Goal: Task Accomplishment & Management: Manage account settings

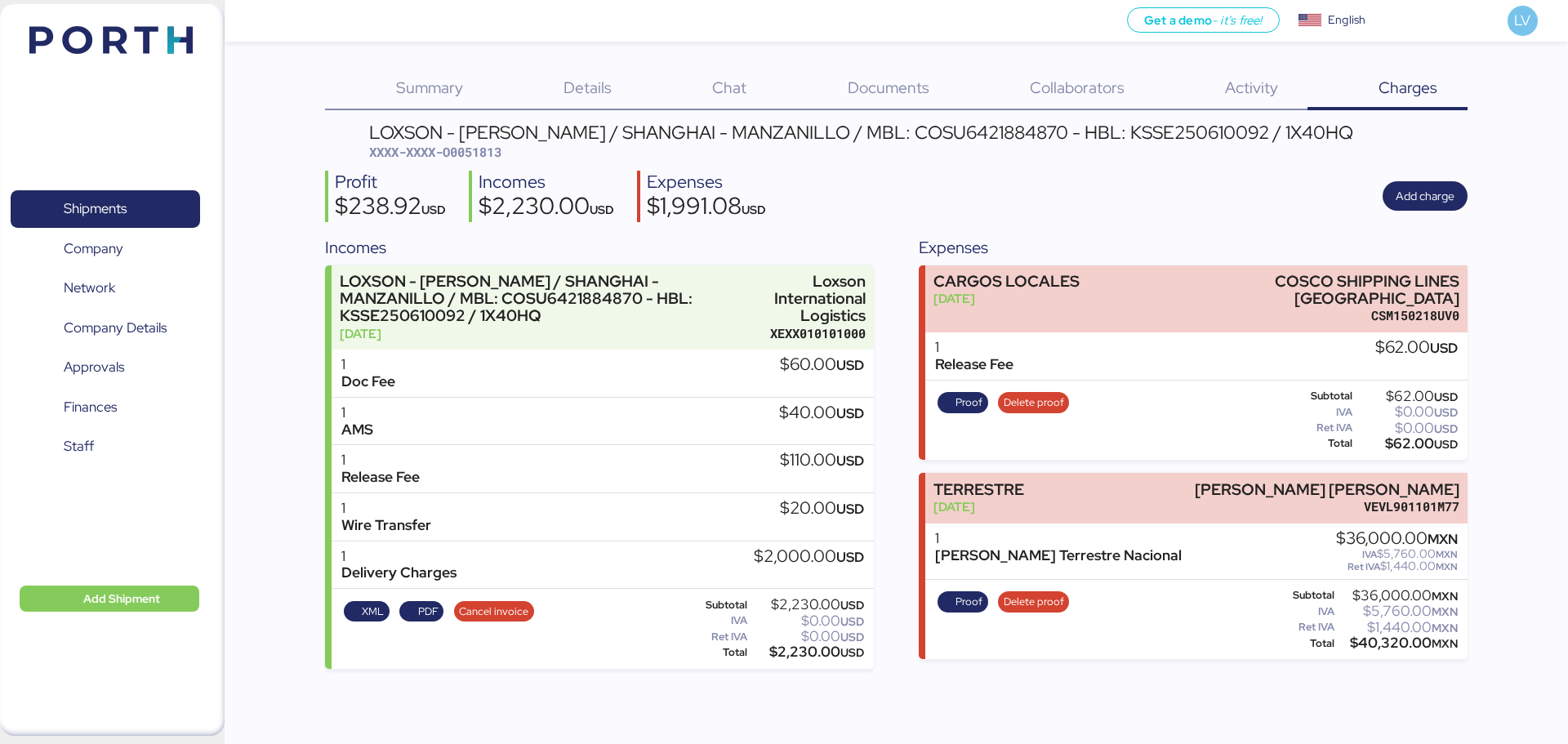
click at [108, 27] on img at bounding box center [110, 40] width 163 height 27
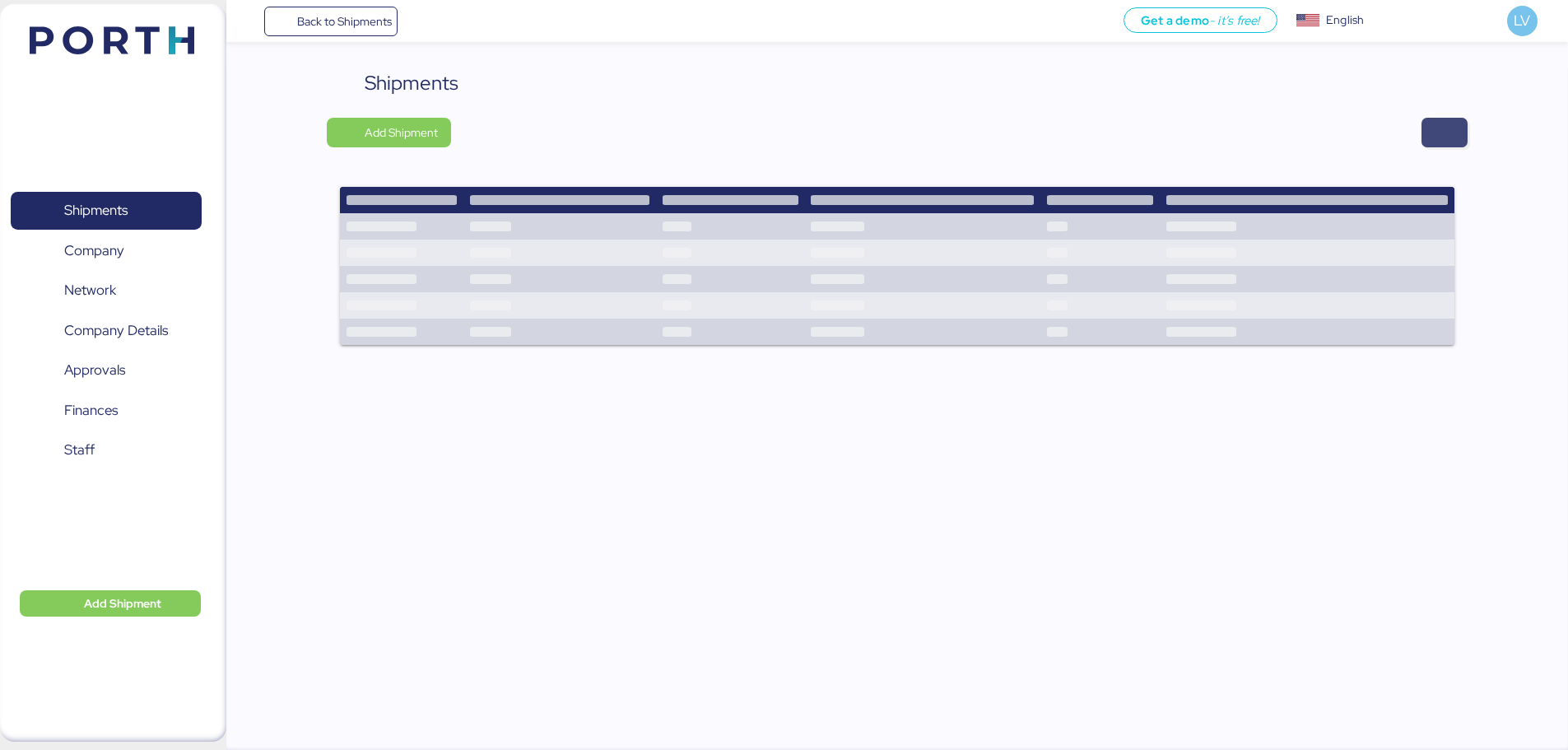
click at [1448, 134] on span "button" at bounding box center [1445, 133] width 20 height 23
click at [1458, 144] on span "button" at bounding box center [1444, 132] width 46 height 29
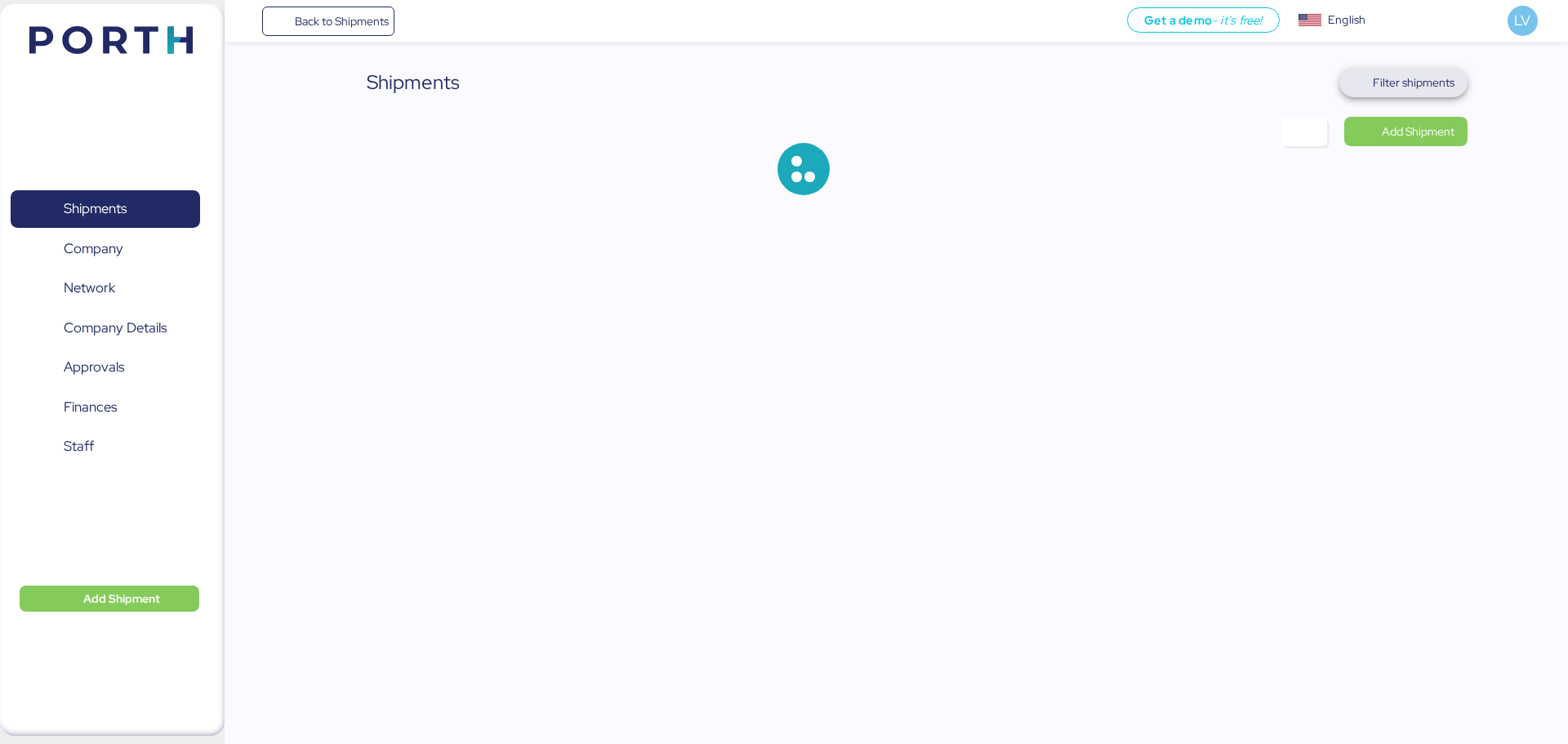
click at [1403, 82] on span "Filter shipments" at bounding box center [1414, 83] width 81 height 20
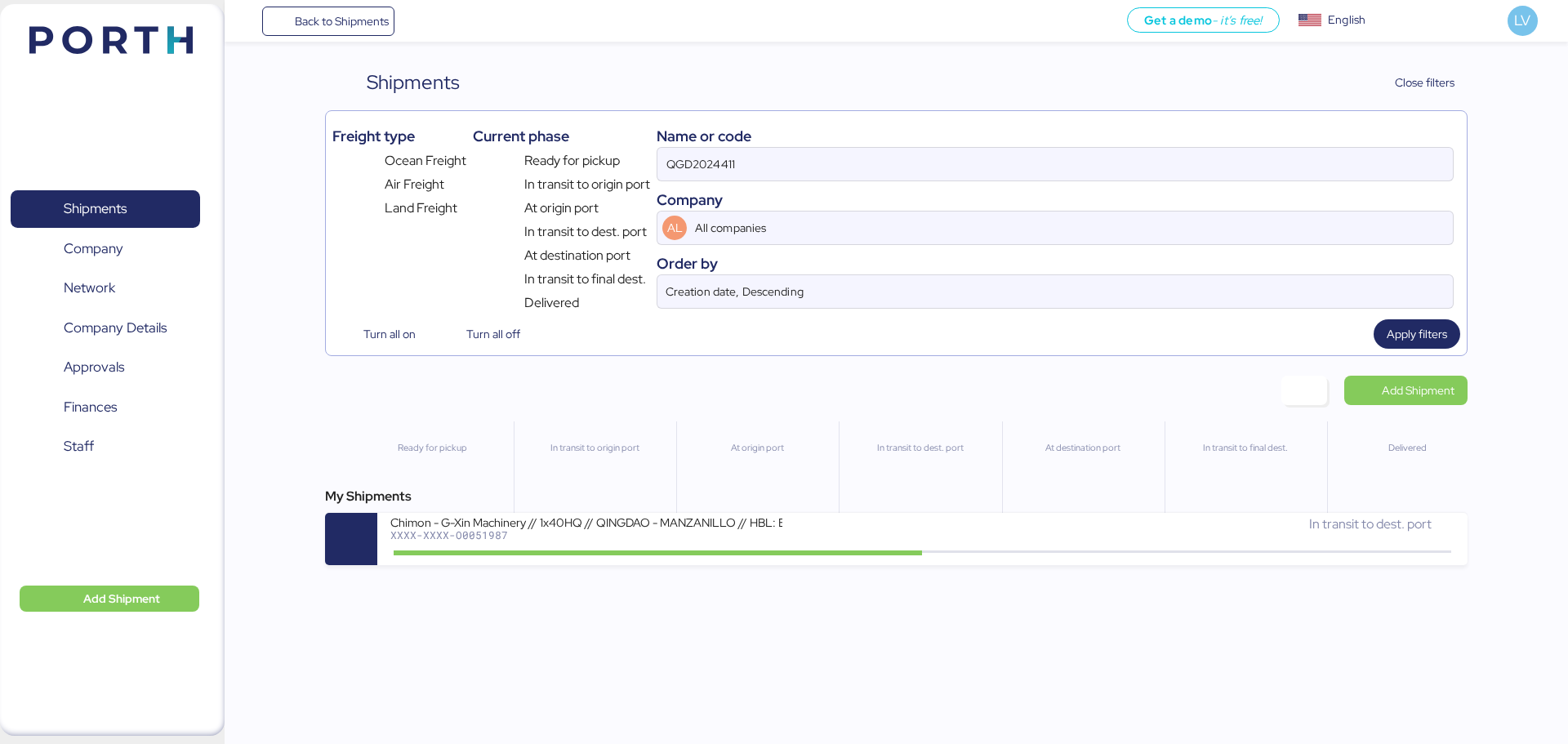
click at [1346, 141] on div "Name or code" at bounding box center [1055, 136] width 797 height 22
click at [1343, 156] on input "QGD2024411" at bounding box center [1055, 163] width 795 height 32
paste input "O0052051 - 170518"
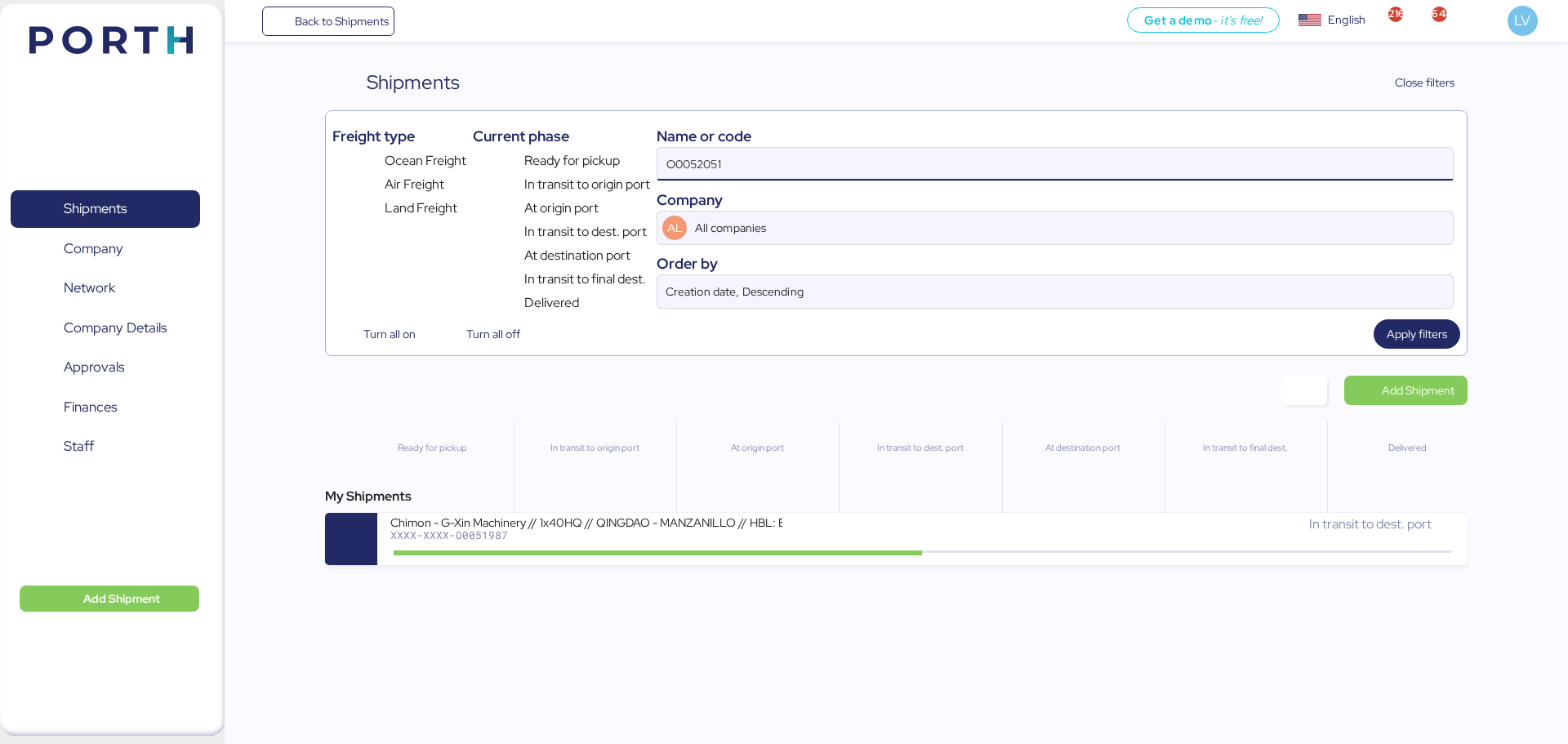
type input "O0052051"
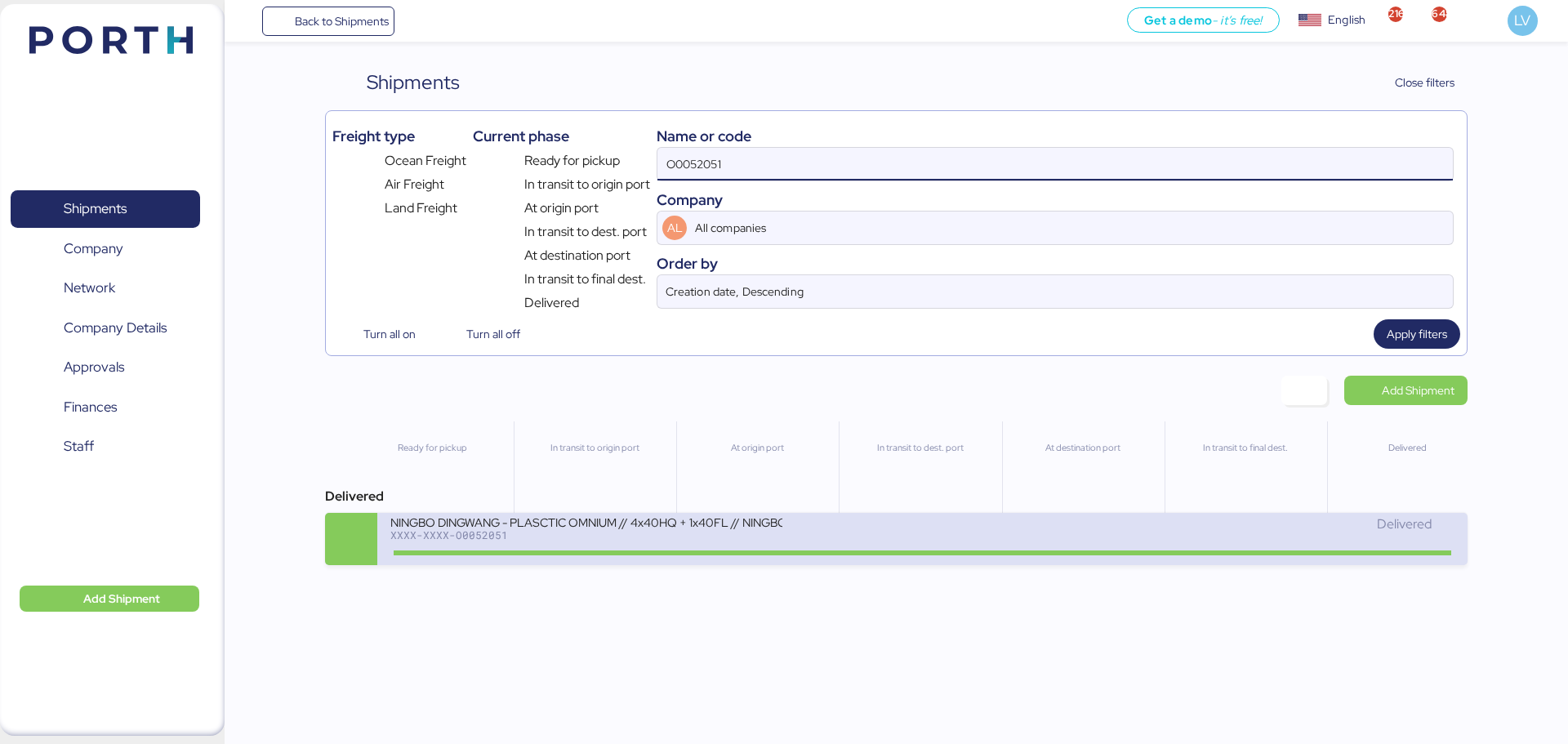
click at [1215, 542] on div "Delivered" at bounding box center [1188, 532] width 532 height 35
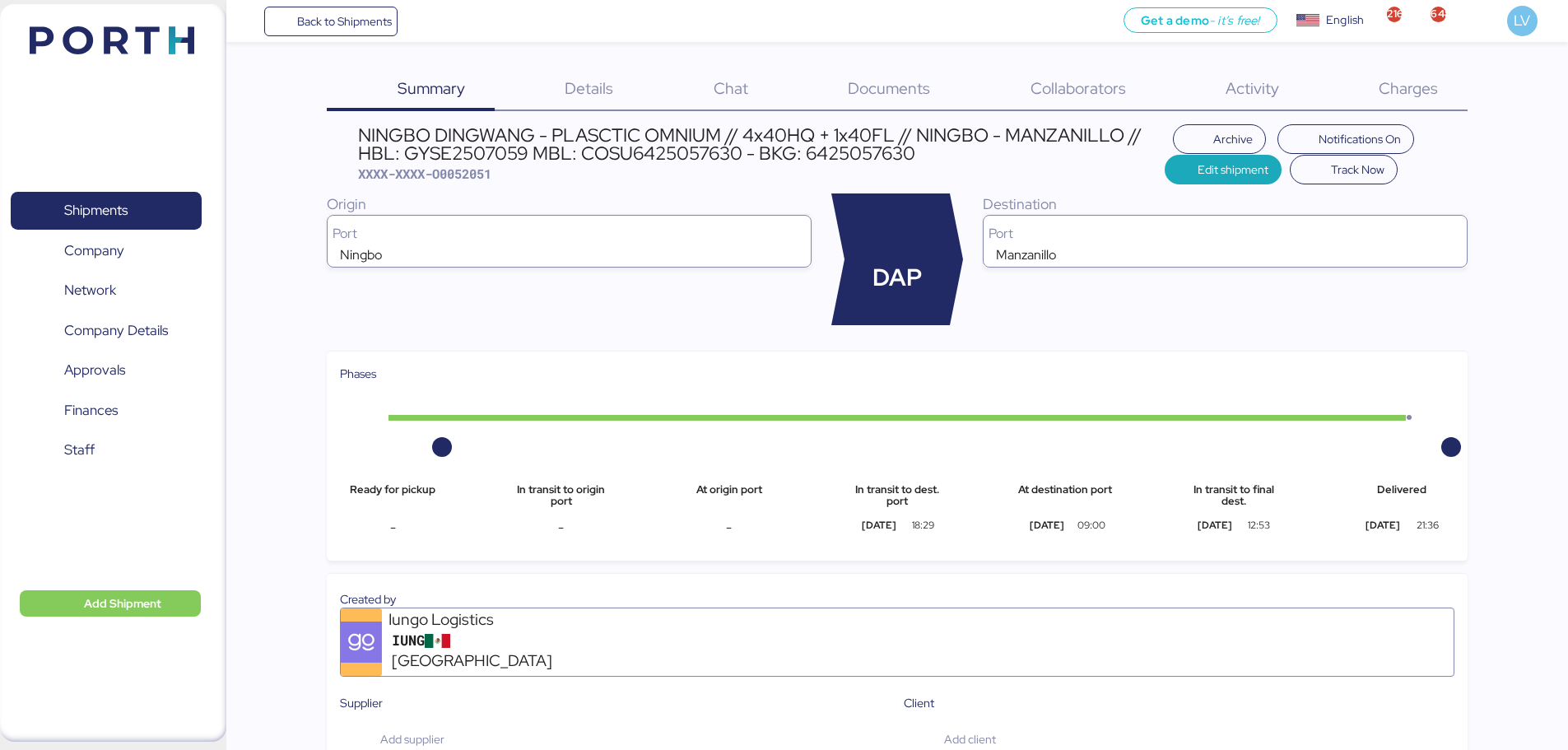
click at [1404, 92] on span "Charges" at bounding box center [1408, 89] width 59 height 22
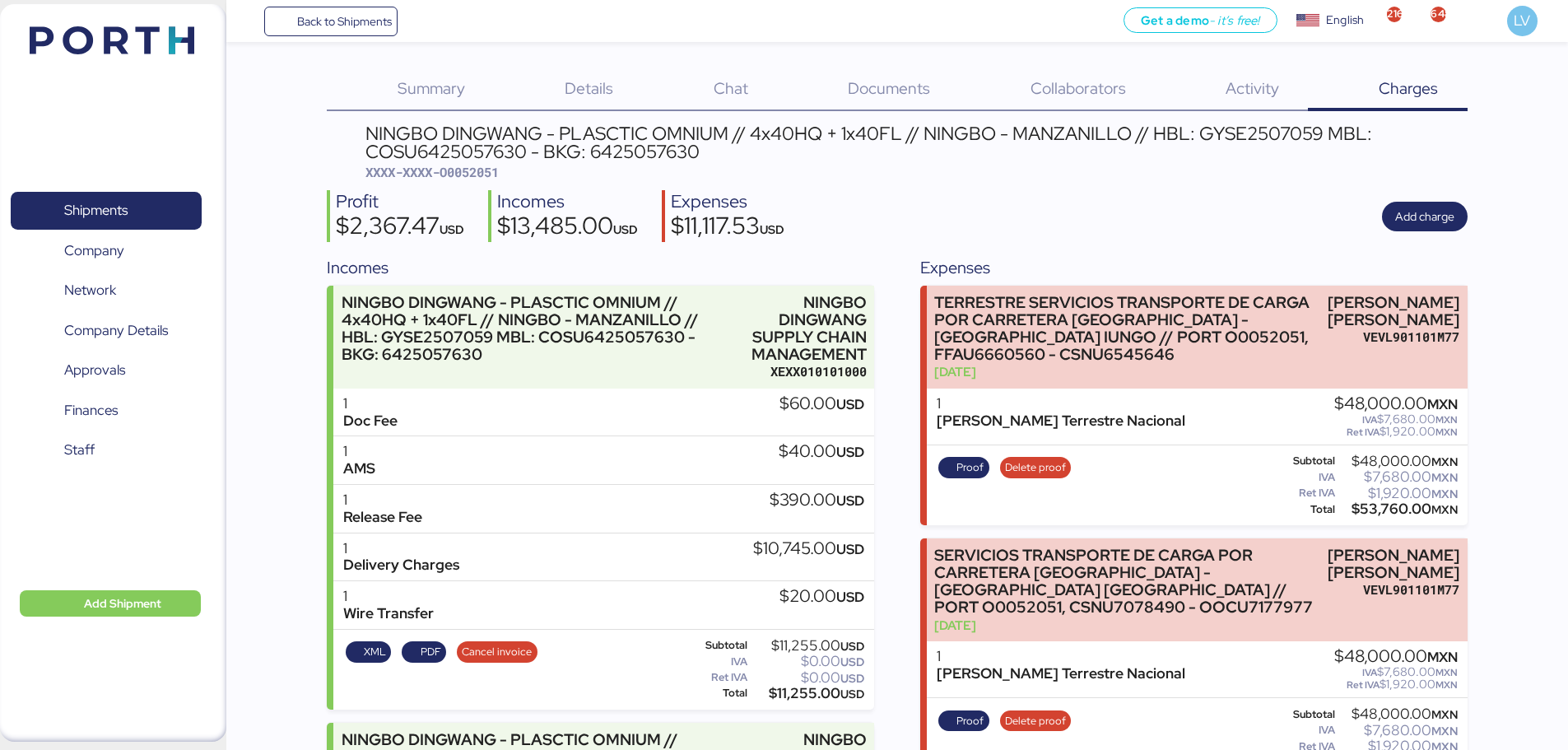
click at [476, 177] on span "XXXX-XXXX-O0052051" at bounding box center [432, 172] width 134 height 17
copy span "O0052051"
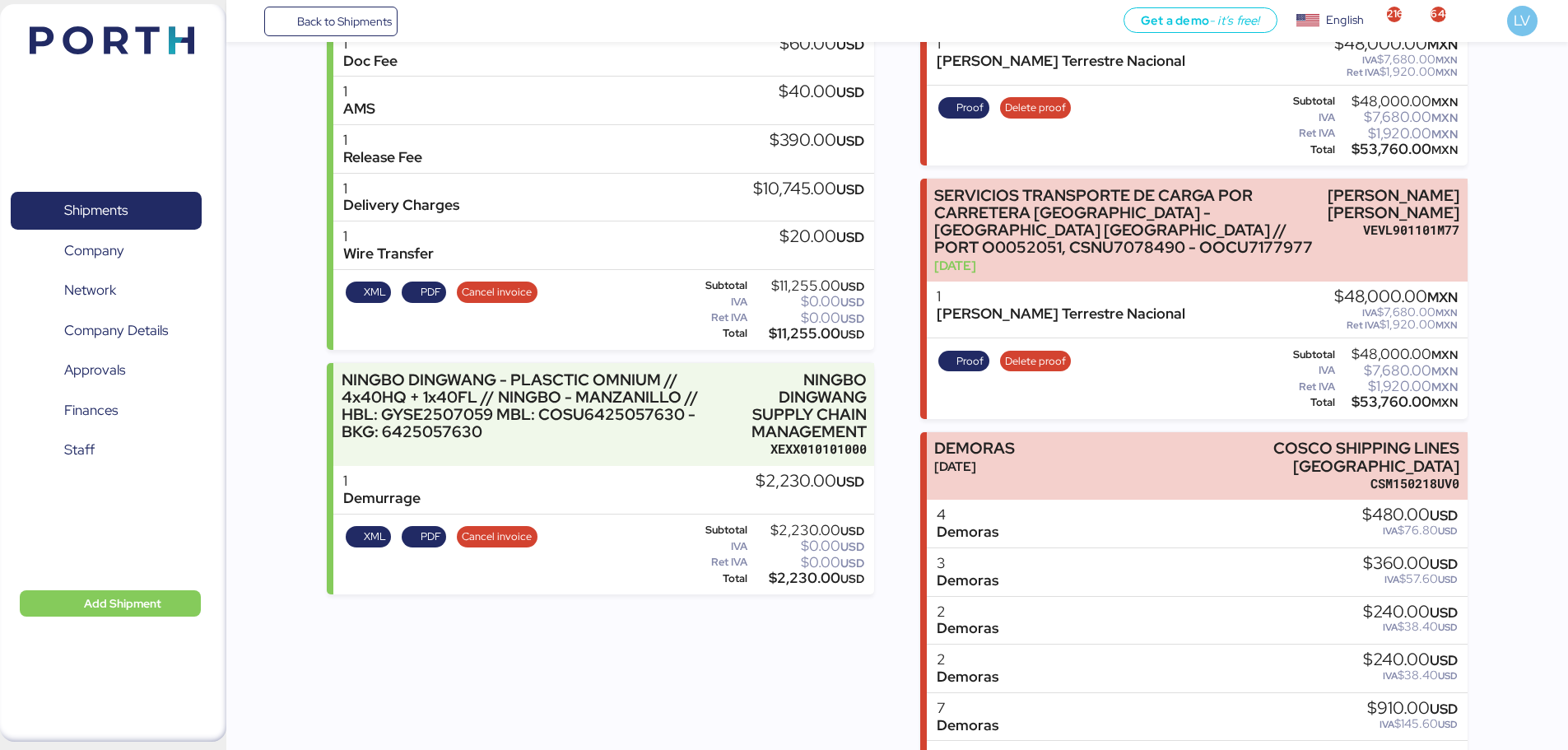
scroll to position [363, 0]
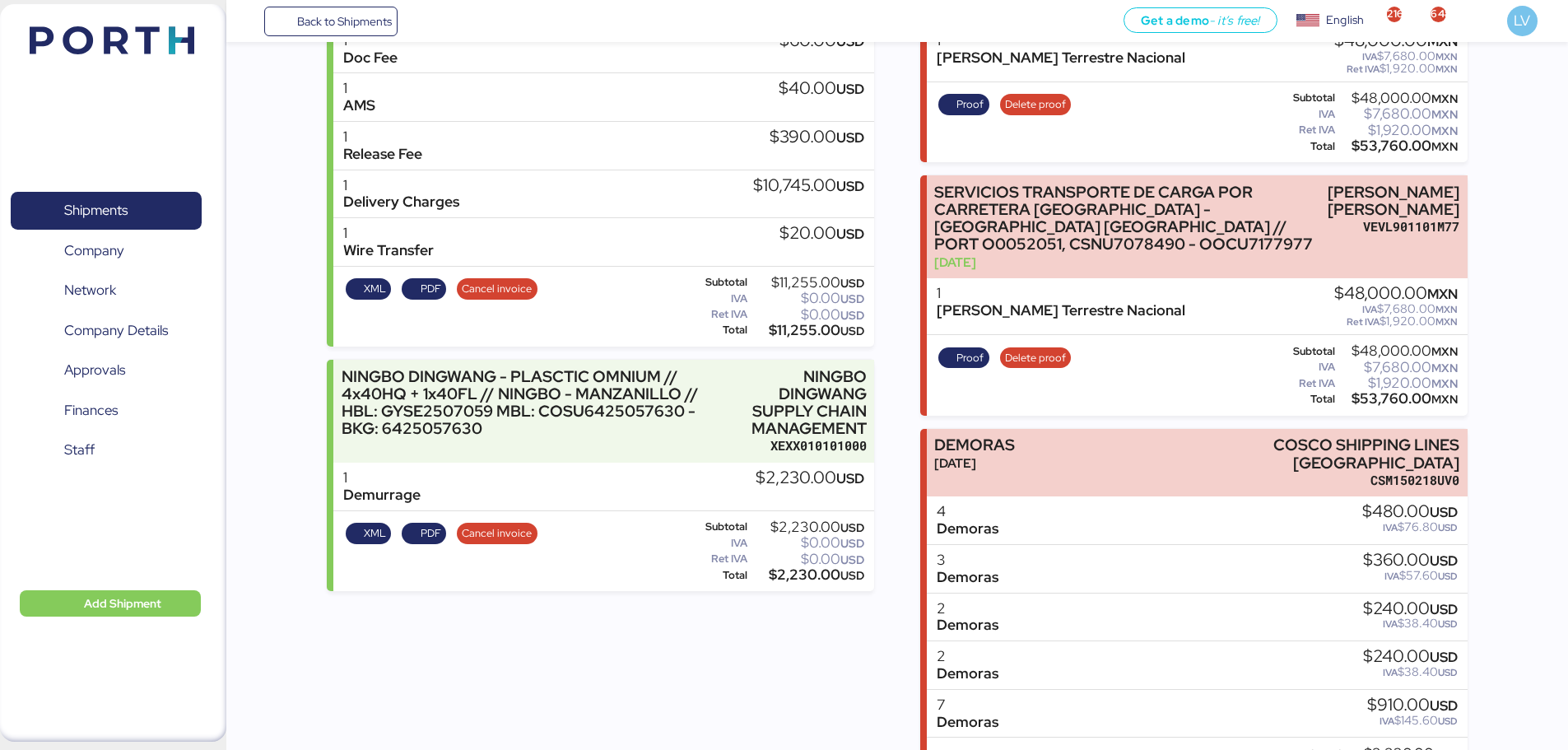
click at [1552, 671] on div "Summary 0 Details 0 Chat 0 Documents 0 Collaborators 0 Activity 0 Charges 0 NIN…" at bounding box center [784, 556] width 1568 height 1838
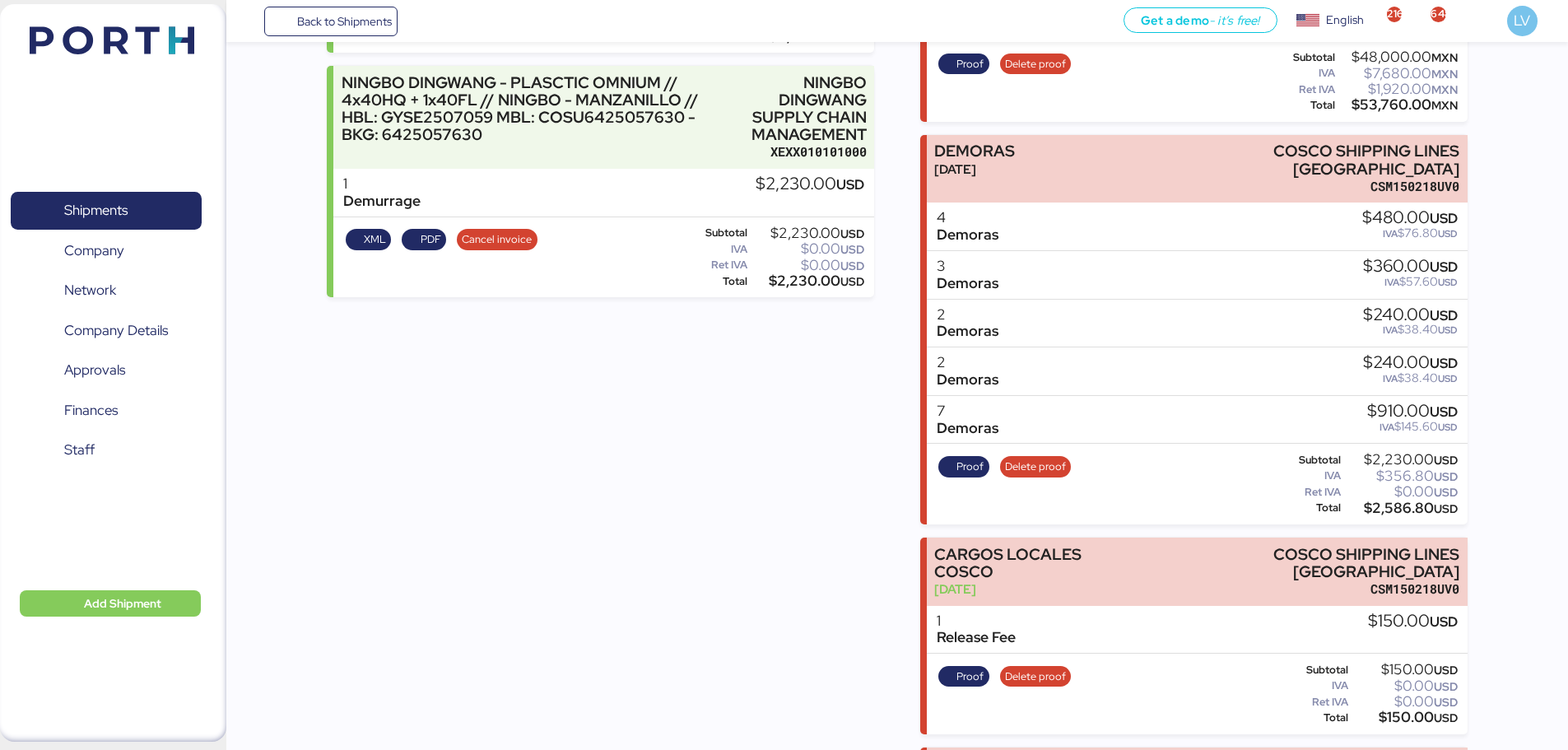
scroll to position [662, 0]
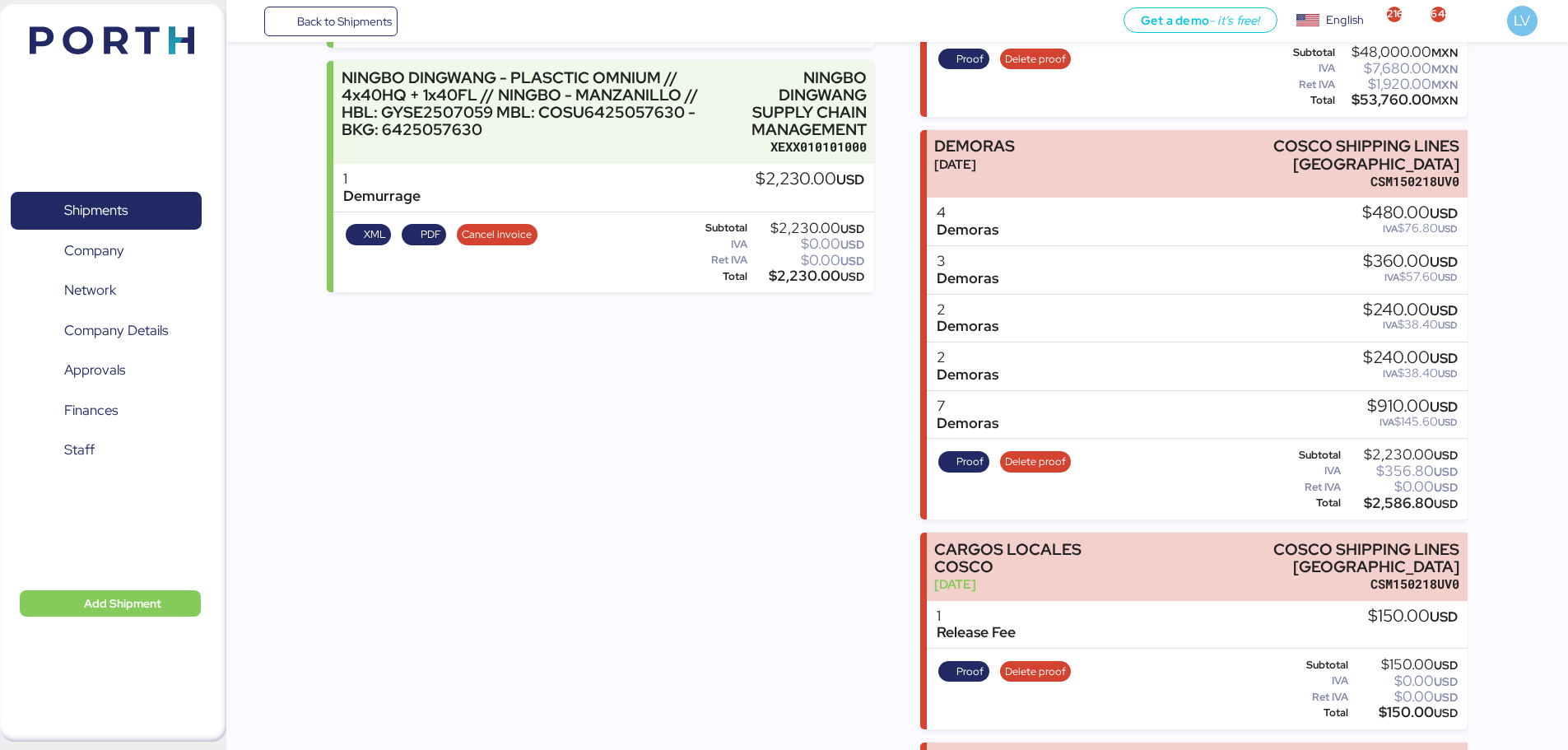
click at [327, 42] on div "Back to Shipments Get a demo - it’s free! Get a demo English Inglés English 216…" at bounding box center [898, 21] width 1342 height 42
click at [332, 18] on span "Back to Shipments" at bounding box center [344, 22] width 94 height 20
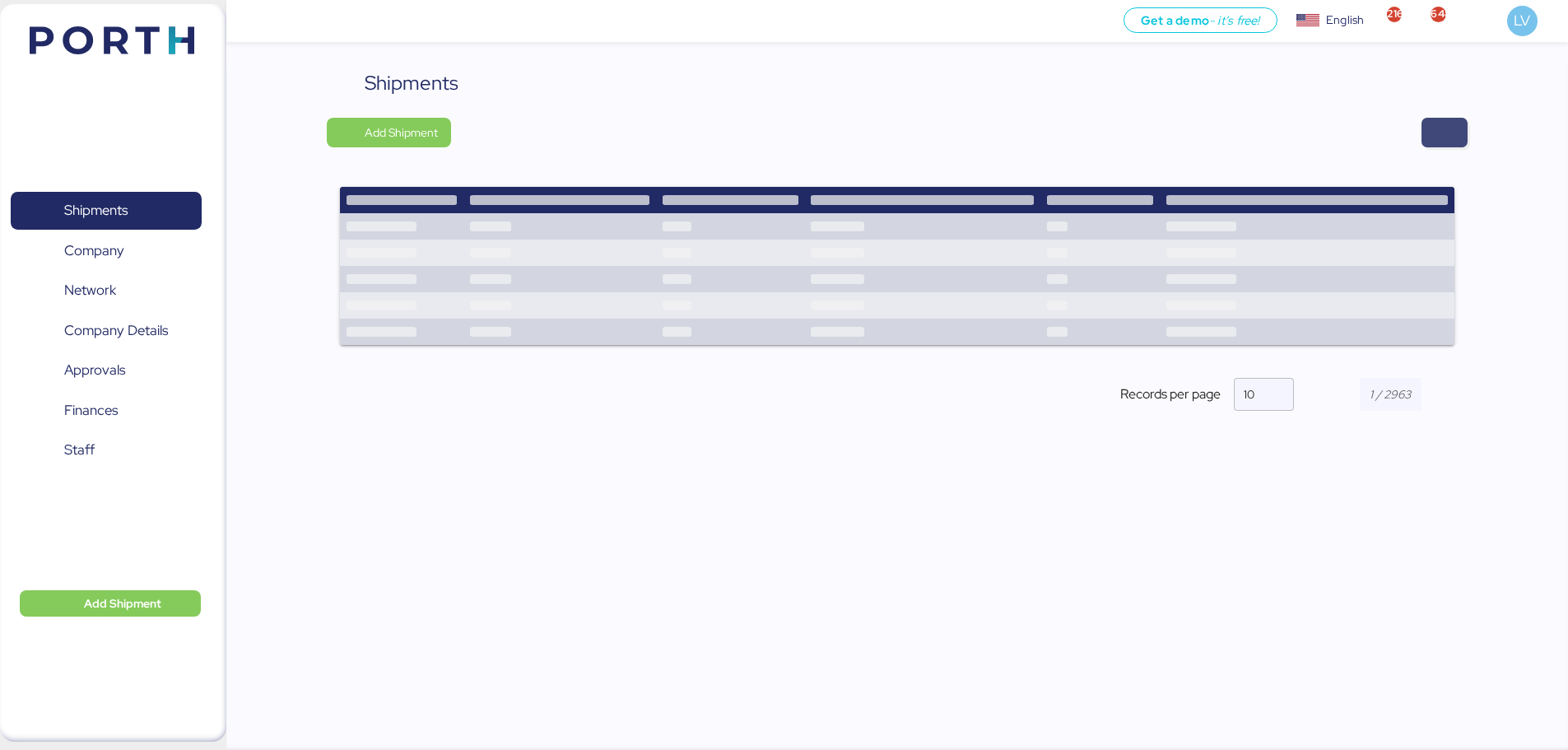
click at [1424, 144] on span "button" at bounding box center [1444, 132] width 46 height 29
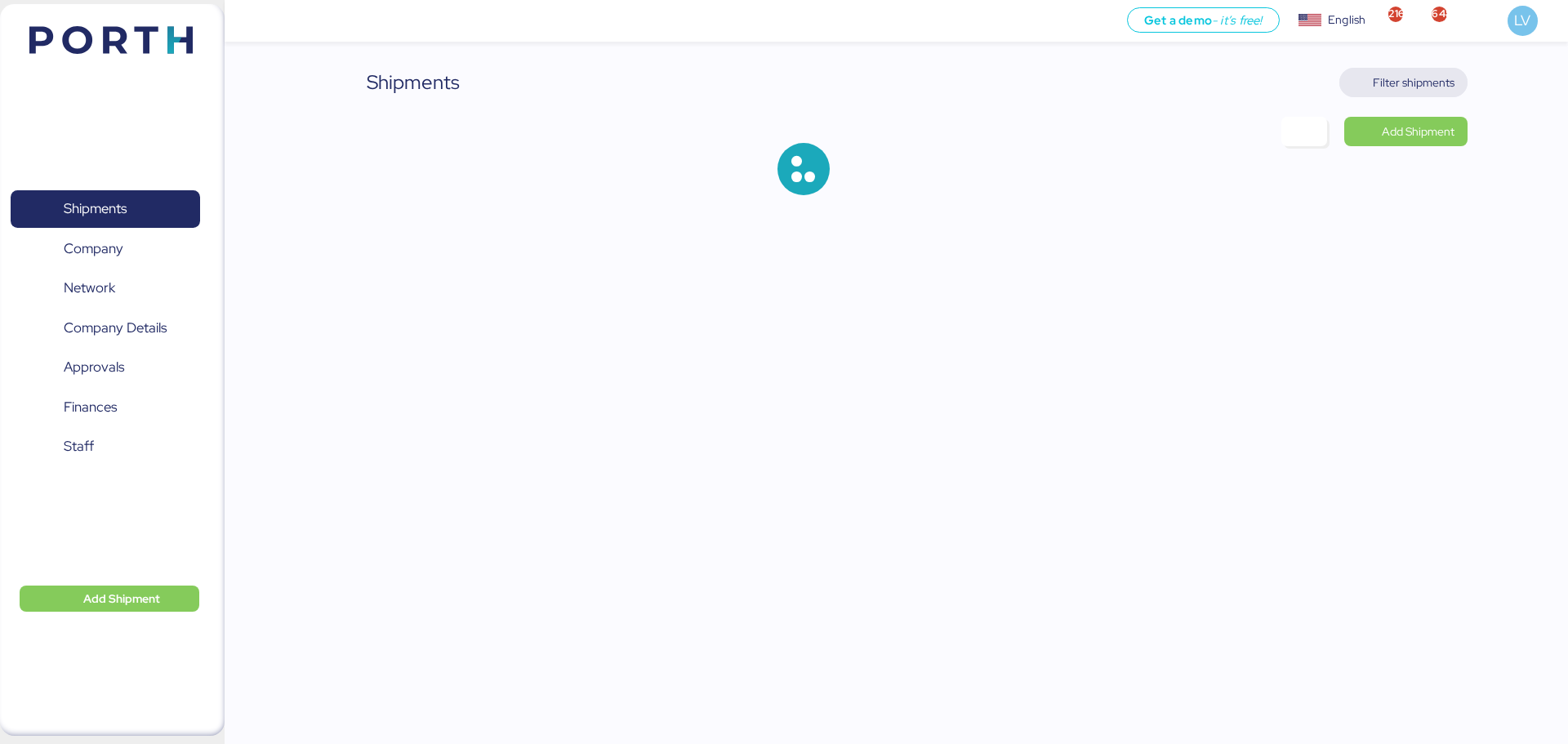
click at [1412, 92] on span "Filter shipments" at bounding box center [1403, 83] width 102 height 23
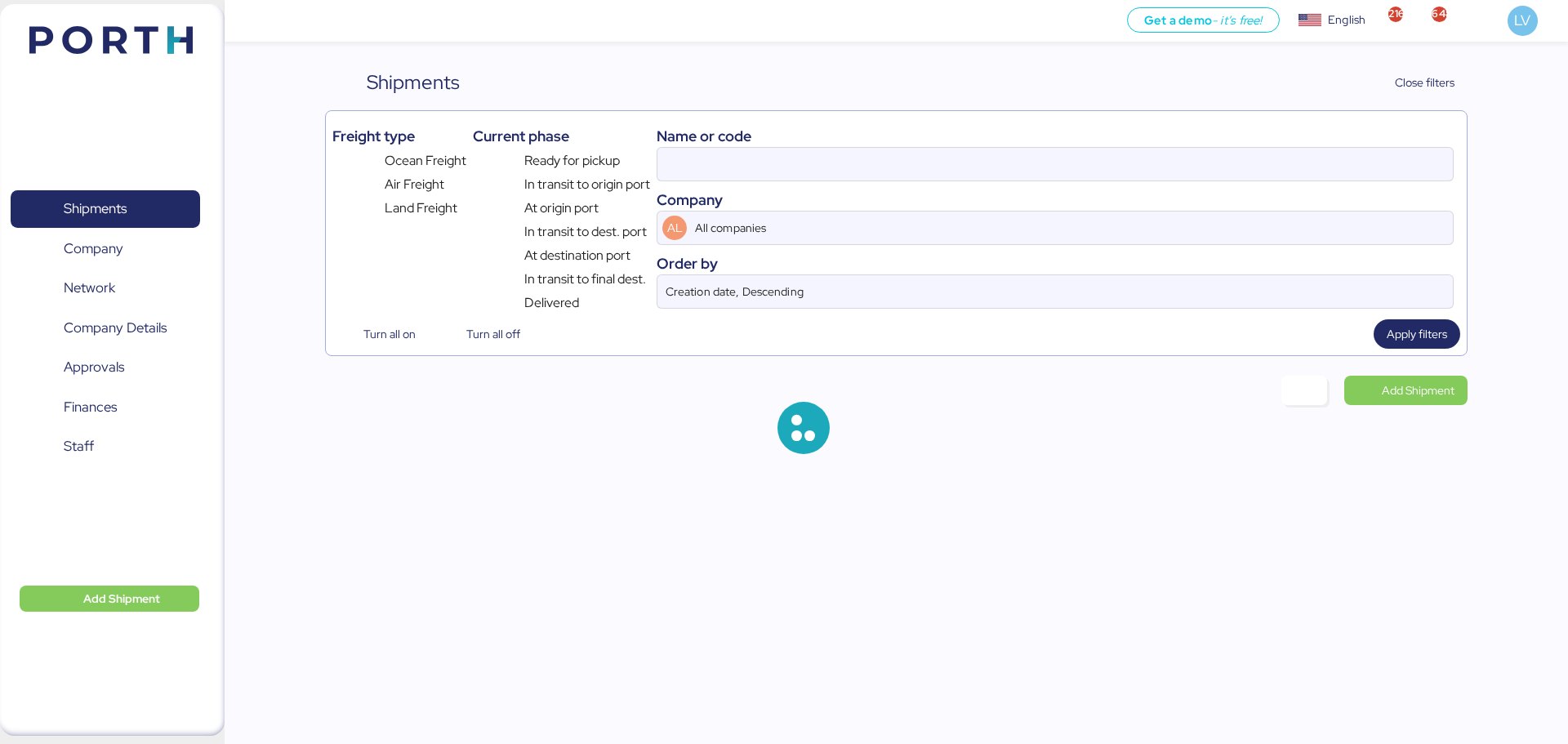
click at [1377, 144] on div "Name or code" at bounding box center [1055, 136] width 797 height 22
click at [1342, 163] on input at bounding box center [1055, 163] width 795 height 32
click at [1342, 163] on input "O0052051" at bounding box center [1055, 163] width 795 height 32
paste input "90"
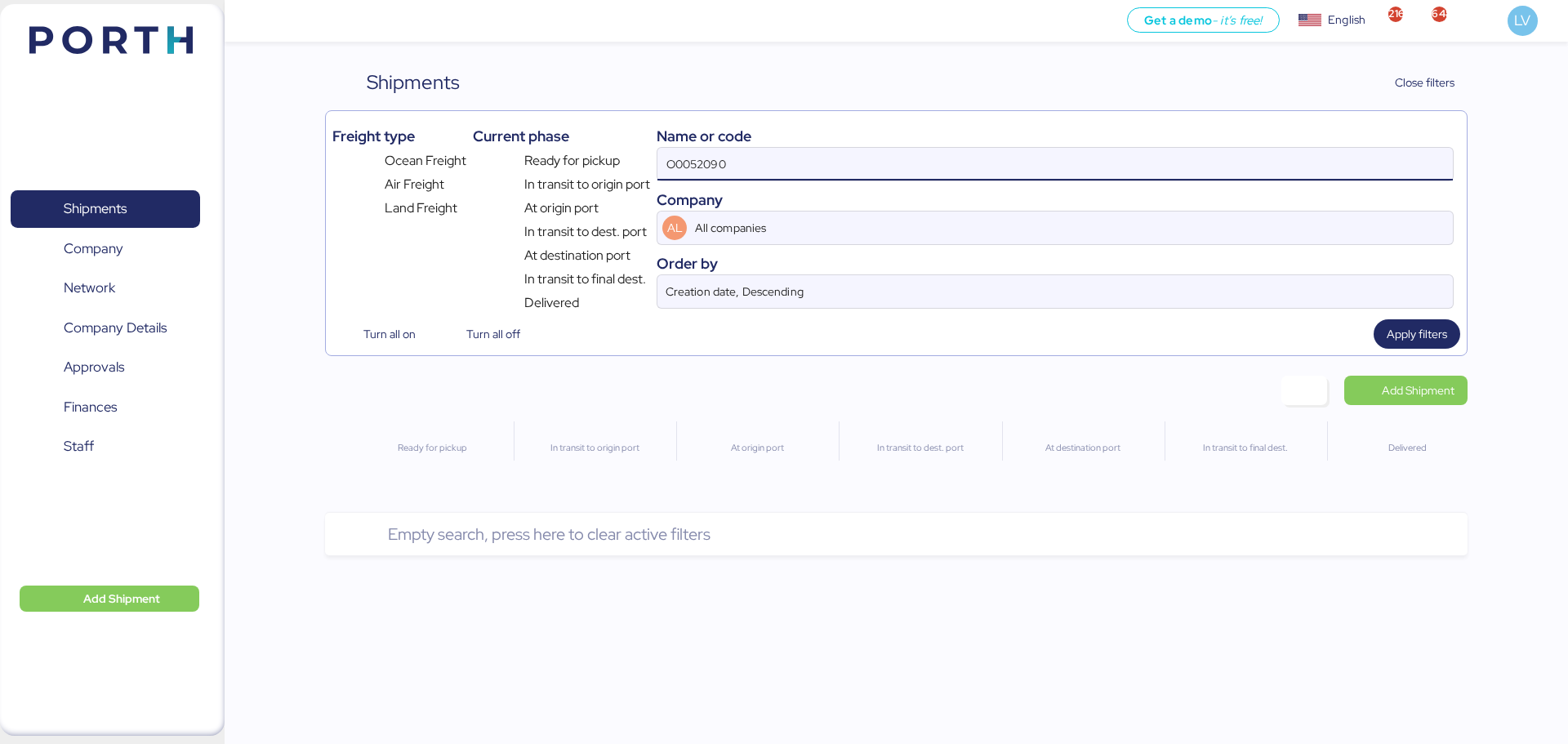
type input "O0052090"
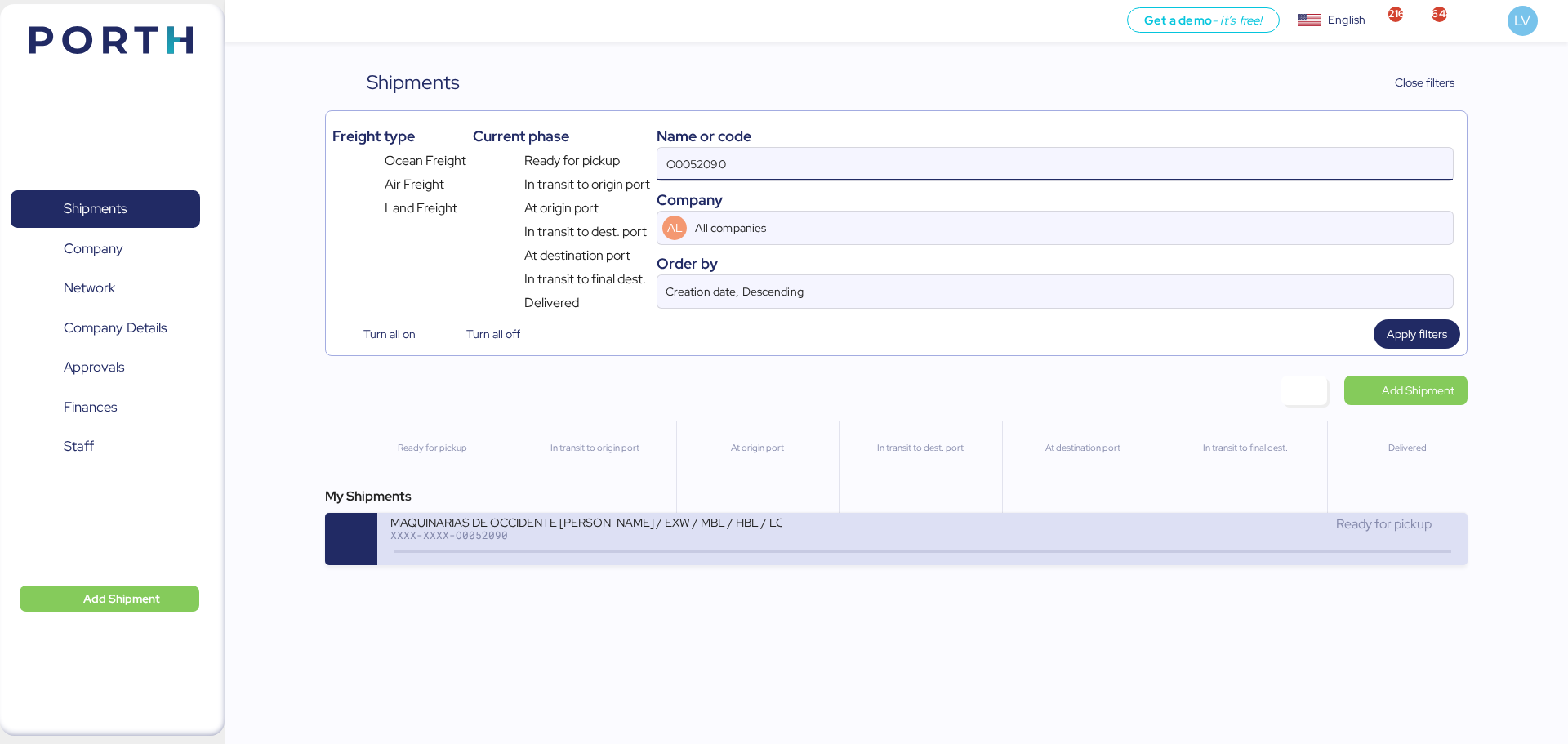
click at [716, 530] on div "XXXX-XXXX-O0052090" at bounding box center [586, 535] width 392 height 12
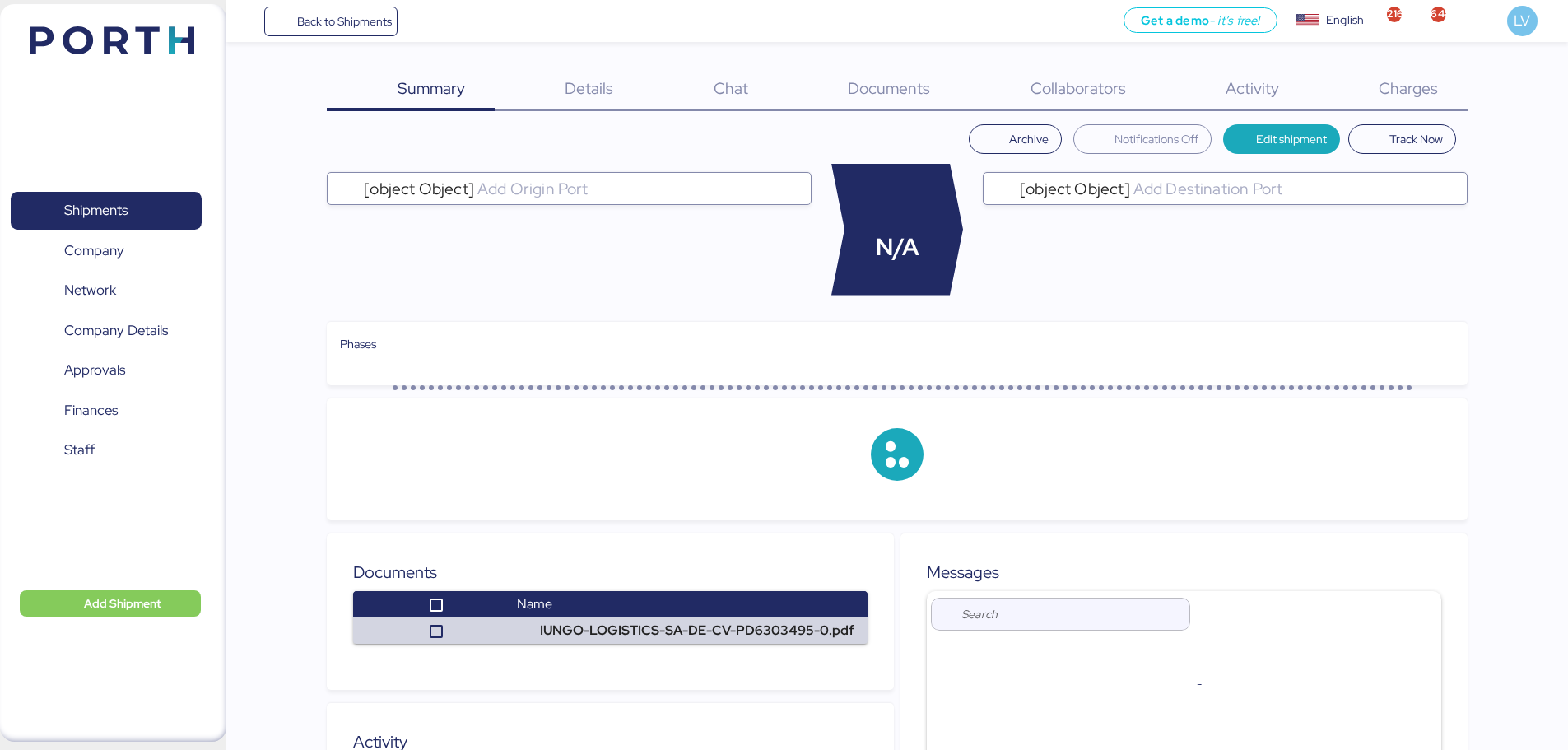
click at [1433, 98] on span "Charges" at bounding box center [1408, 89] width 59 height 22
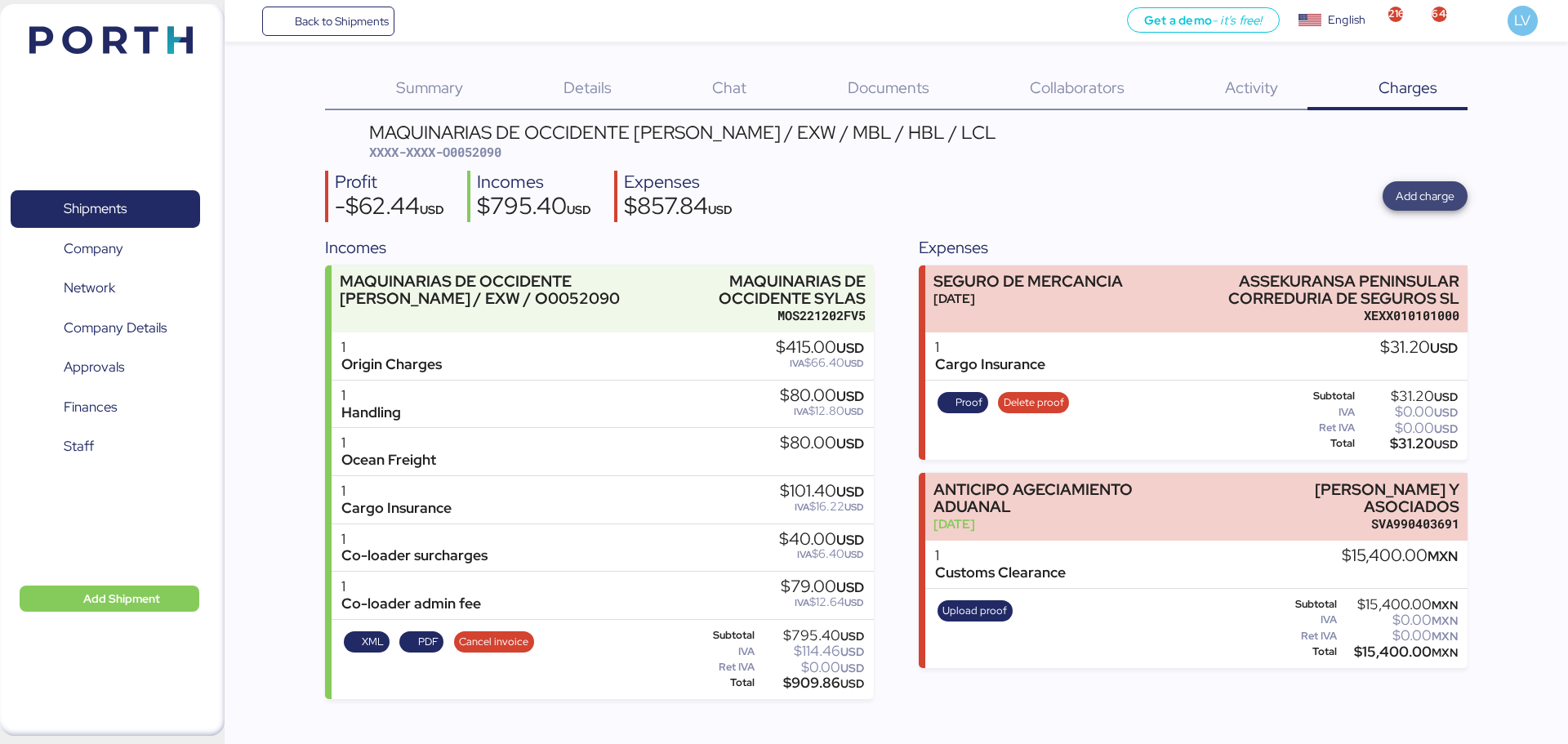
click at [1429, 191] on span "Add charge" at bounding box center [1425, 197] width 59 height 20
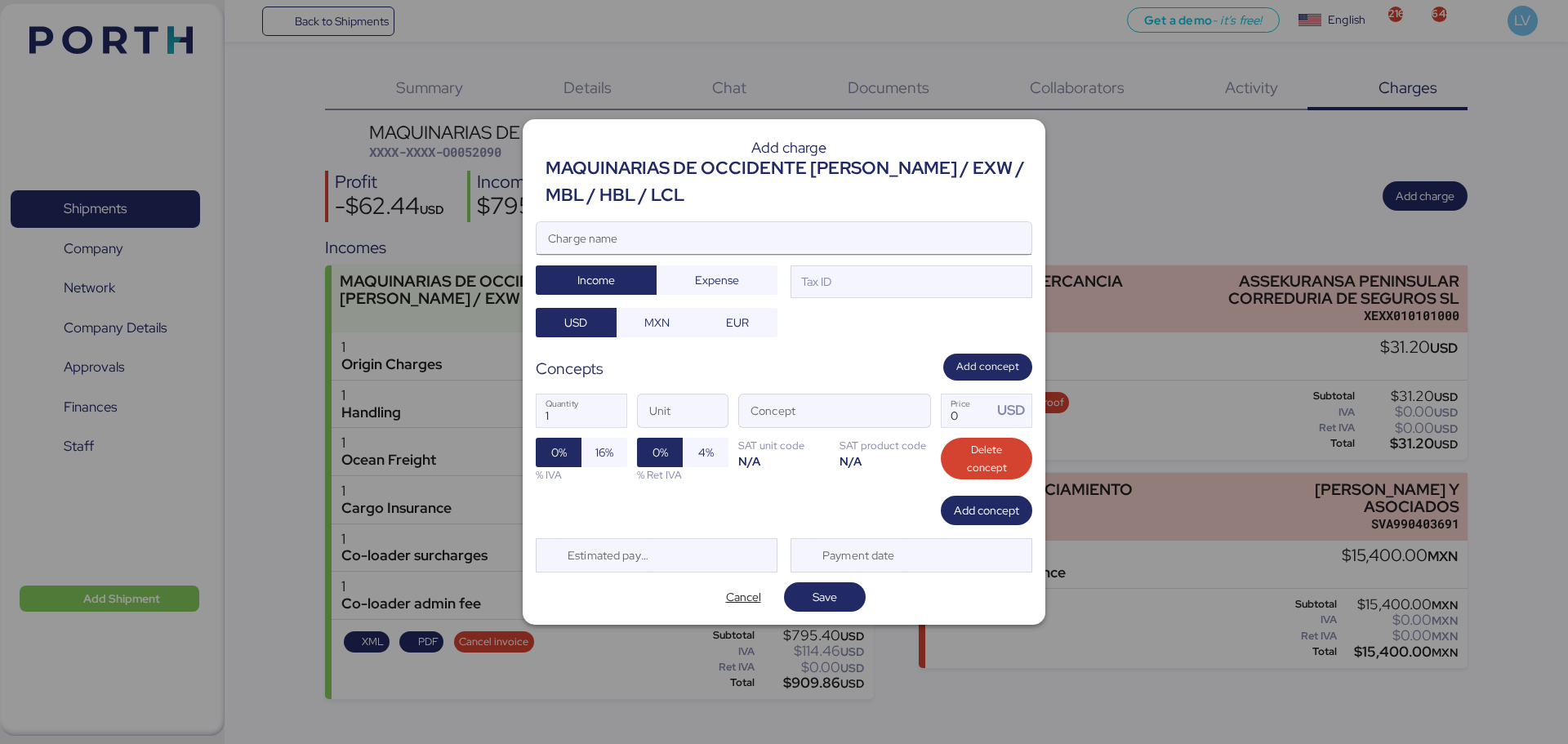
click at [900, 249] on input "Charge name" at bounding box center [784, 238] width 495 height 32
click at [900, 249] on input "CA" at bounding box center [784, 238] width 495 height 32
type input "CARGOS CONSOLIDADORA PPD"
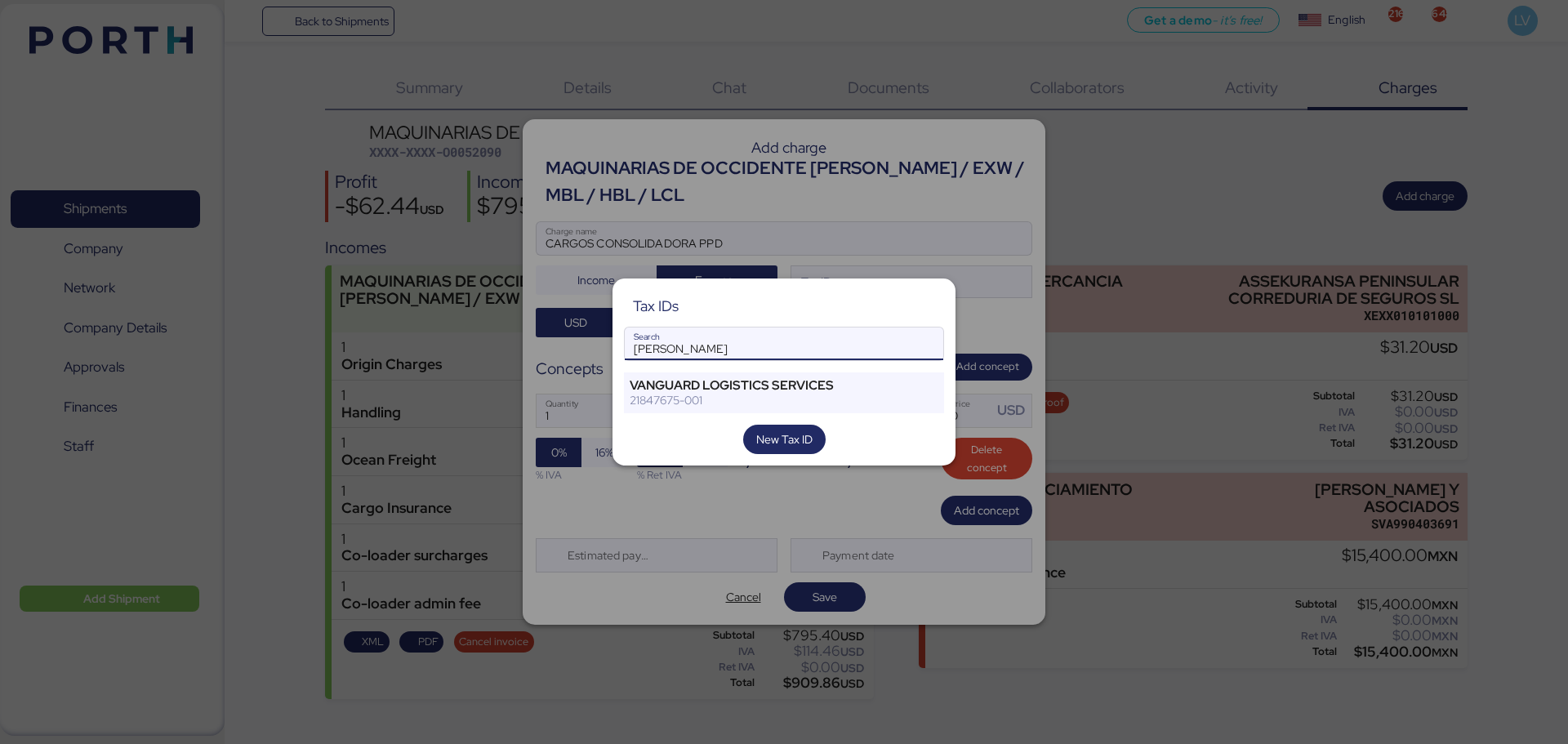
type input "[PERSON_NAME]"
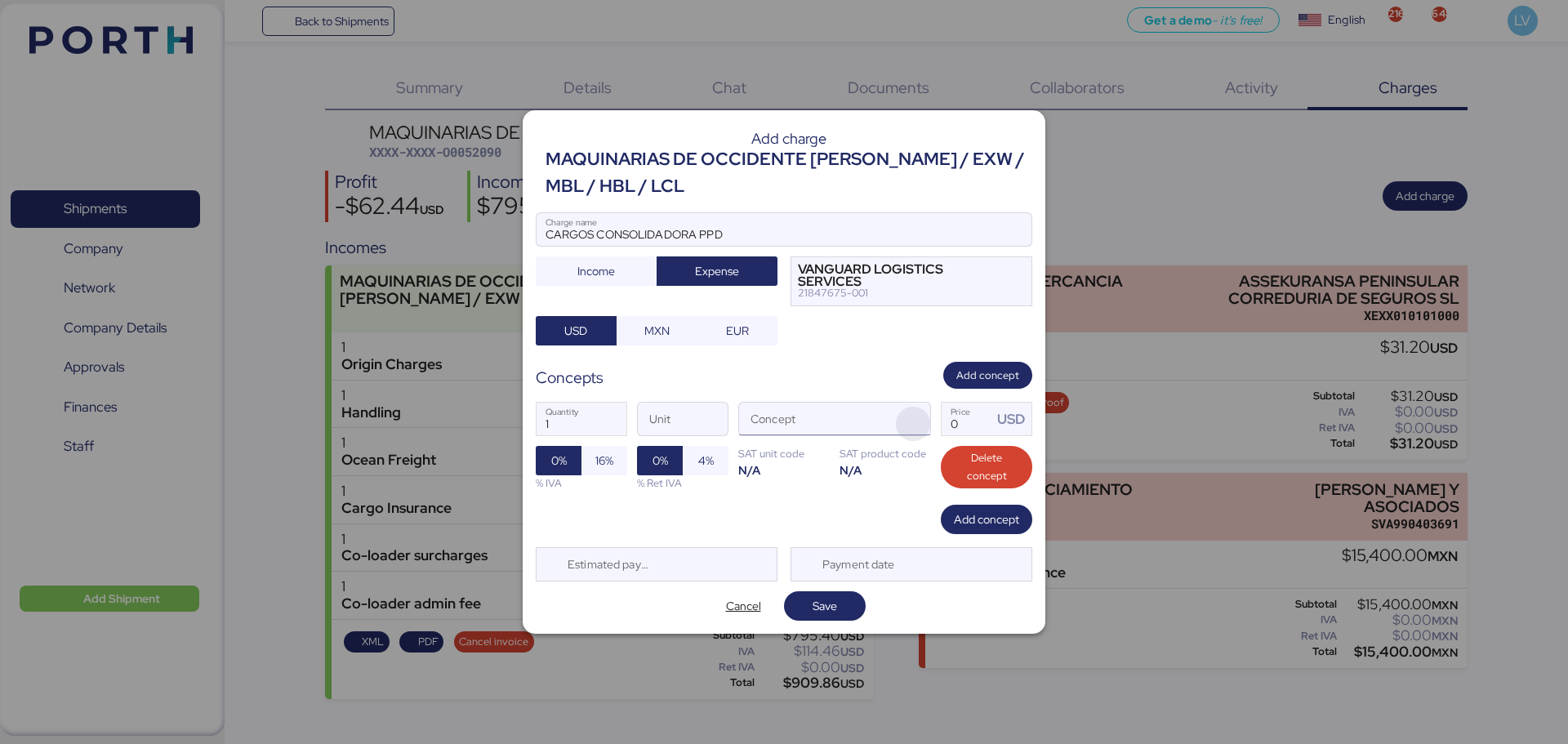
click at [897, 429] on span "button" at bounding box center [913, 424] width 34 height 34
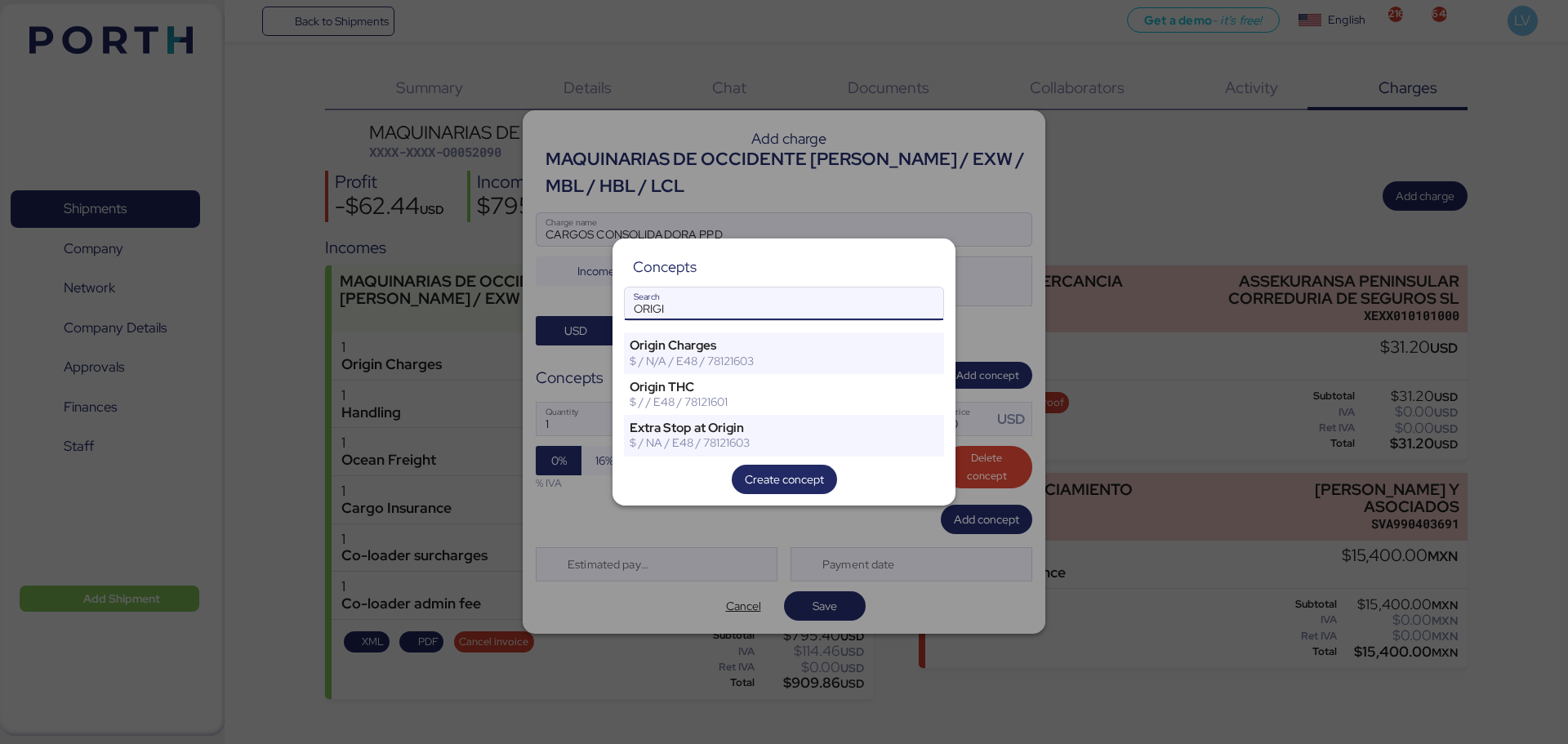
type input "ORIGI"
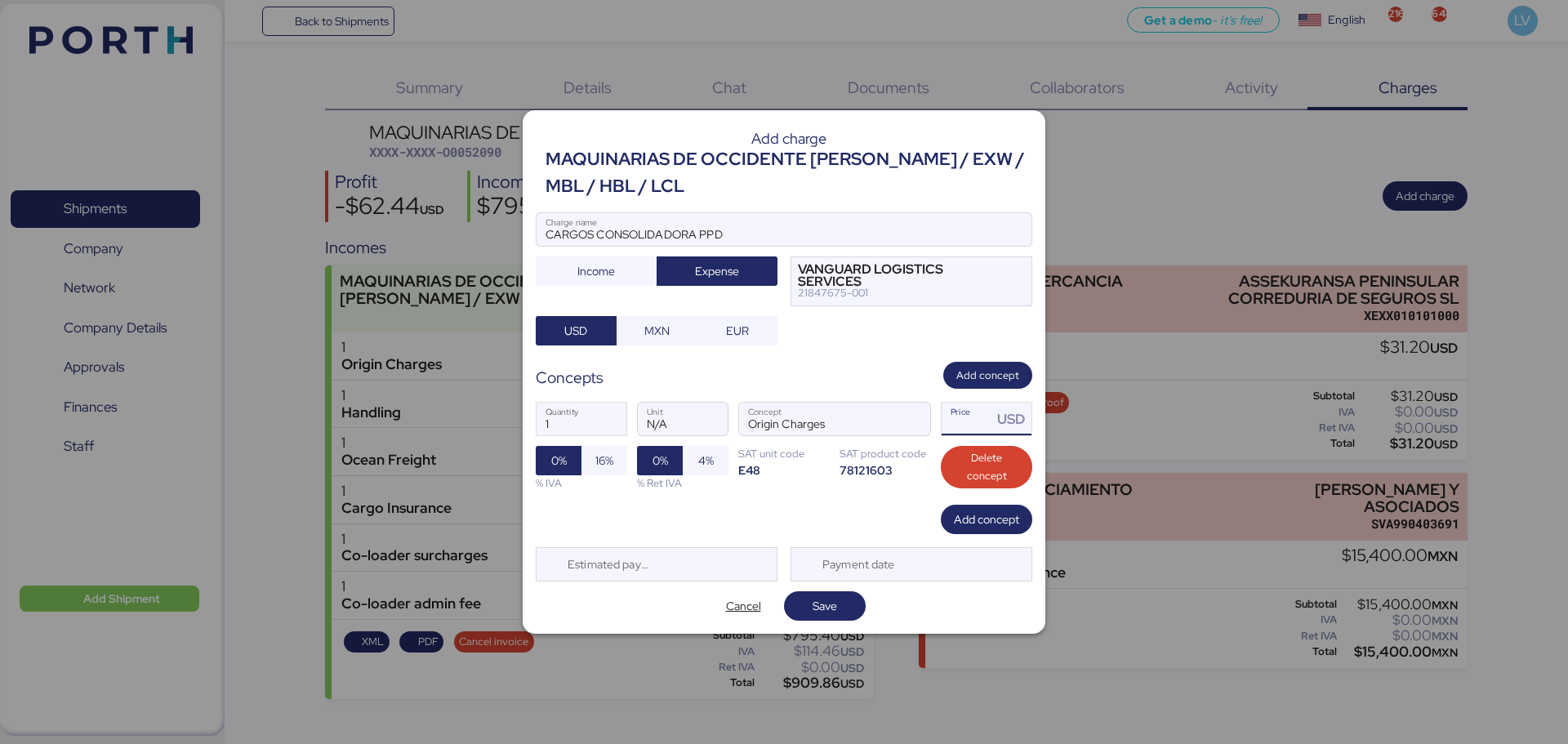
click at [973, 408] on input "Price USD" at bounding box center [967, 419] width 51 height 32
paste input "112.00"
type input "112"
click at [686, 572] on div "Estimated payment date" at bounding box center [657, 564] width 242 height 34
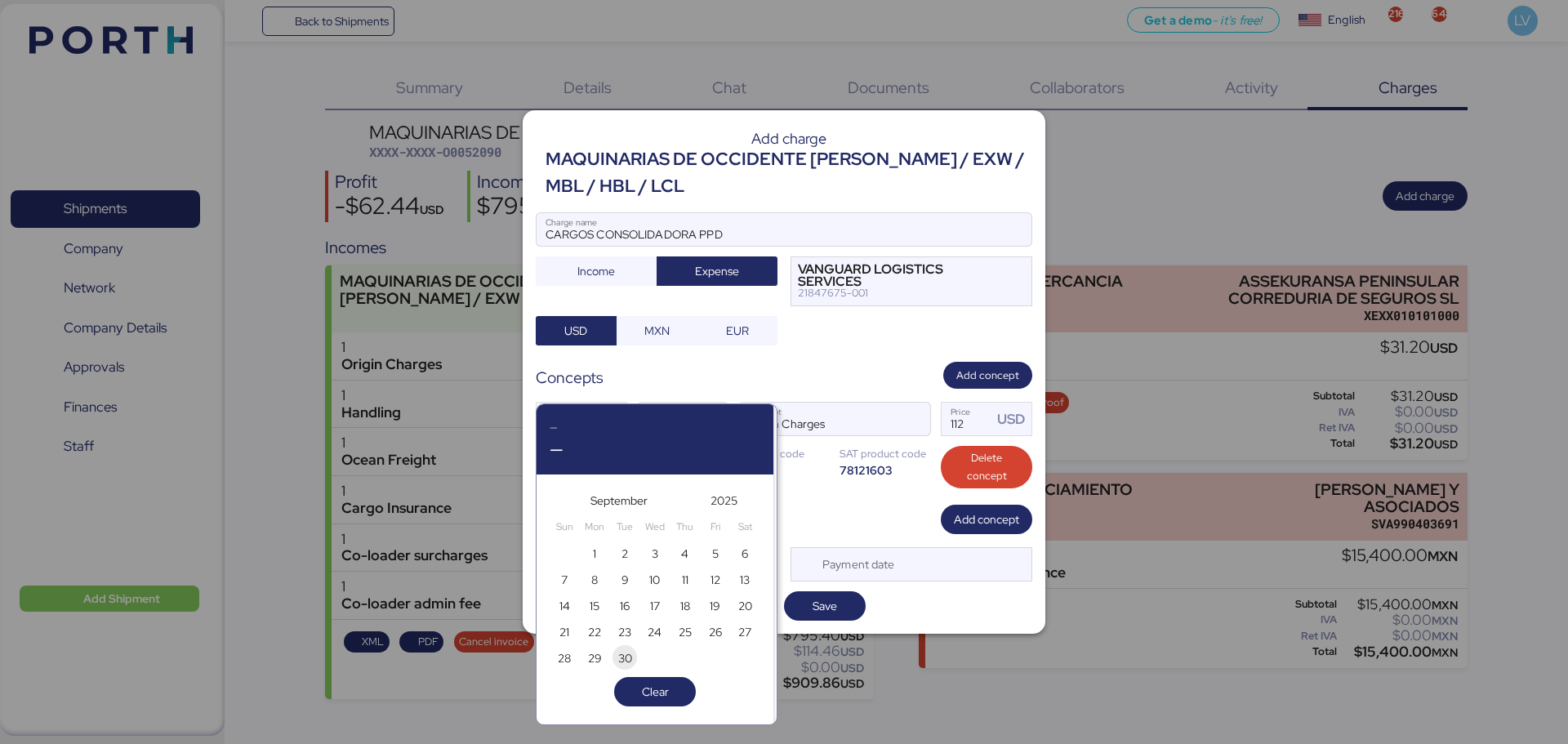
click at [622, 654] on span "30" at bounding box center [625, 659] width 14 height 20
type input "[DATE]"
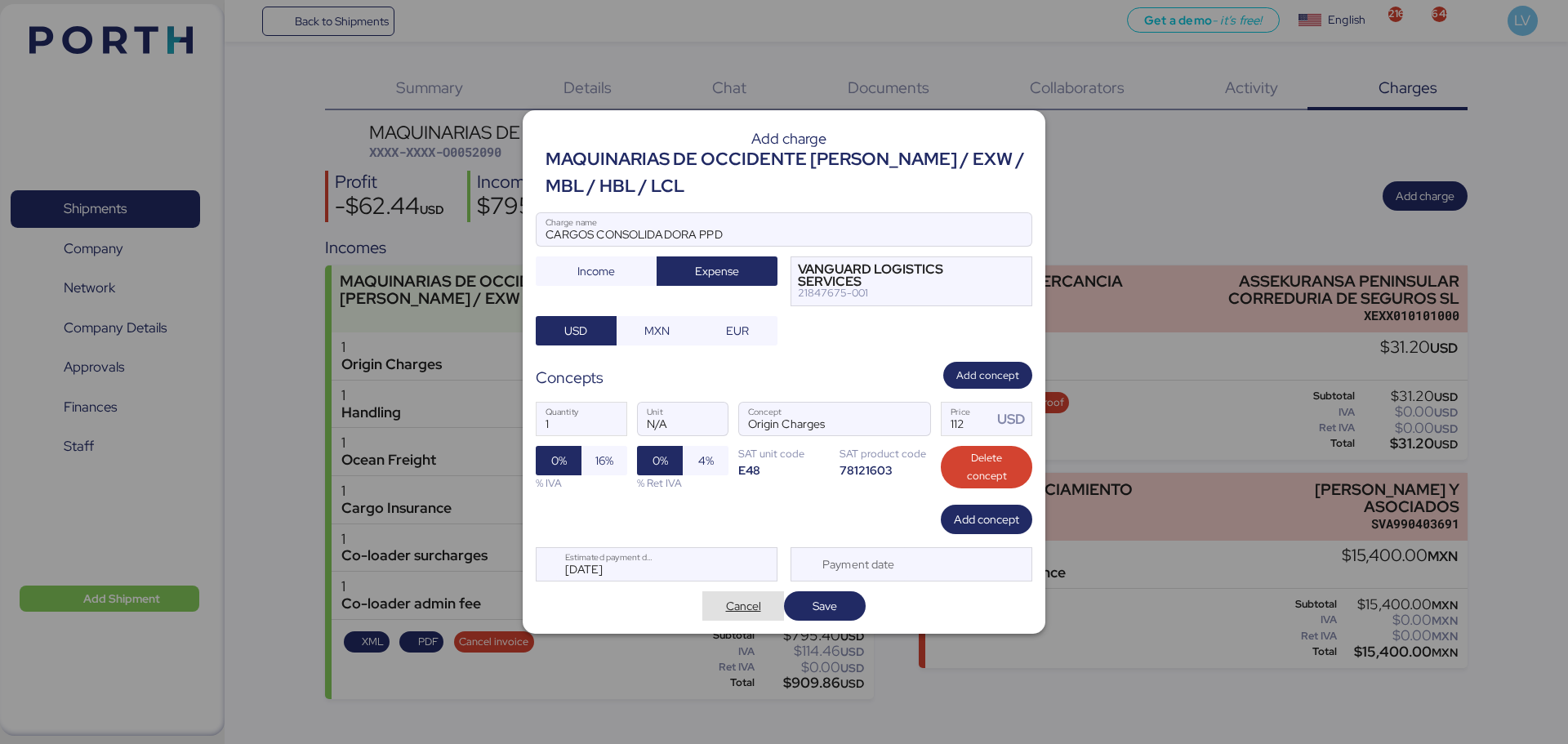
click at [776, 606] on span "Cancel" at bounding box center [743, 605] width 81 height 29
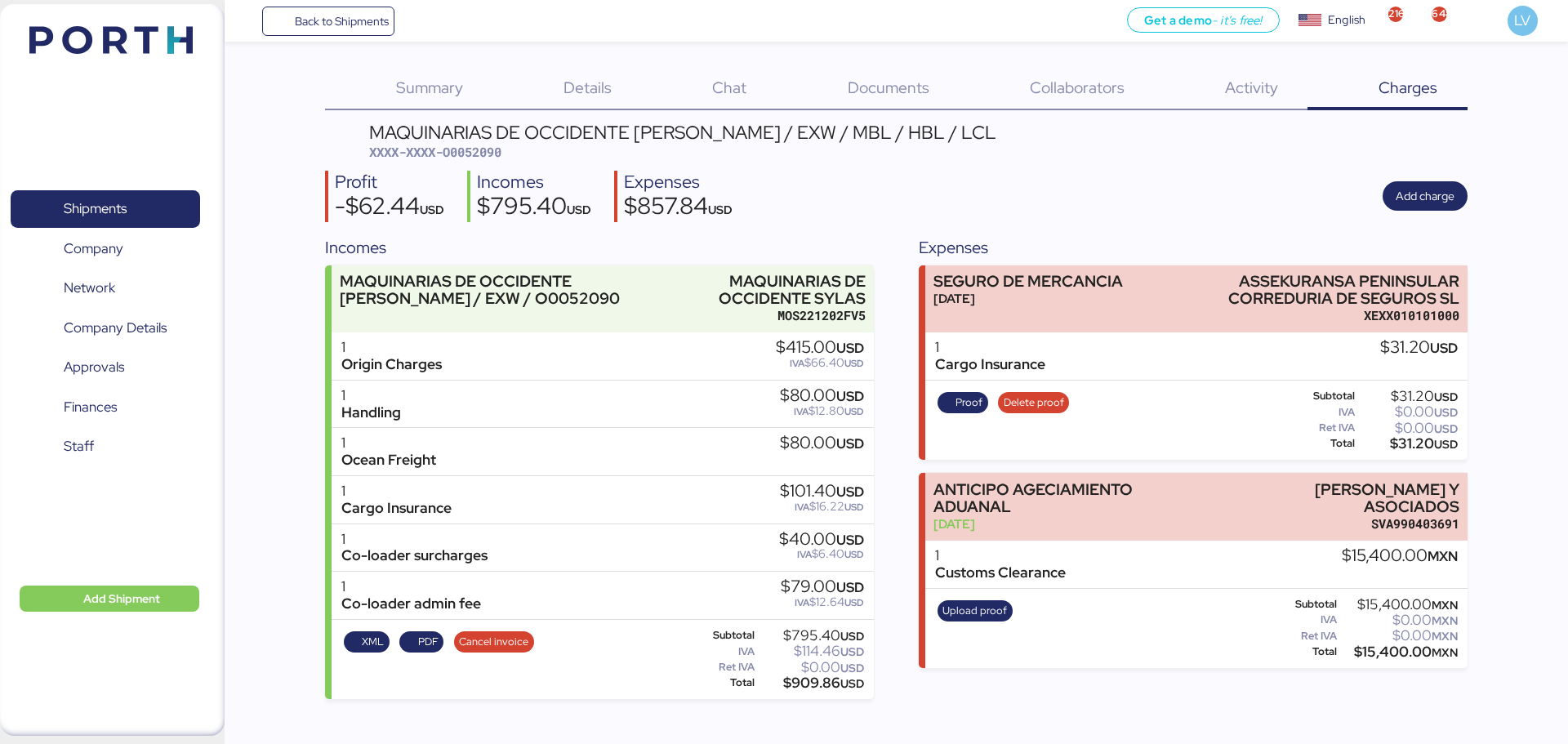
click at [1394, 169] on div "MAQUINARIAS DE OCCIDENTE [PERSON_NAME] / EXW / MBL / HBL / LCL XXXX-XXXX-O00520…" at bounding box center [896, 411] width 1142 height 576
click at [1401, 179] on div "Profit -$62.44 USD Incomes $795.40 USD Expenses $857.84 USD Add charge" at bounding box center [896, 197] width 1142 height 51
drag, startPoint x: 1407, startPoint y: 199, endPoint x: 1394, endPoint y: 188, distance: 17.0
click at [1394, 188] on span "Add charge" at bounding box center [1425, 196] width 85 height 29
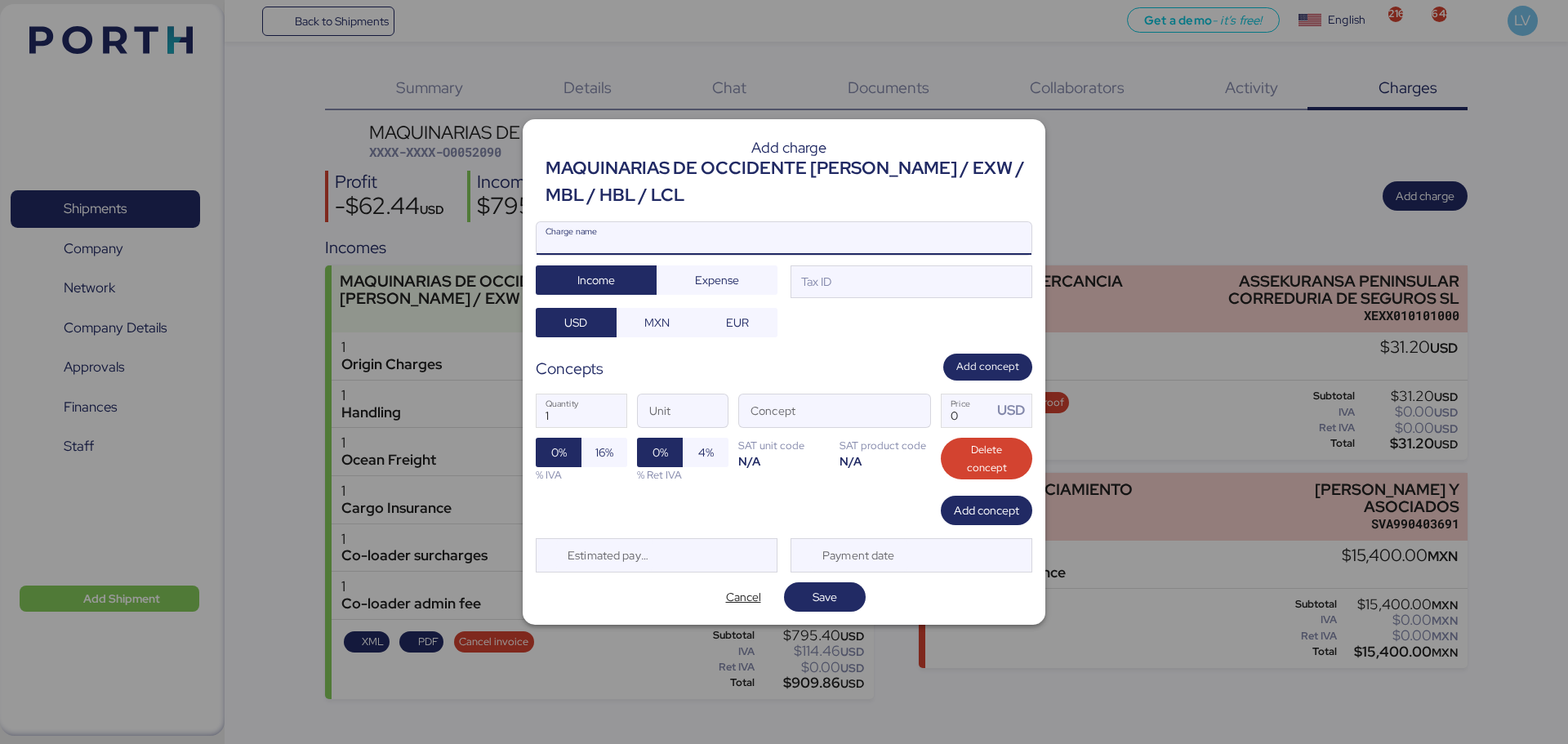
click at [772, 236] on input "Charge name" at bounding box center [784, 238] width 495 height 32
type input "CARGOS CONSOLIDADORA PPD"
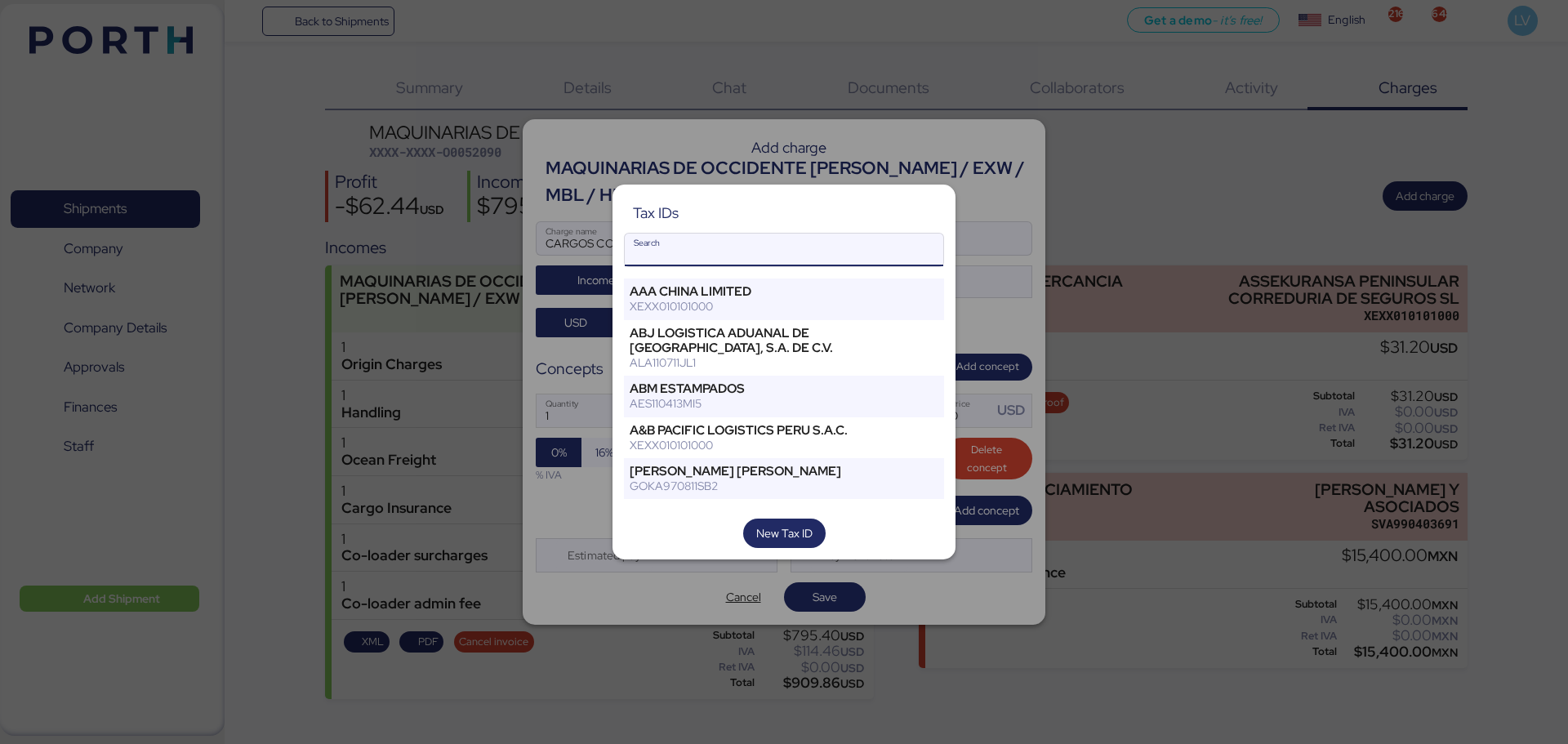
click at [716, 246] on input "Search" at bounding box center [784, 250] width 318 height 32
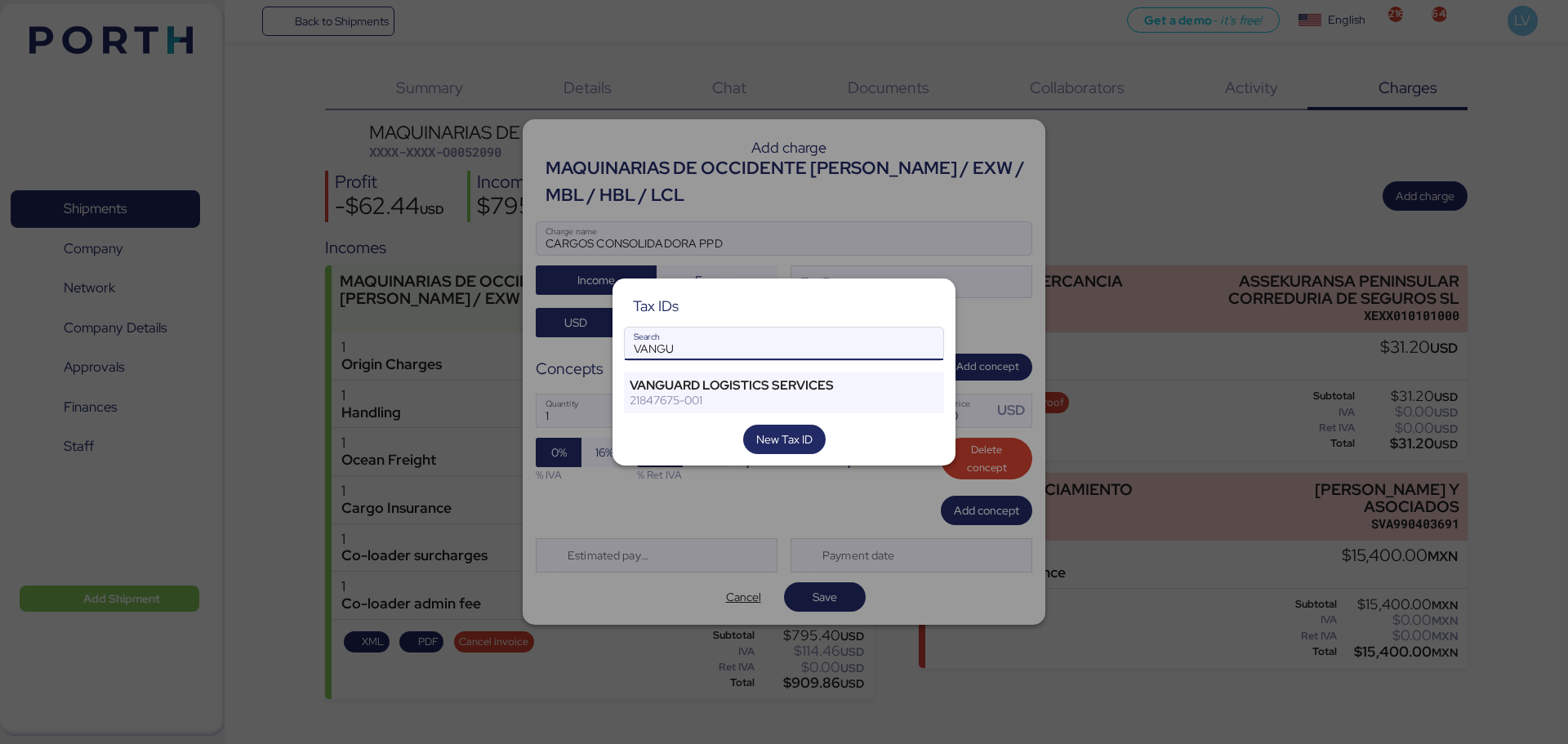
type input "VANGU"
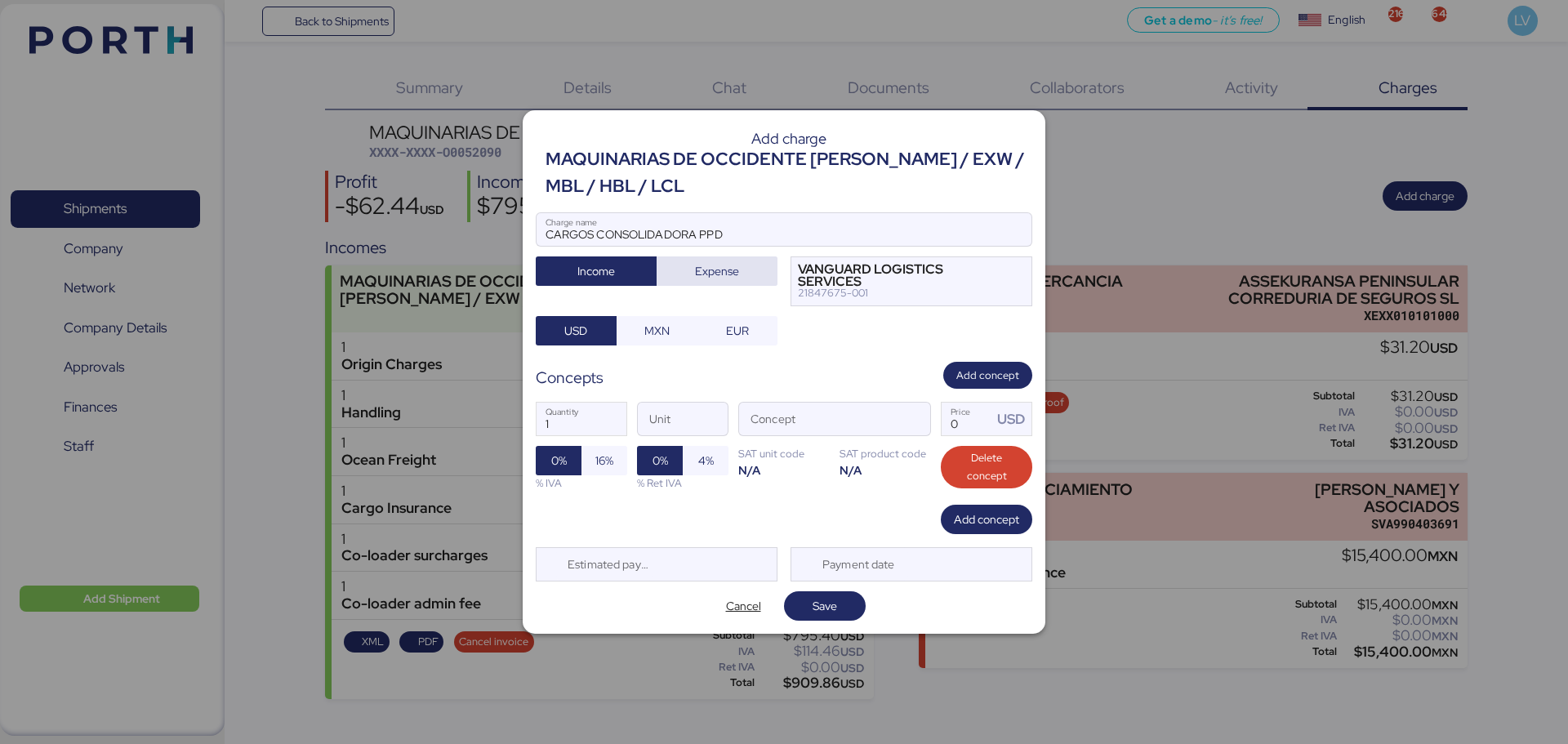
click at [706, 279] on span "Expense" at bounding box center [716, 271] width 44 height 20
click at [938, 416] on div "1 Quantity Unit Concept 0 Price USD 0% 16% % IVA 0% 4% % Ret IVA SAT unit code …" at bounding box center [784, 446] width 497 height 115
click at [915, 419] on span "button" at bounding box center [913, 424] width 34 height 34
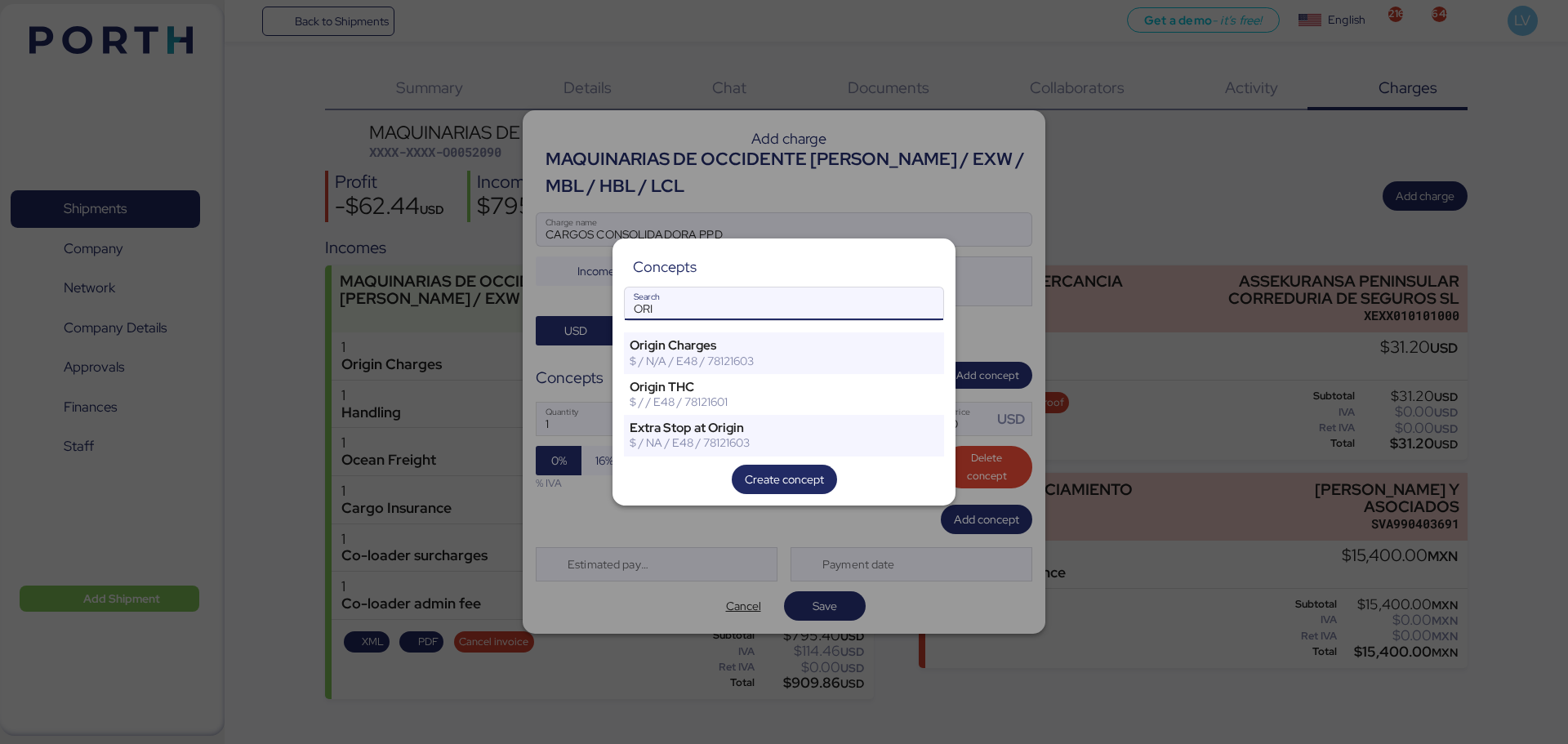
type input "ORI"
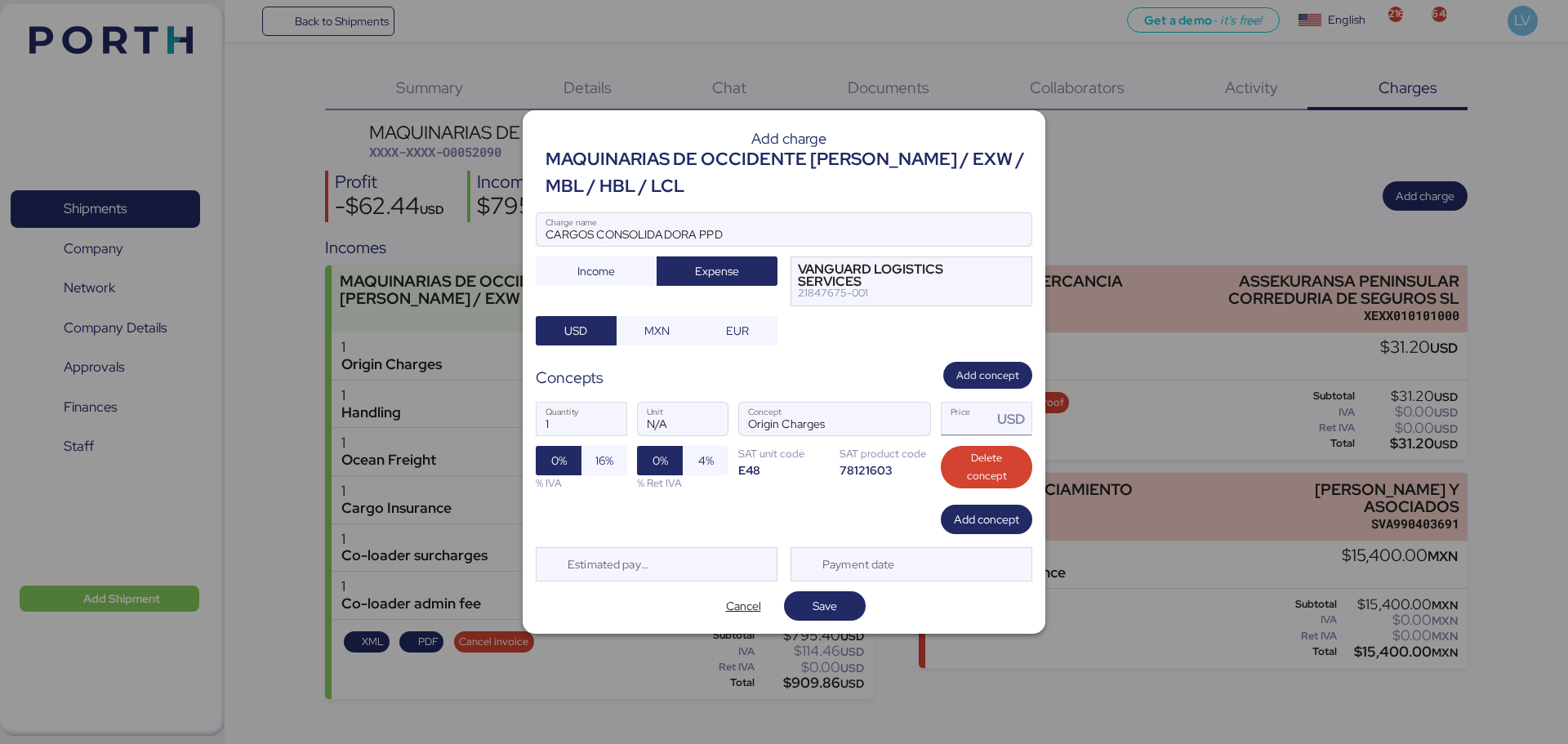
click at [956, 408] on input "Price USD" at bounding box center [967, 419] width 51 height 32
paste input "112.00"
type input "112"
click at [648, 567] on div "Estimated payment date" at bounding box center [604, 564] width 97 height 32
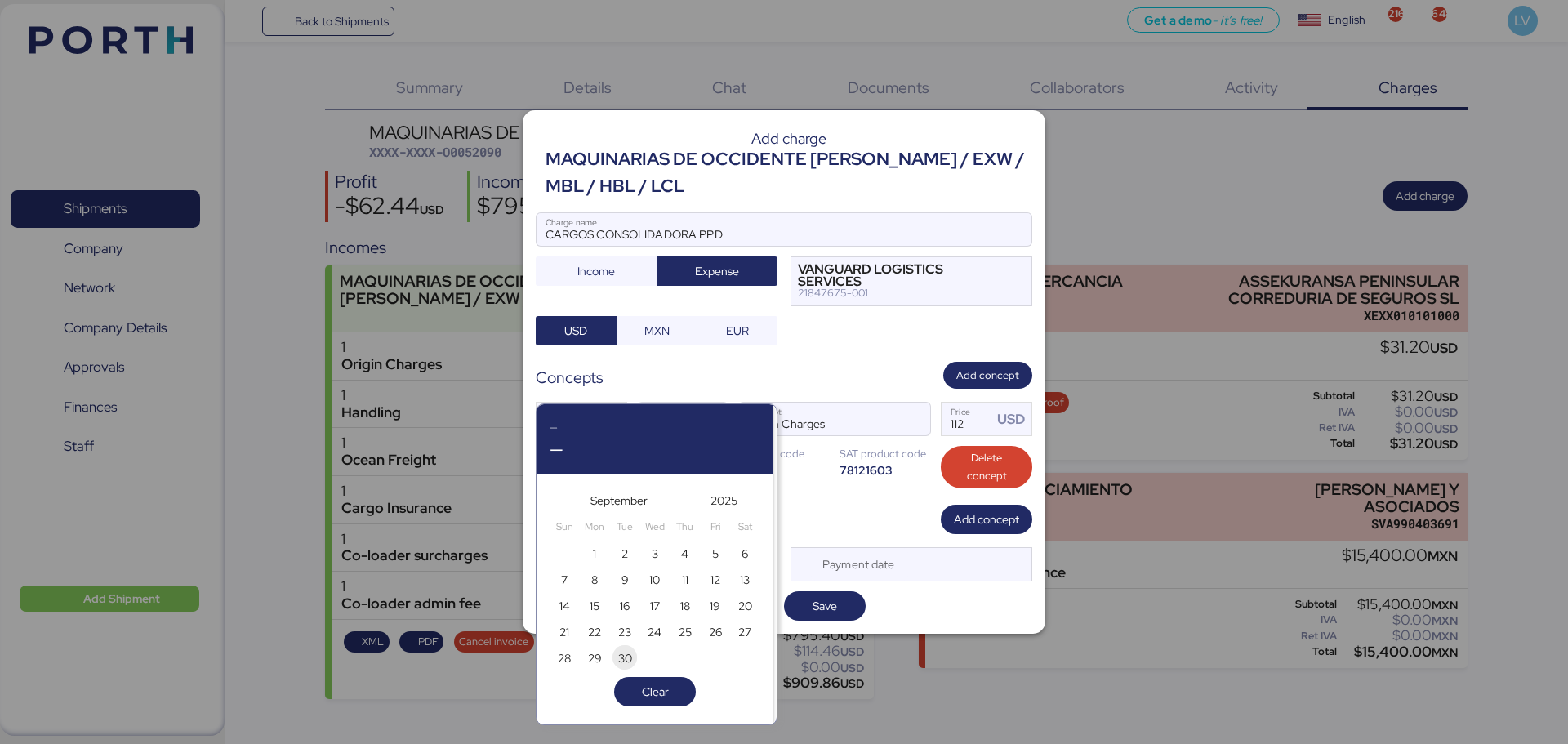
click at [623, 659] on span "30" at bounding box center [625, 659] width 14 height 20
type input "[DATE]"
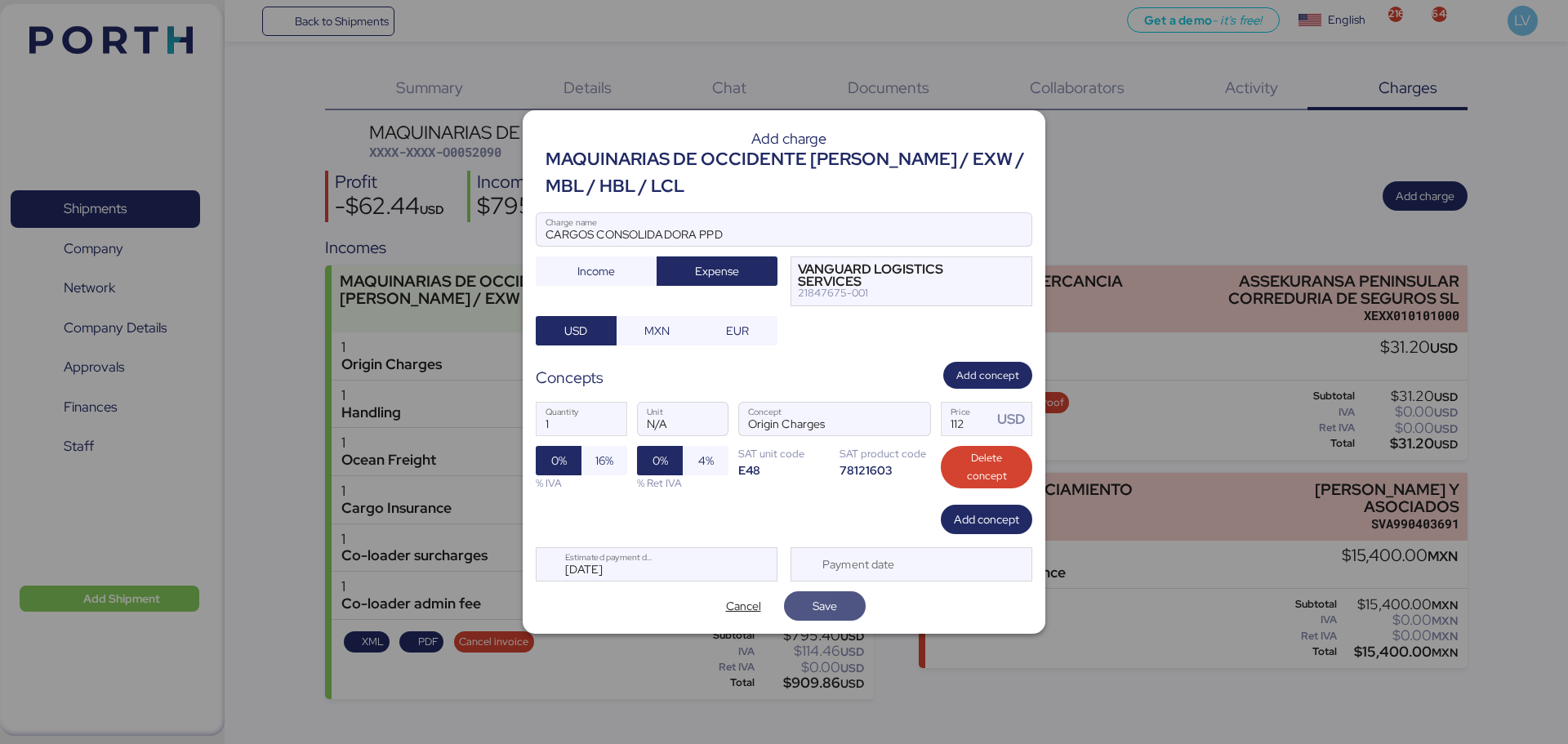
click at [821, 598] on span "Save" at bounding box center [825, 606] width 25 height 20
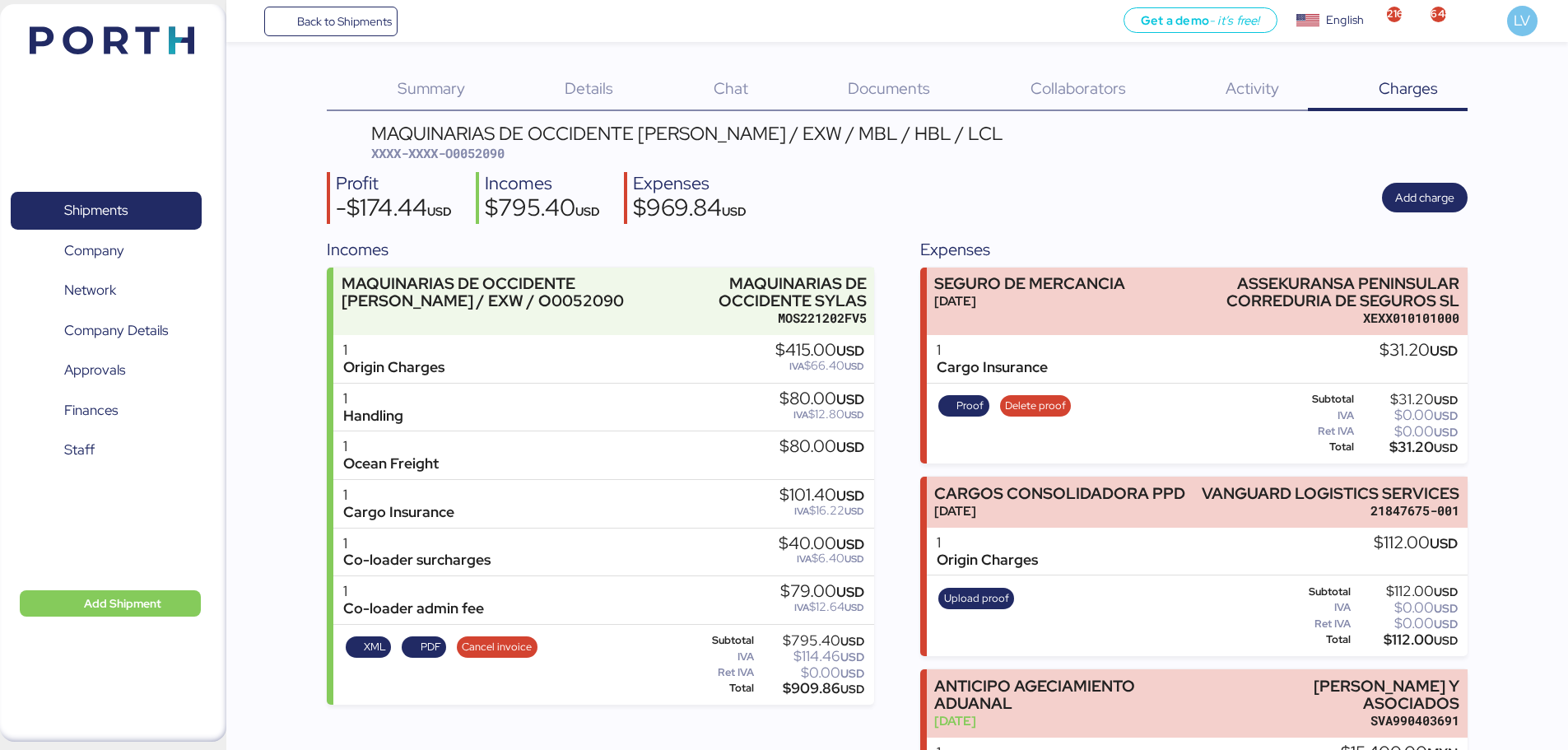
scroll to position [130, 0]
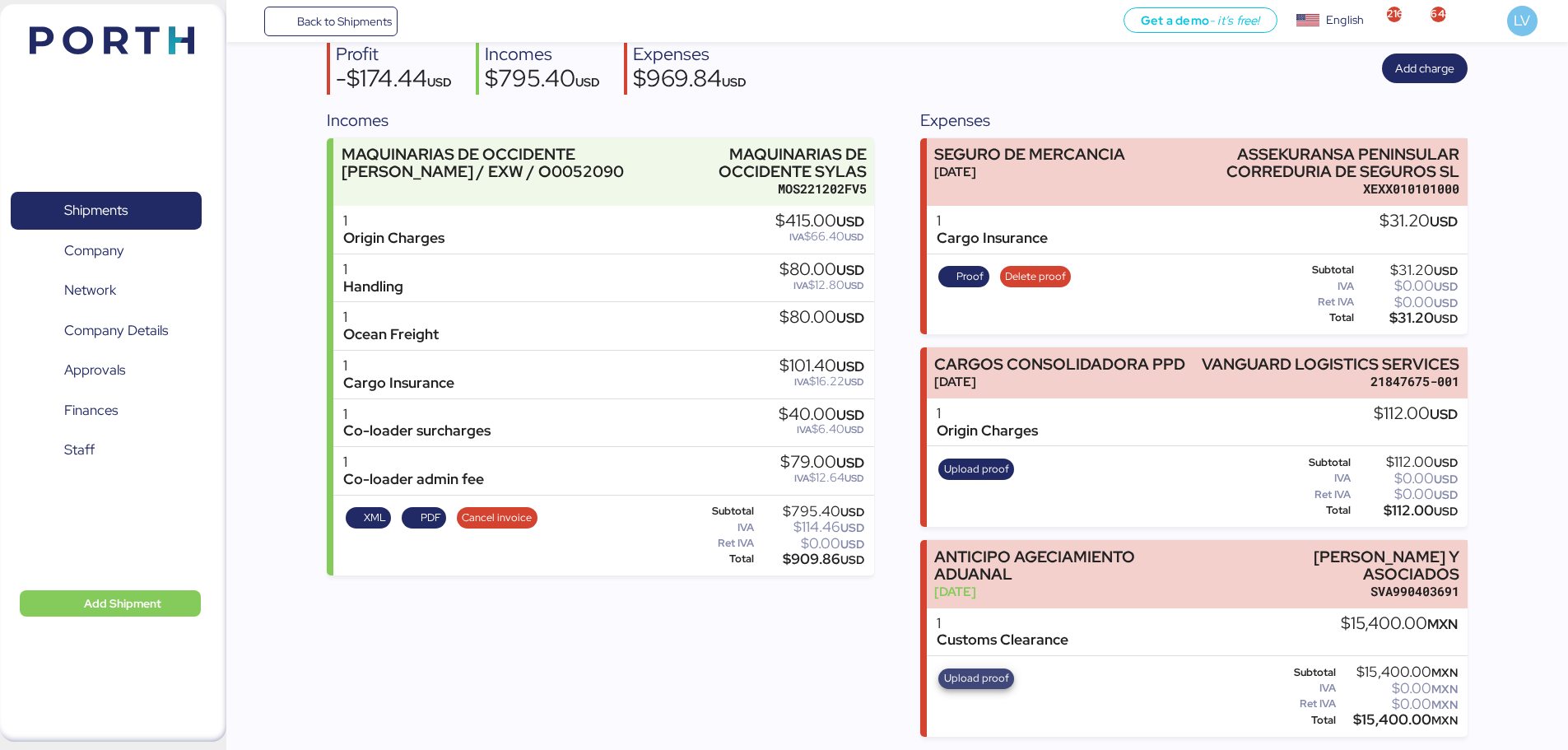
click at [974, 686] on span "Upload proof" at bounding box center [977, 679] width 65 height 18
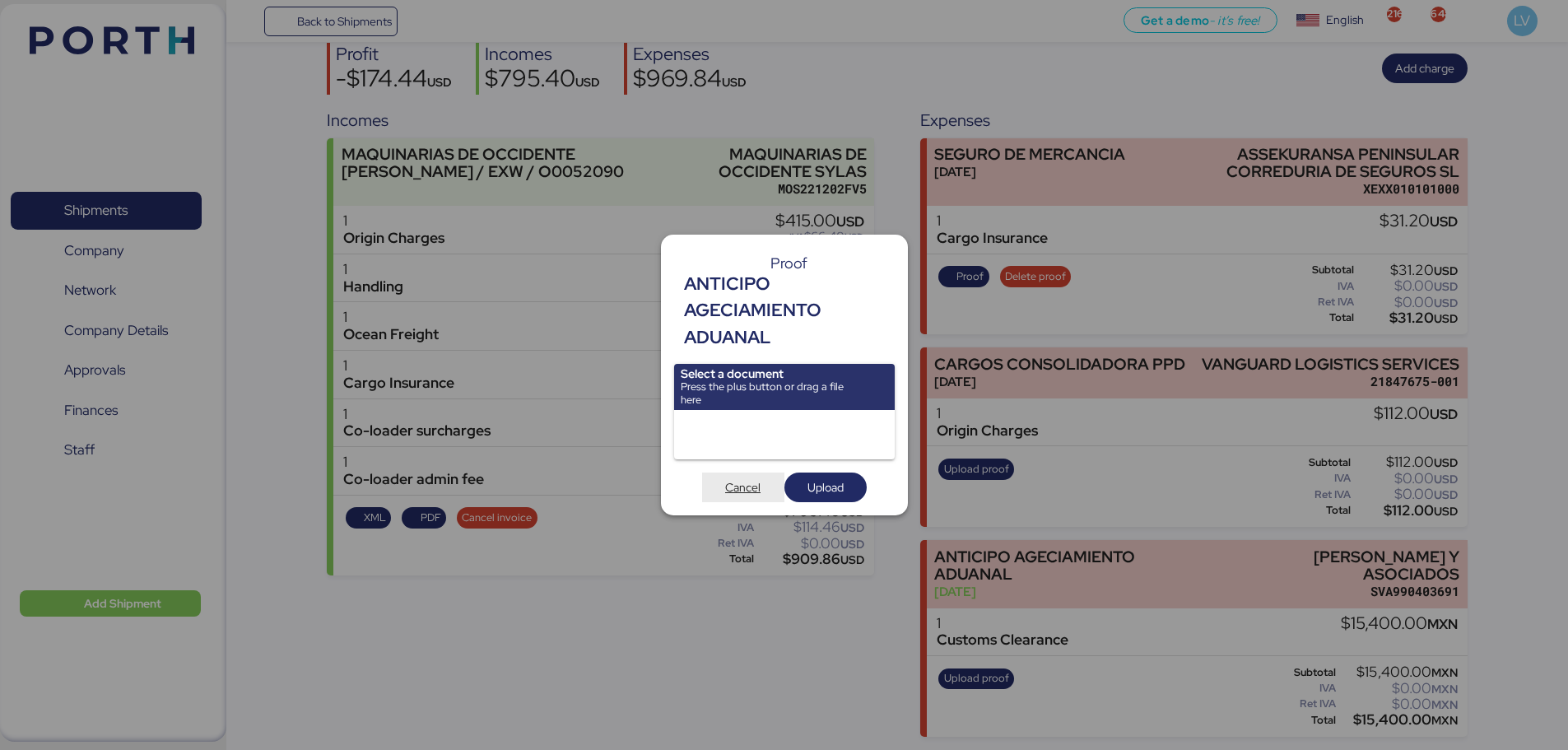
click at [739, 496] on span "Cancel" at bounding box center [743, 487] width 35 height 20
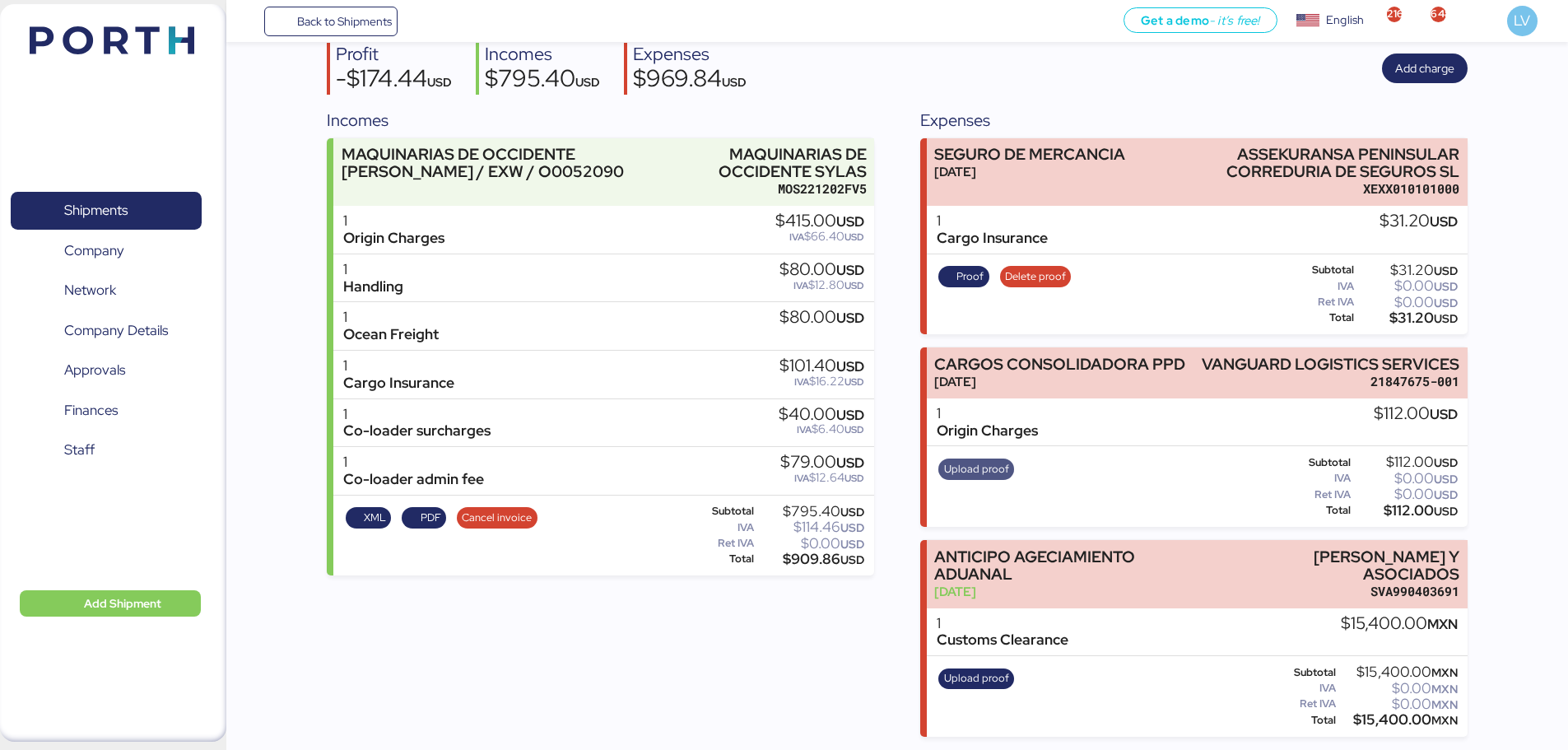
click at [995, 464] on span "Upload proof" at bounding box center [977, 470] width 65 height 18
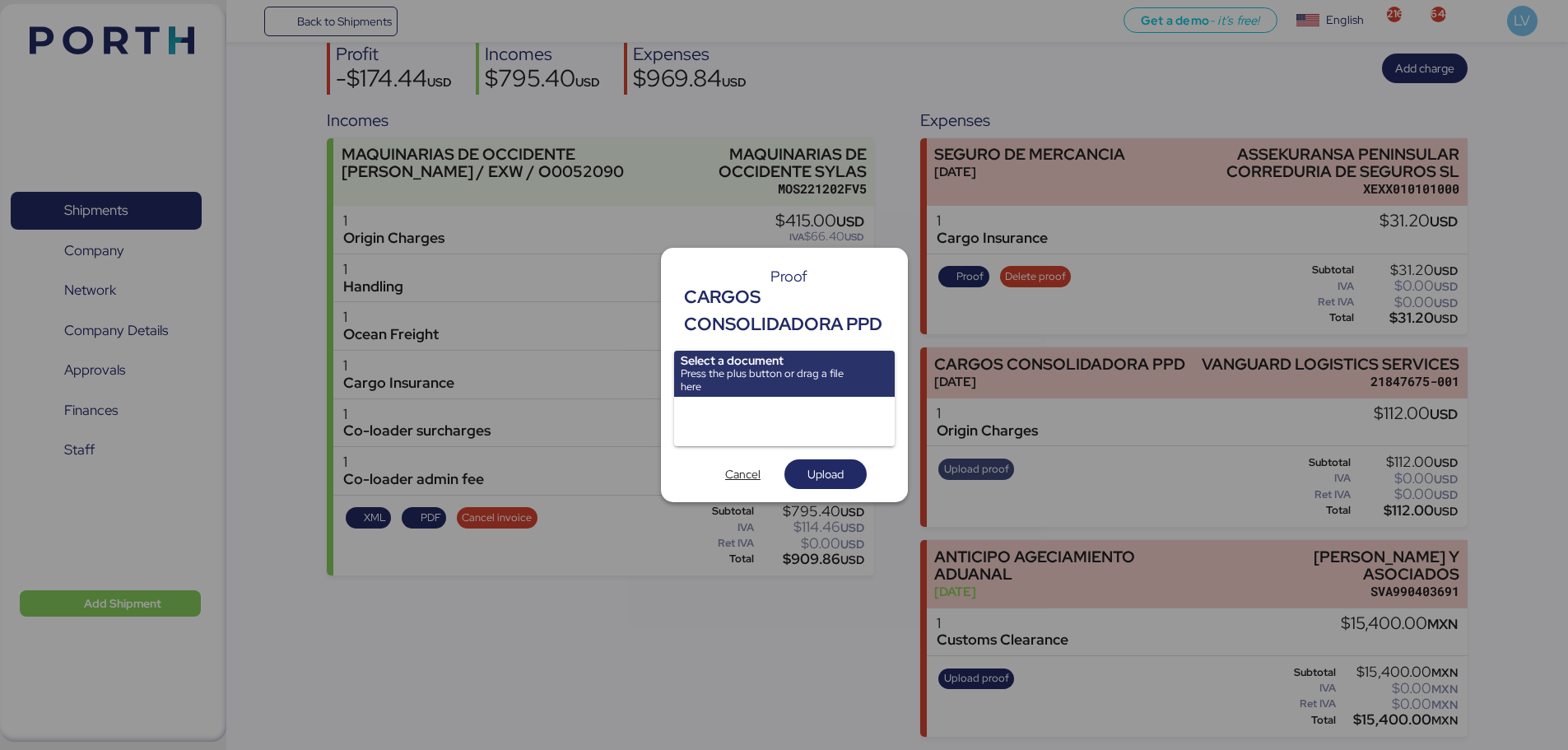
scroll to position [0, 0]
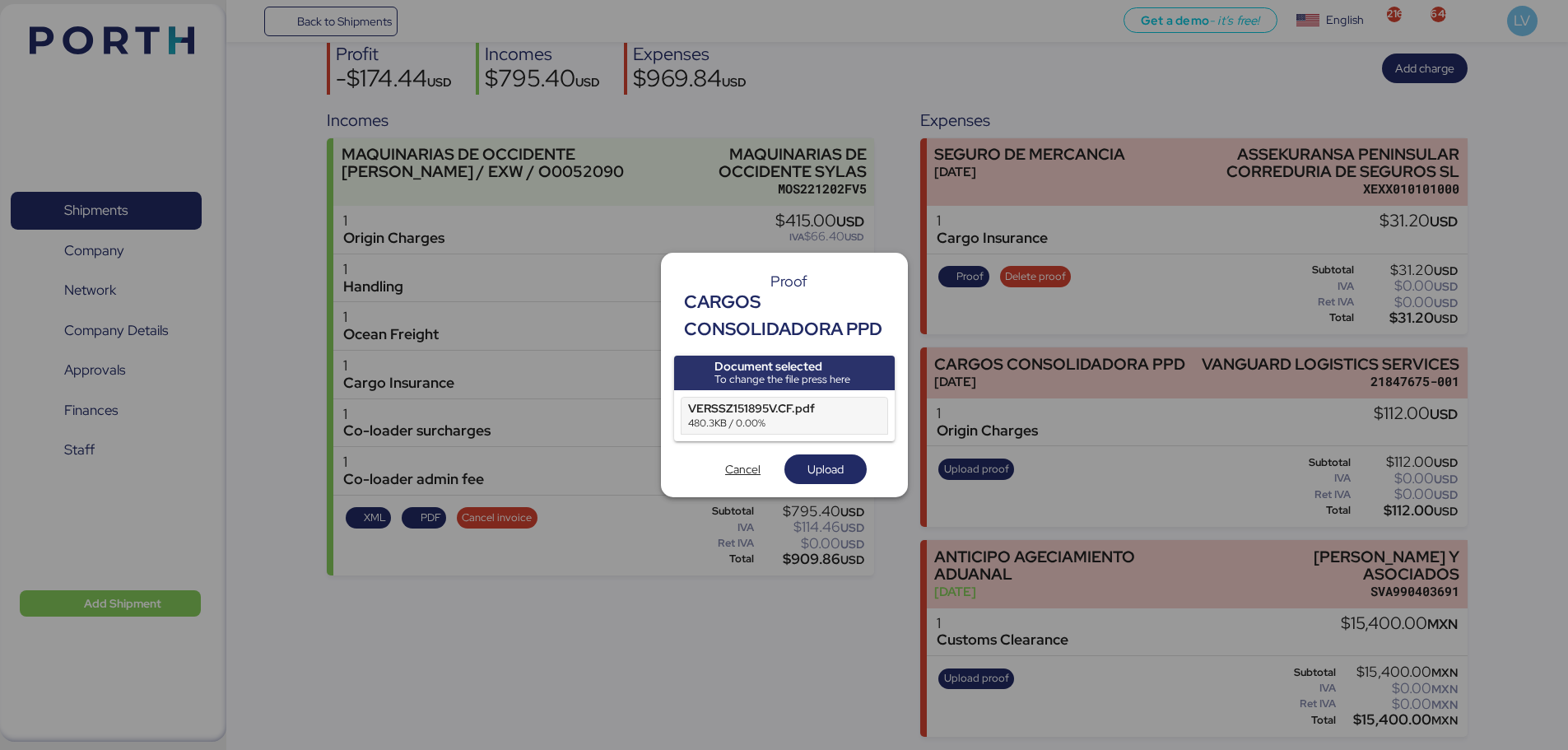
click at [850, 457] on span "Upload" at bounding box center [826, 469] width 82 height 29
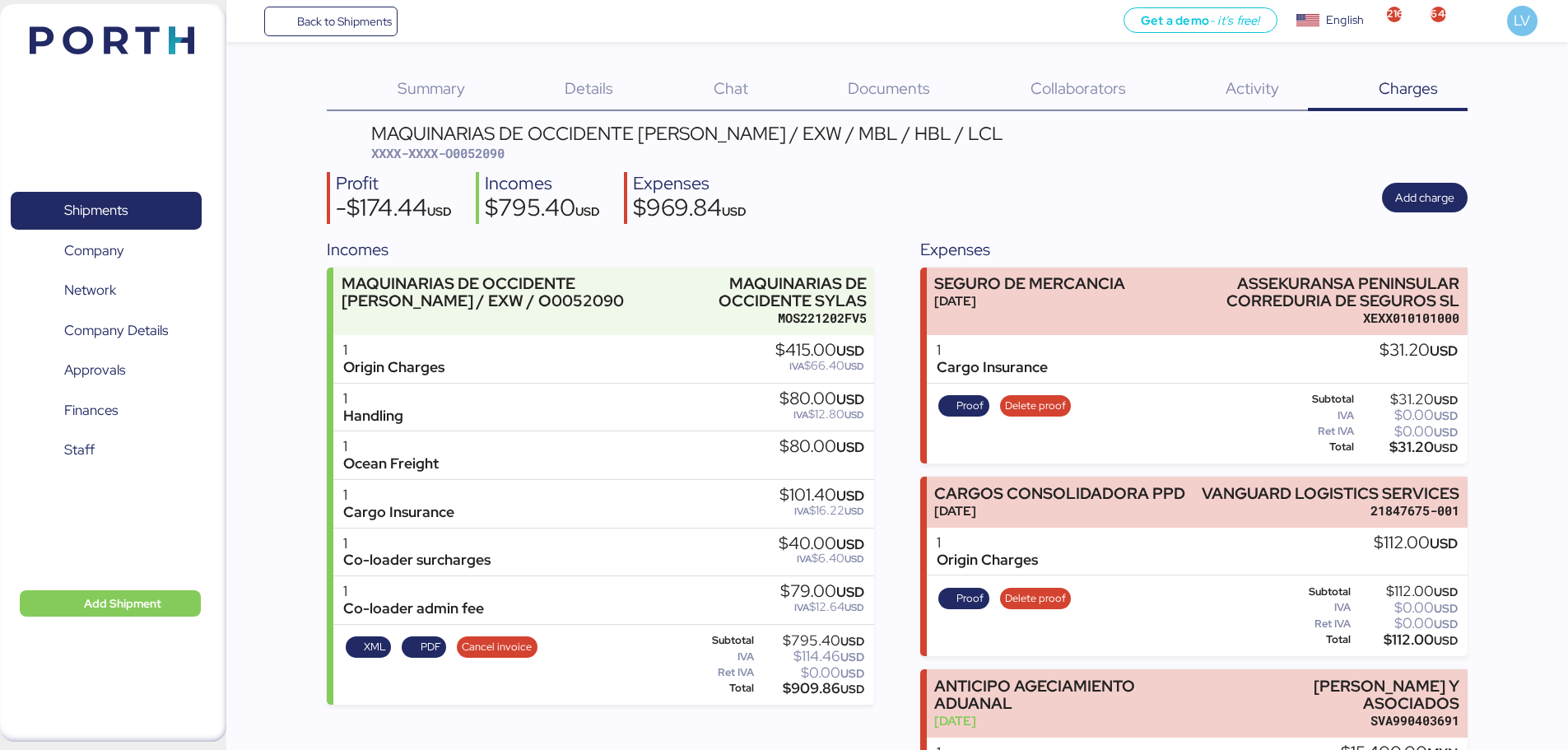
click at [478, 156] on span "XXXX-XXXX-O0052090" at bounding box center [438, 153] width 134 height 17
click at [481, 144] on div "MAQUINARIAS DE OCCIDENTE [PERSON_NAME] / EXW / MBL / HBL / LCL XXXX-XXXX-O00520…" at bounding box center [687, 144] width 632 height 38
click at [318, 12] on span "Back to Shipments" at bounding box center [344, 22] width 94 height 20
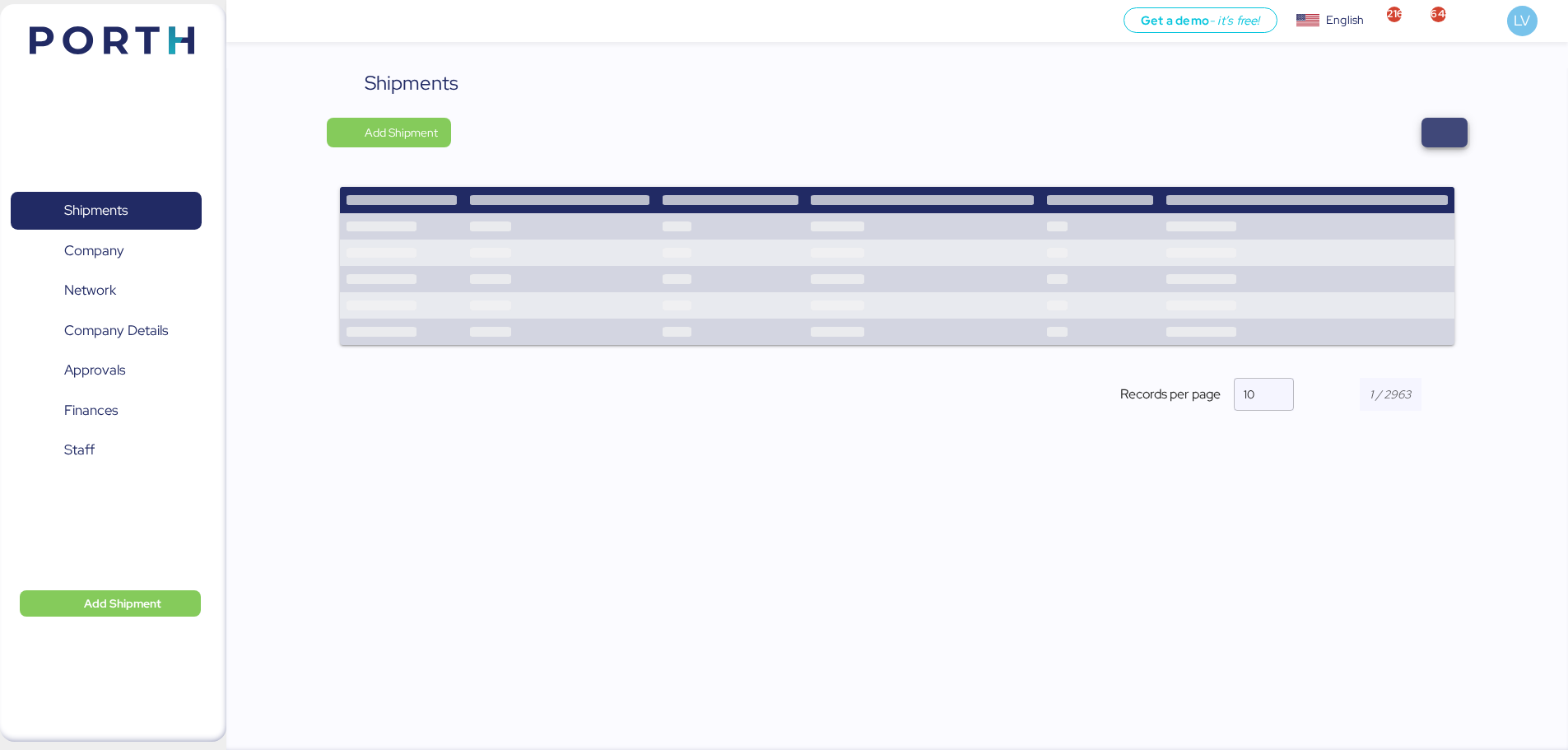
click at [1440, 130] on span "button" at bounding box center [1445, 133] width 20 height 23
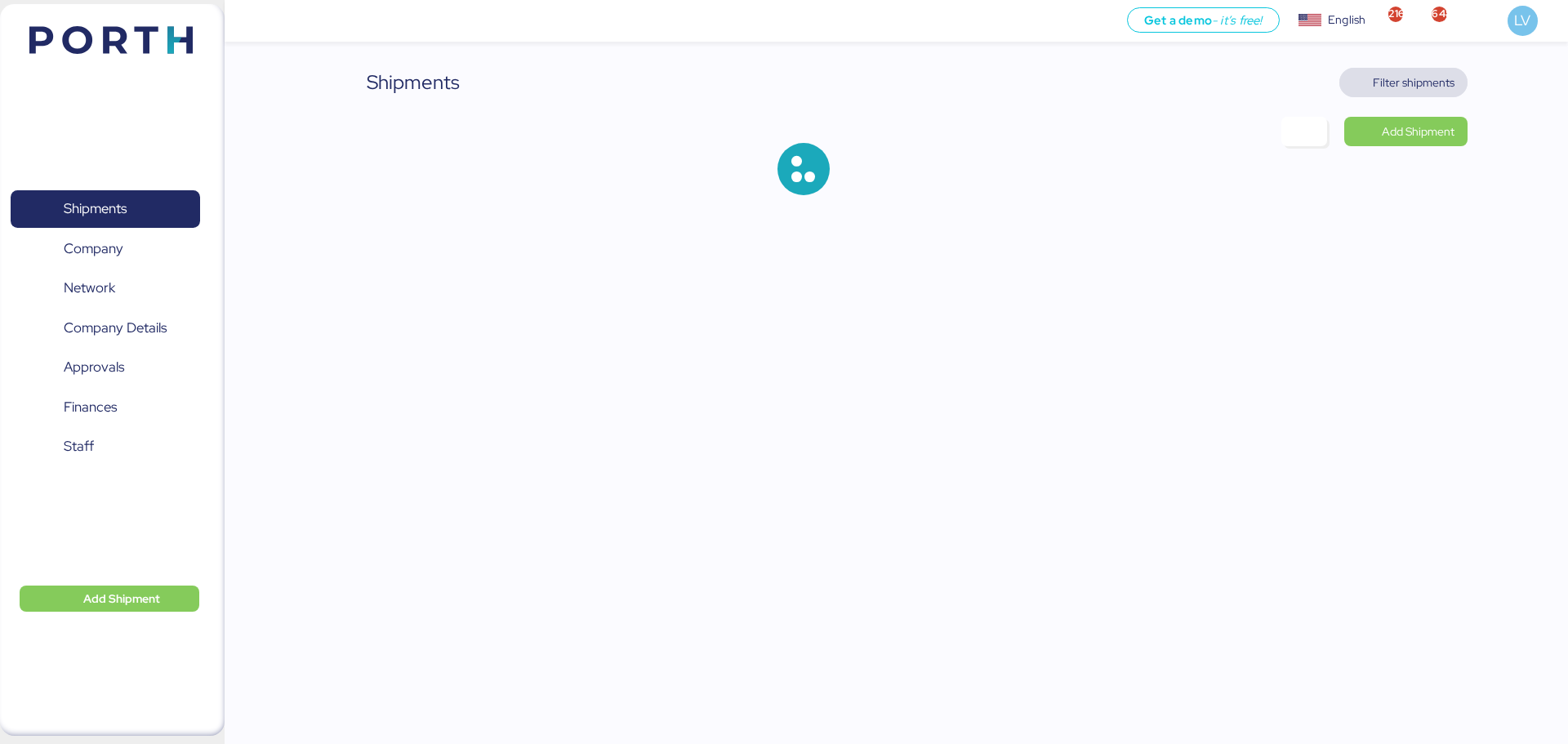
click at [1405, 79] on span "Filter shipments" at bounding box center [1414, 83] width 81 height 20
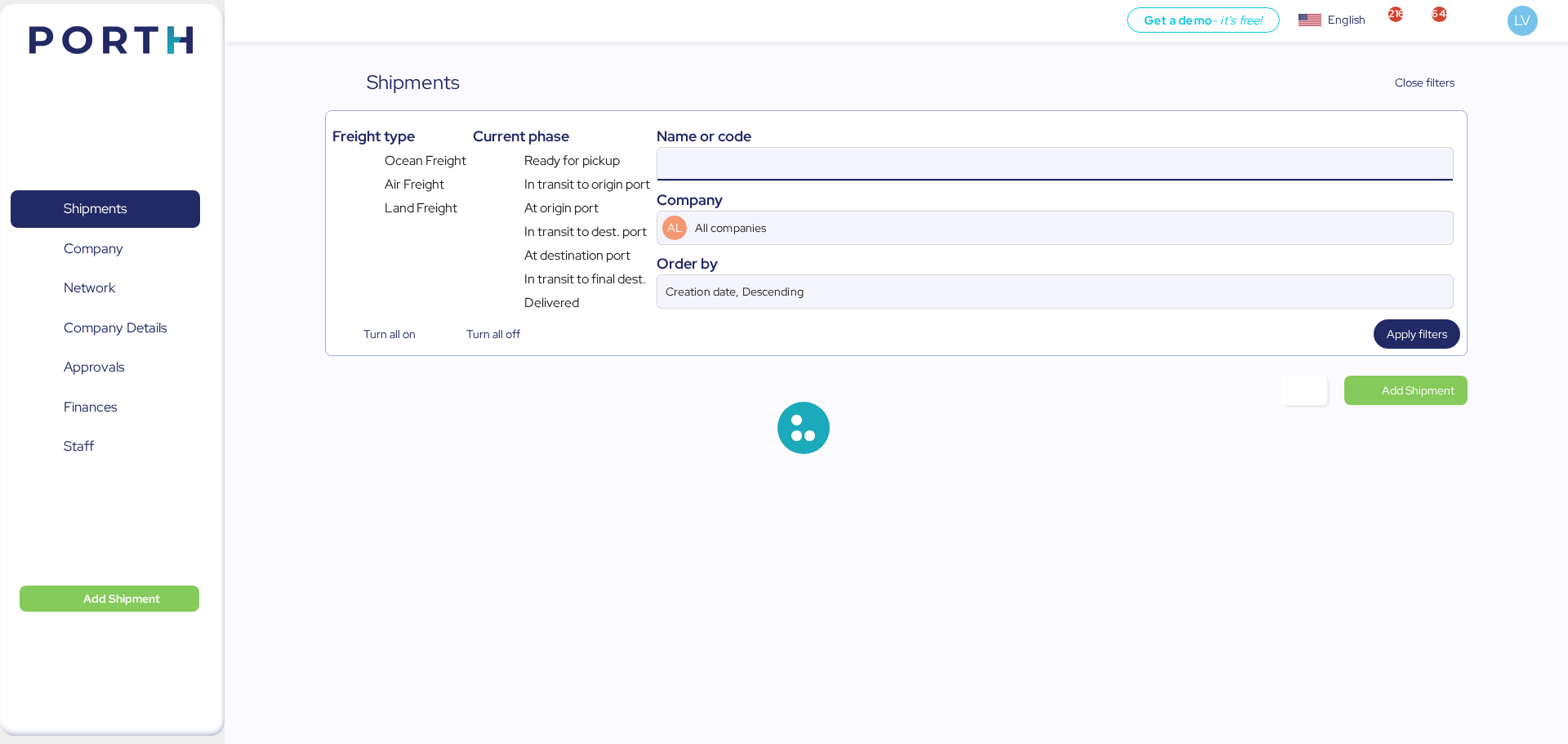
click at [1301, 173] on input at bounding box center [1055, 163] width 795 height 32
paste input "QGD2024411"
click at [1400, 340] on span "Apply filters" at bounding box center [1417, 334] width 61 height 20
click at [858, 156] on input "QGD2024411" at bounding box center [1055, 163] width 795 height 32
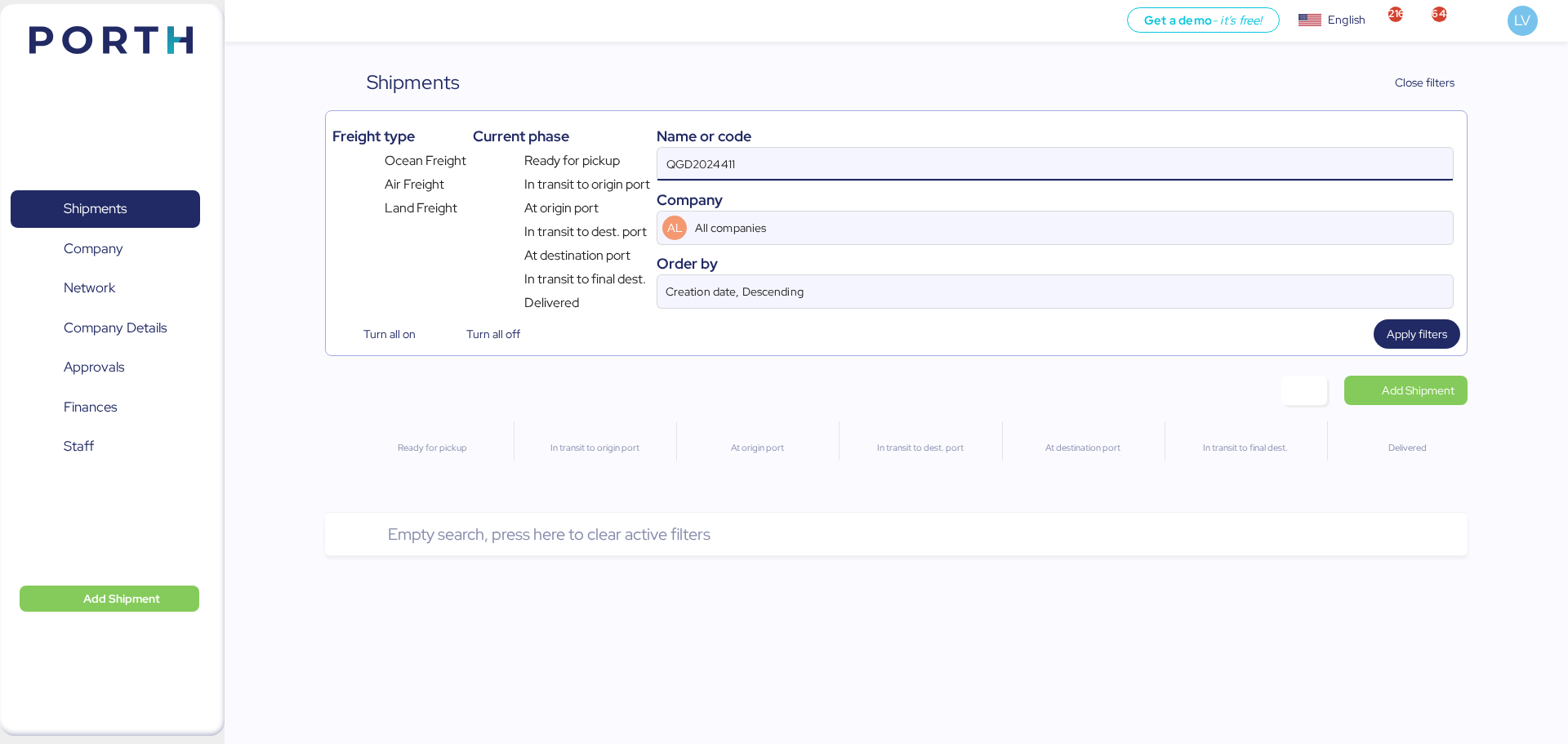
type input "QGD2024411"
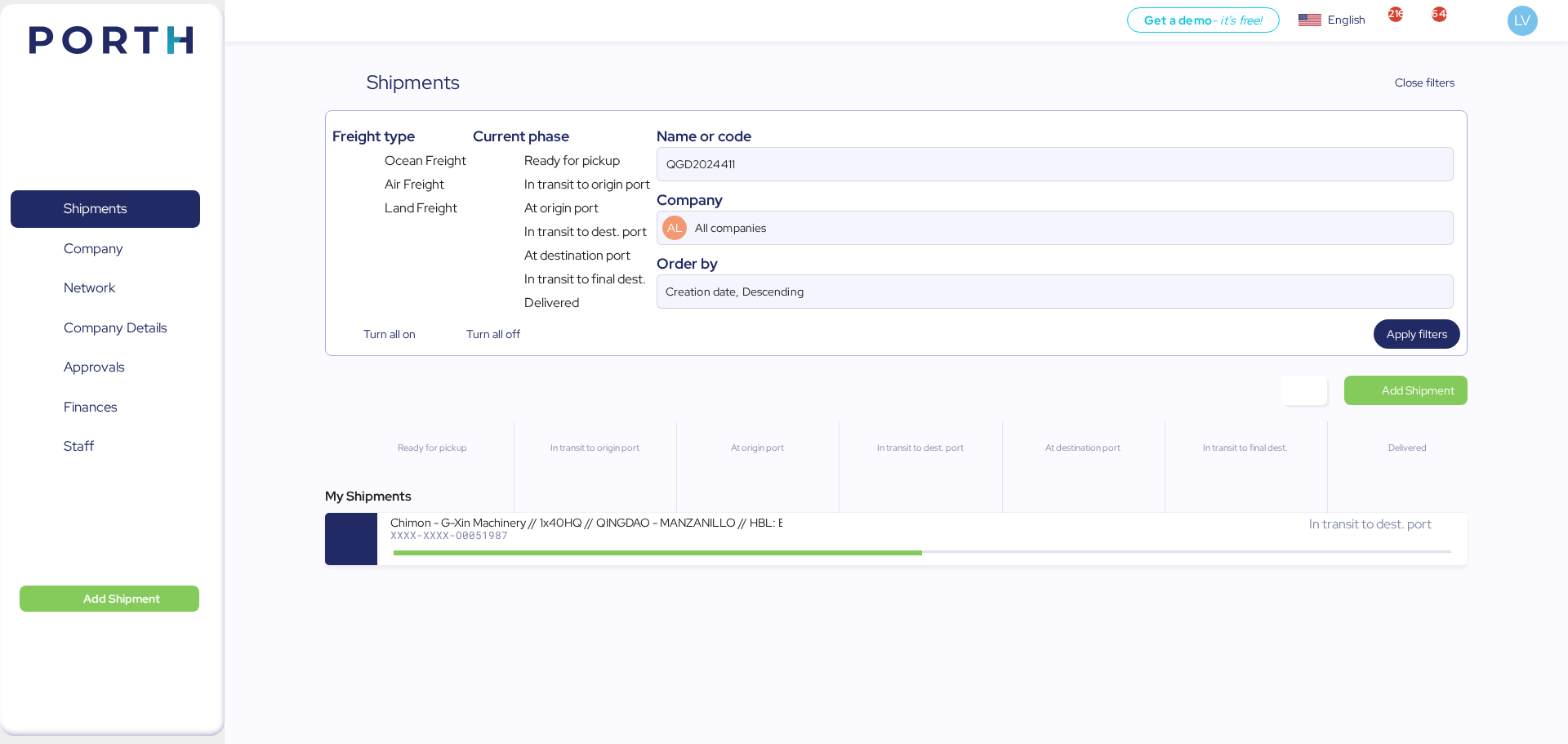
click at [757, 504] on div "My Shipments" at bounding box center [896, 497] width 1142 height 20
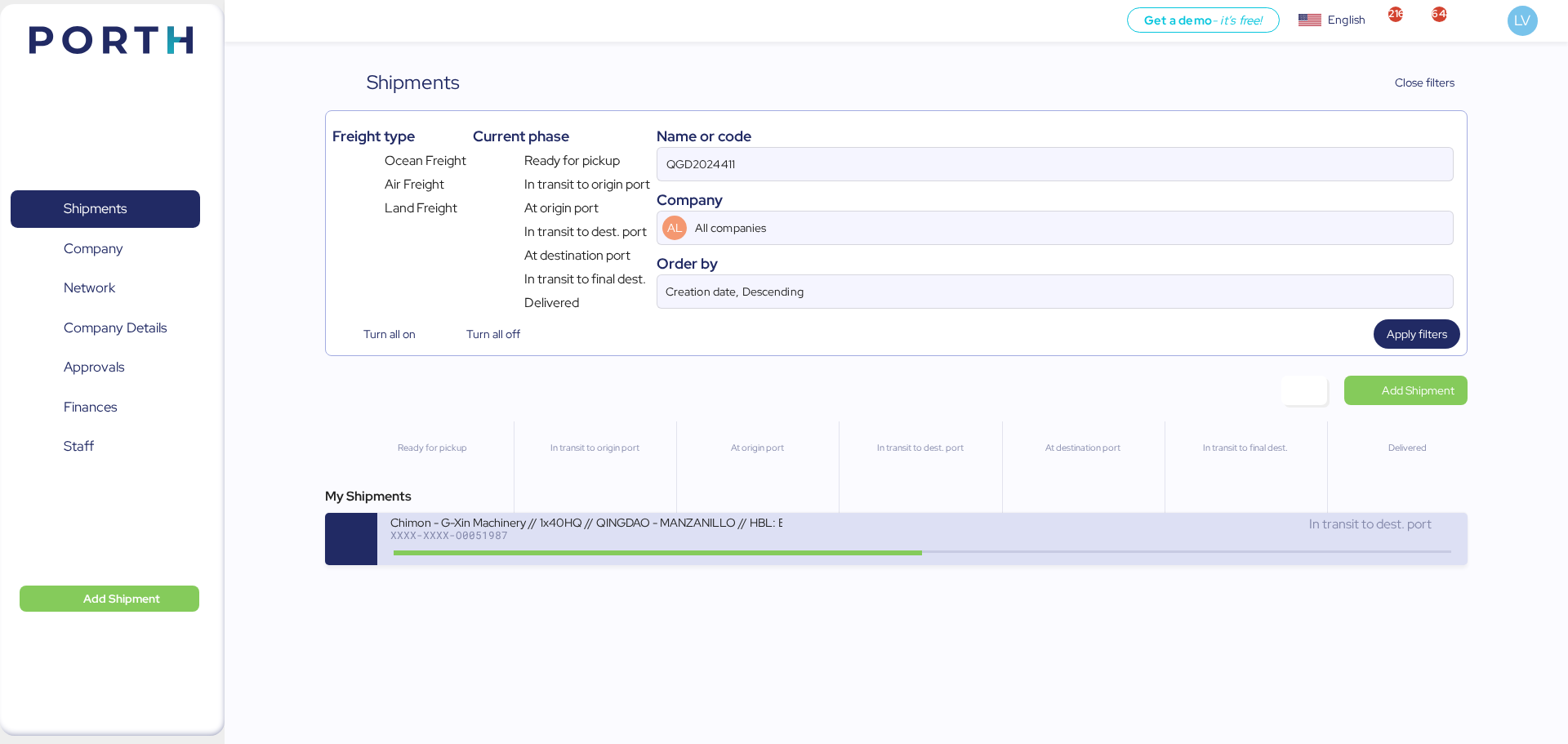
click at [754, 518] on div "Chimon - G-Xin Machinery // 1x40HQ // QINGDAO - MANZANILLO // HBL: BJSSE2507008…" at bounding box center [586, 522] width 392 height 14
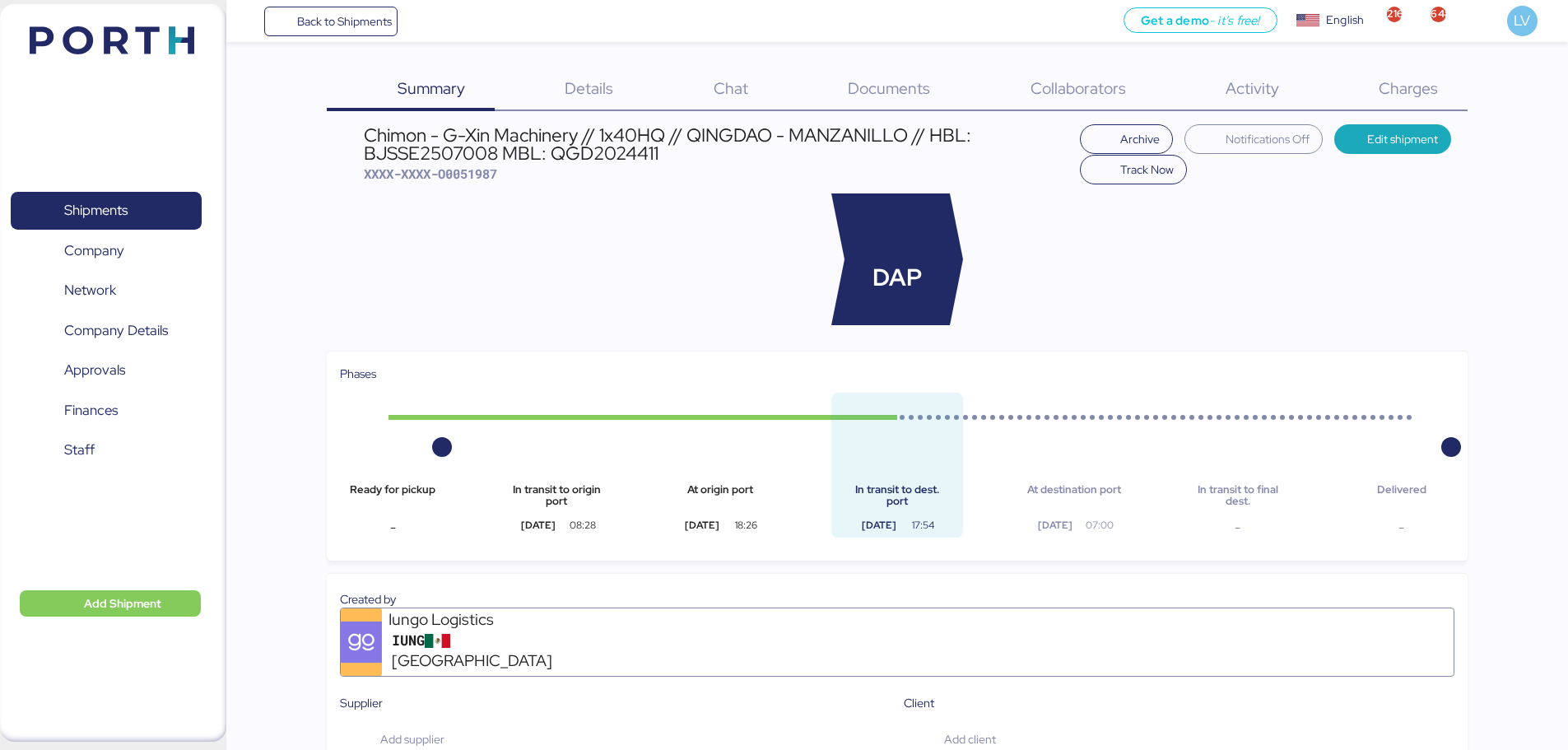
click at [1428, 78] on span "Charges" at bounding box center [1408, 89] width 59 height 22
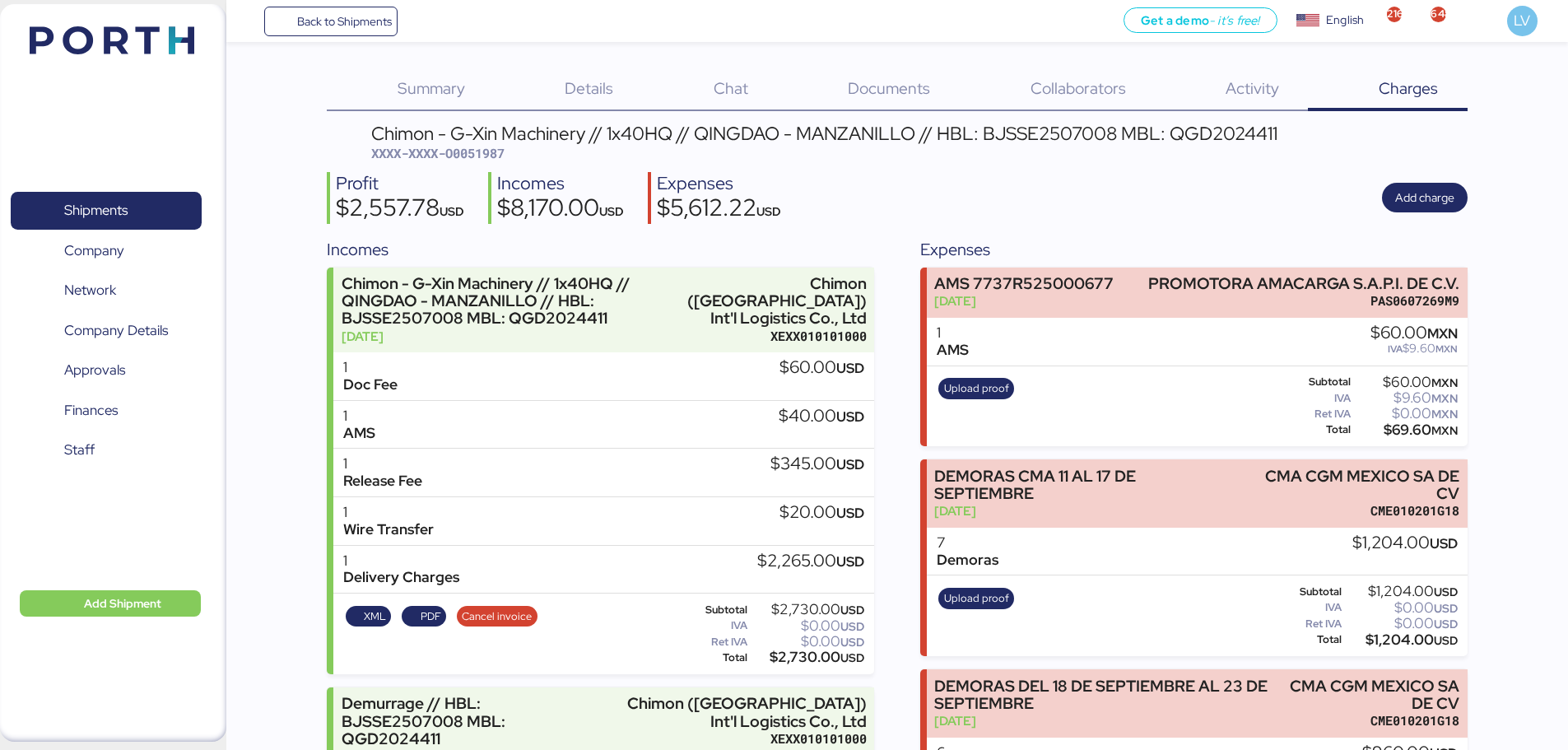
click at [1342, 156] on header "Chimon - G-Xin Machinery // 1x40HQ // QINGDAO - MANZANILLO // HBL: BJSSE2507008…" at bounding box center [897, 144] width 1141 height 38
click at [1467, 178] on div "Profit $2,557.78 USD Incomes $8,170.00 USD Expenses $5,612.22 USD Add charge" at bounding box center [897, 198] width 1141 height 52
click at [1433, 205] on span "Add charge" at bounding box center [1425, 198] width 59 height 20
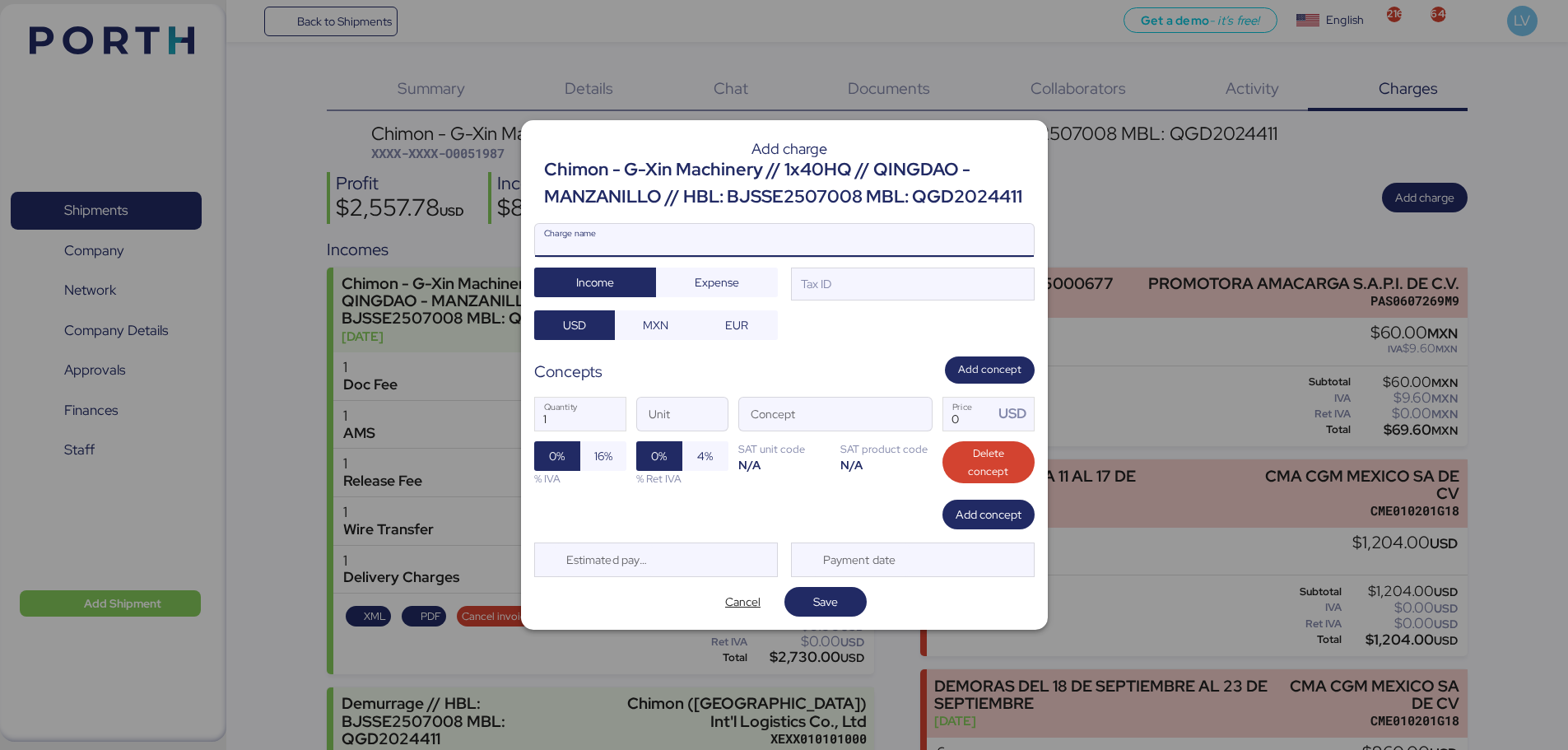
click at [770, 239] on input "Charge name" at bounding box center [784, 240] width 499 height 33
type input "DEMORAS 1ERO DE OCT AL 7 DE OCT"
click at [715, 271] on span "Expense" at bounding box center [717, 283] width 95 height 23
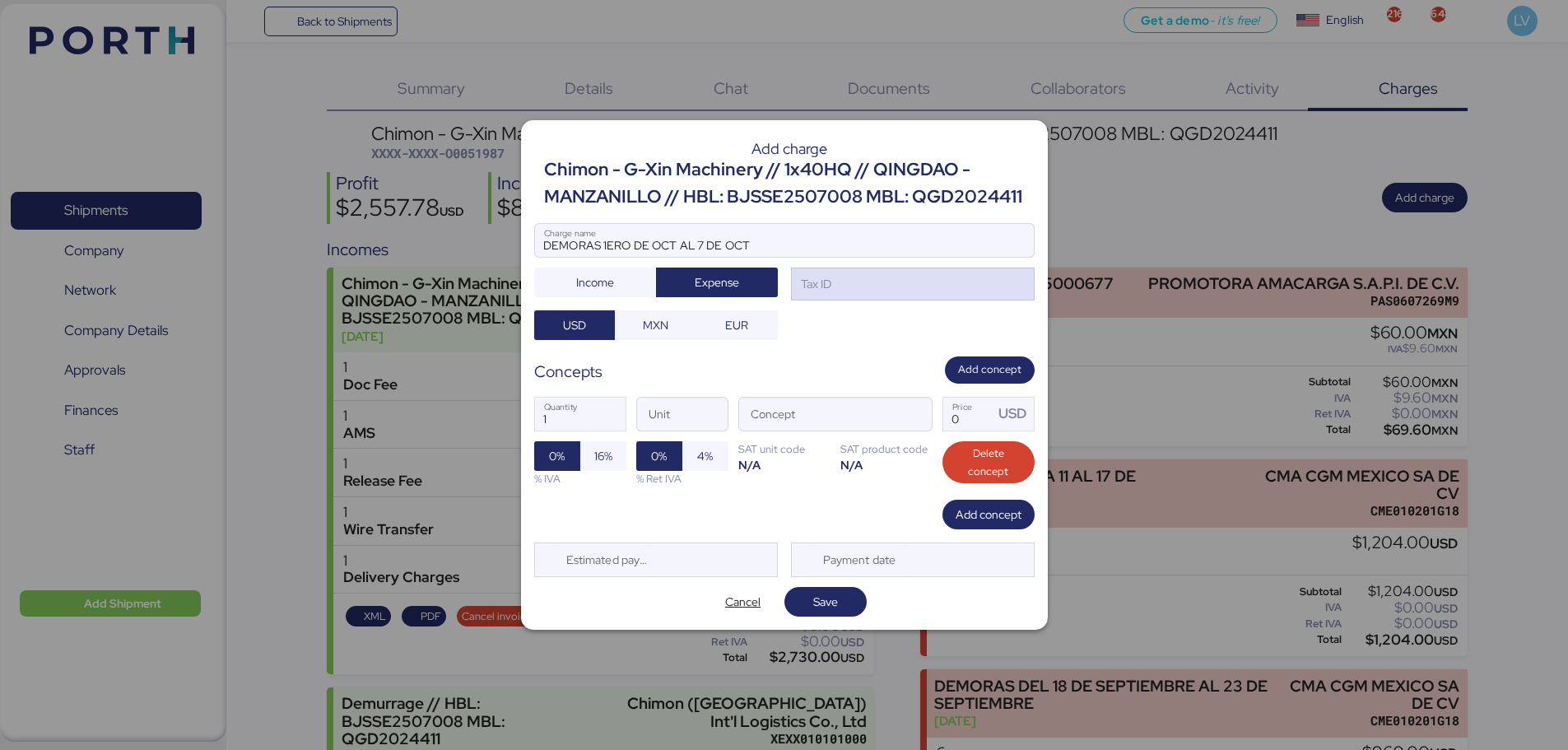
click at [848, 280] on div "Tax ID" at bounding box center [914, 283] width 244 height 33
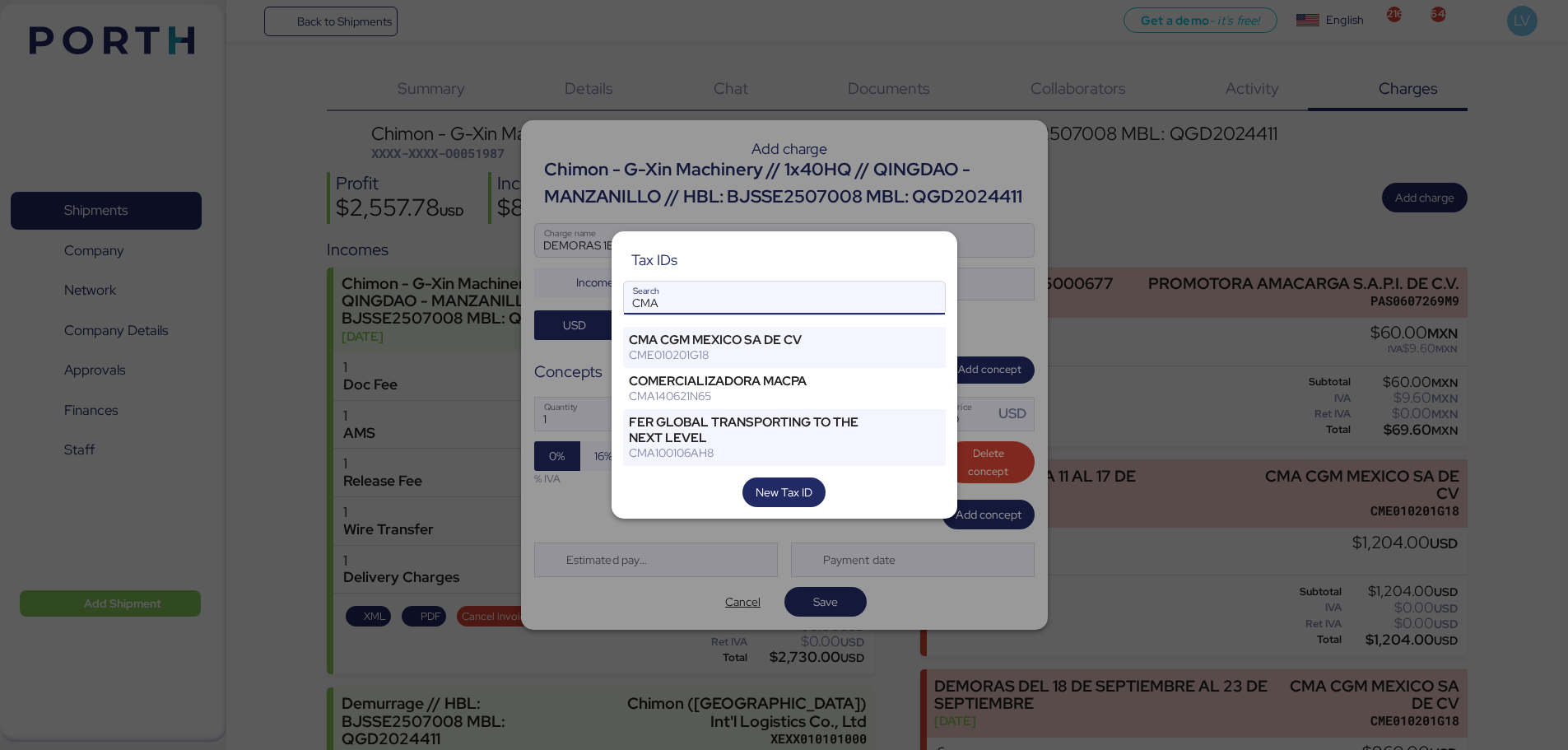
type input "CMA"
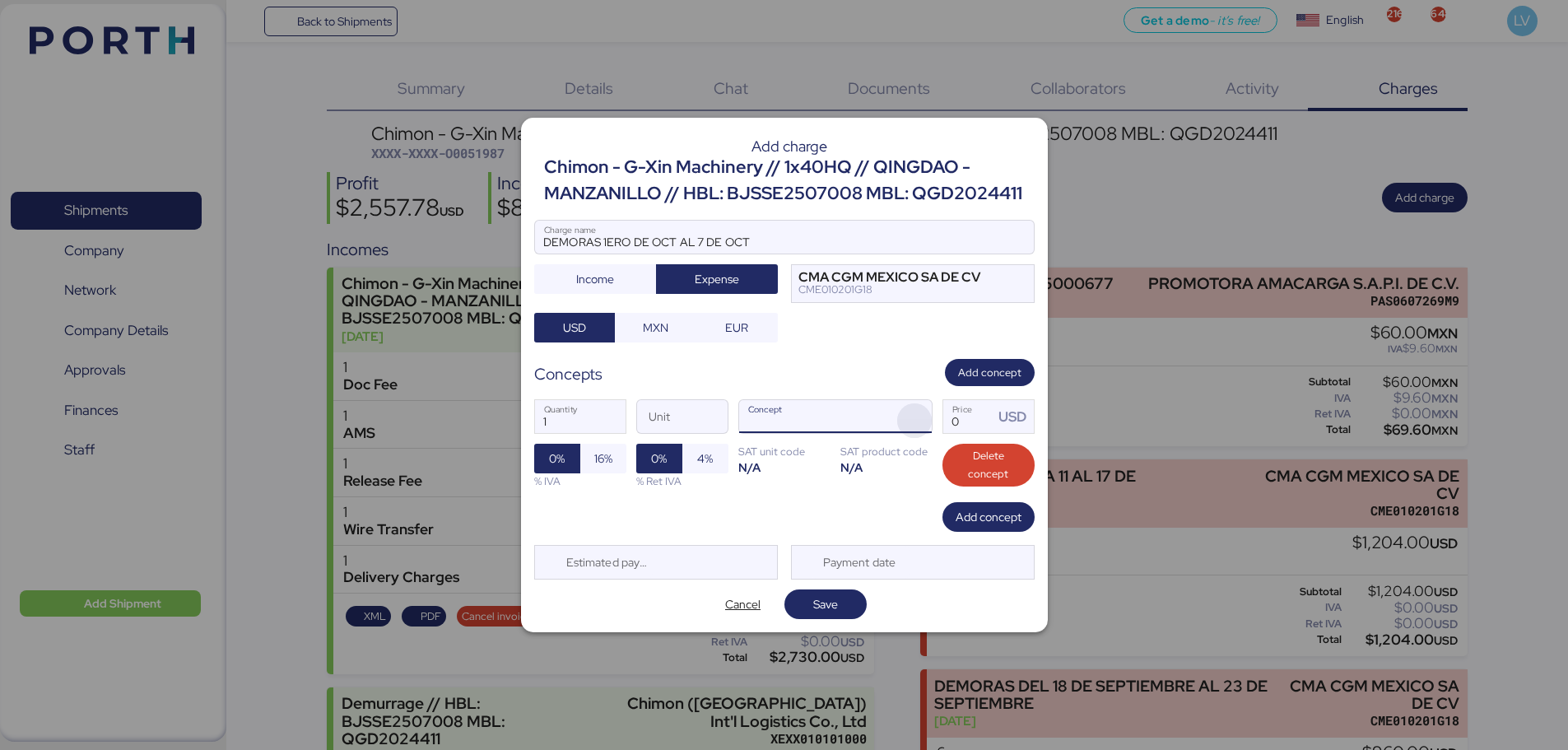
click at [917, 416] on span "button" at bounding box center [914, 421] width 34 height 34
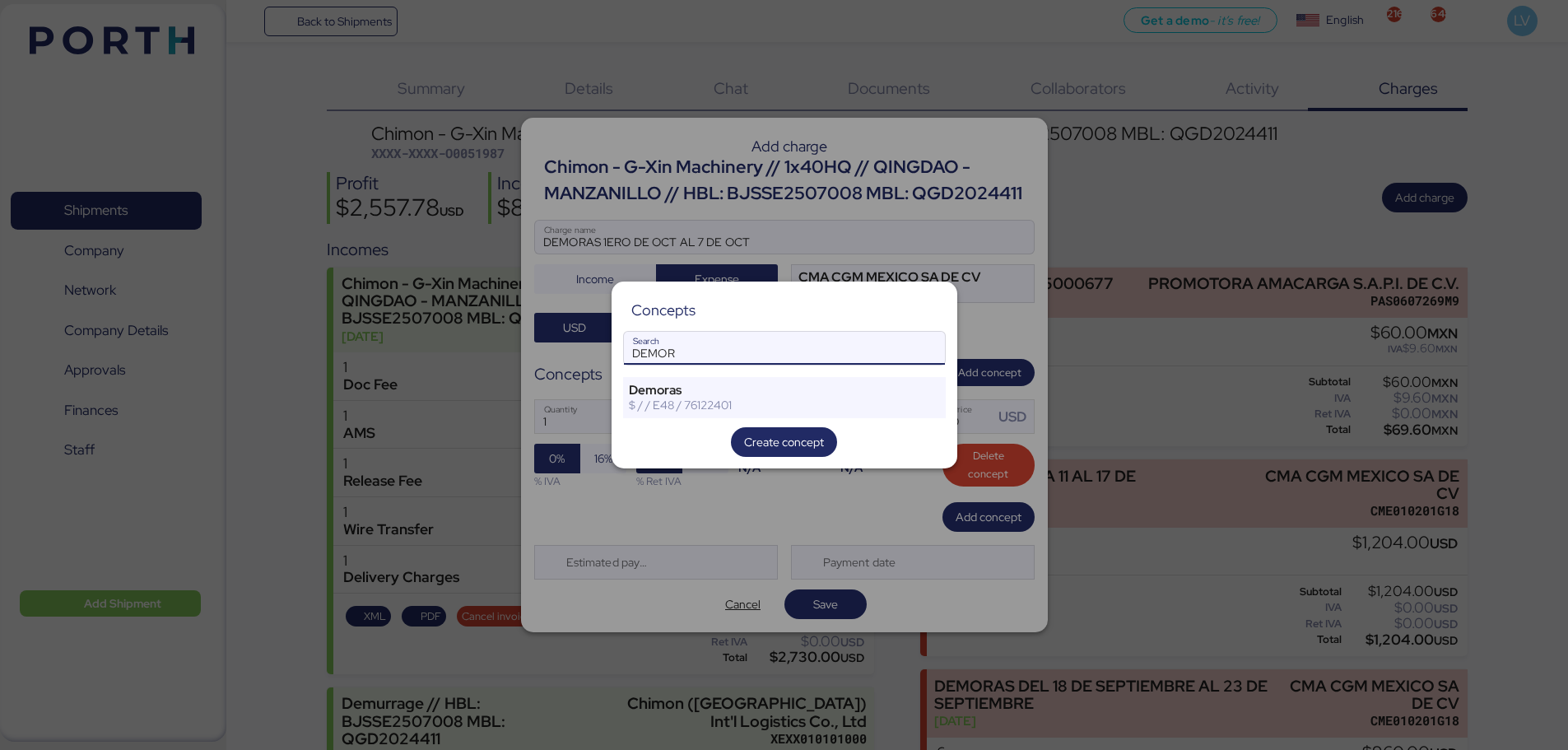
type input "DEMOR"
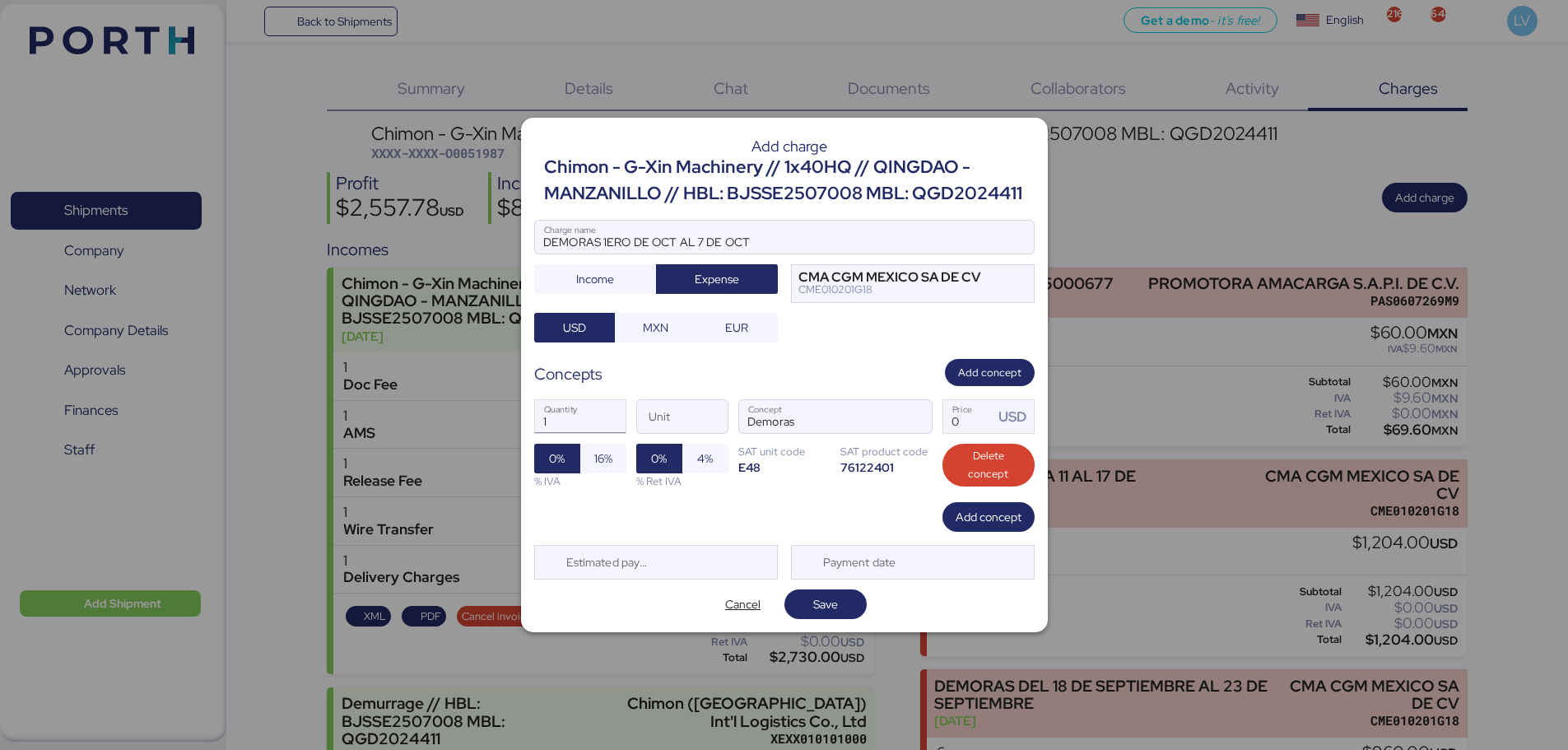
click at [572, 409] on input "1" at bounding box center [580, 416] width 90 height 33
type input "7"
click at [967, 412] on input "Price USD" at bounding box center [969, 416] width 51 height 33
type input "170"
click at [827, 610] on span "Save" at bounding box center [826, 605] width 25 height 20
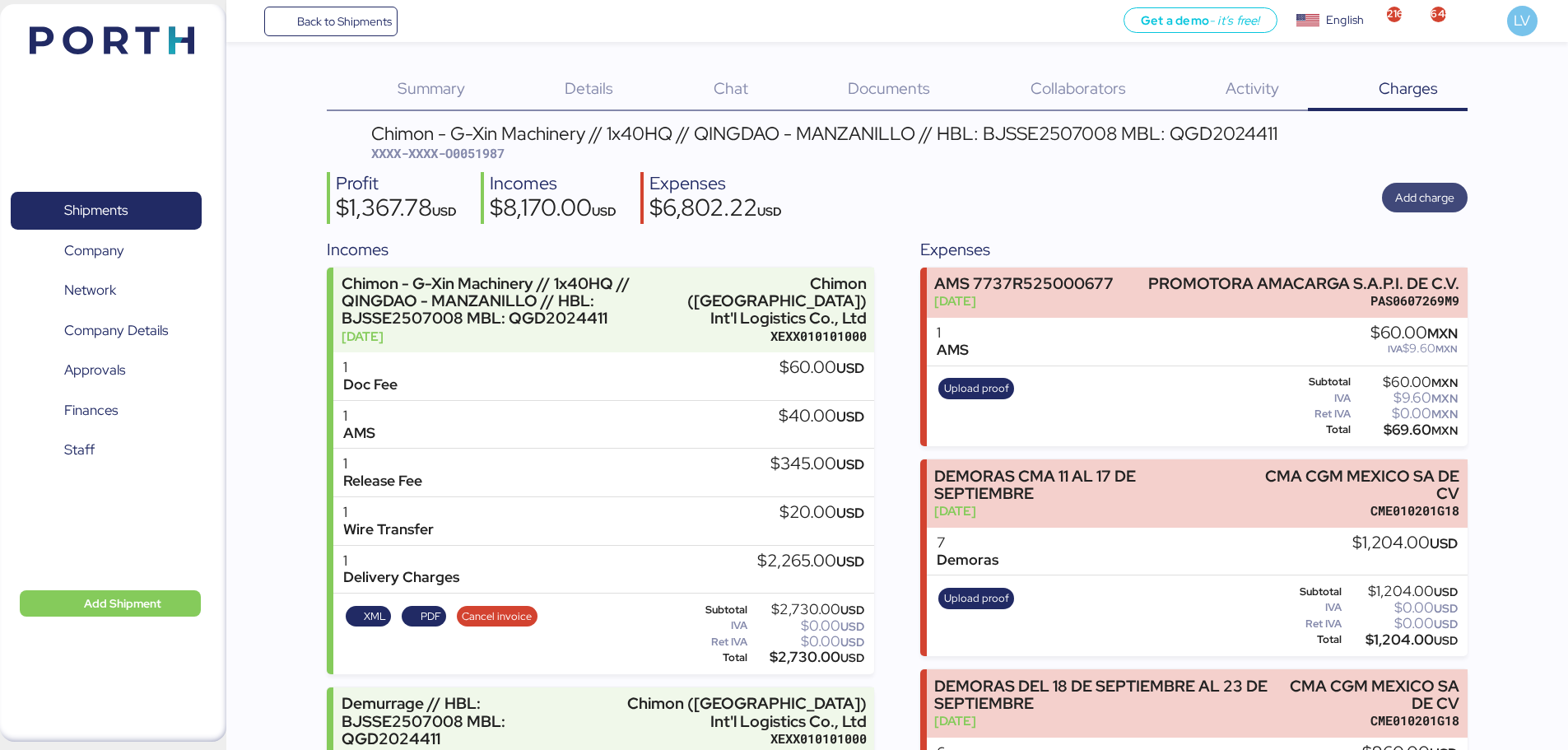
click at [1426, 199] on span "Add charge" at bounding box center [1425, 198] width 59 height 20
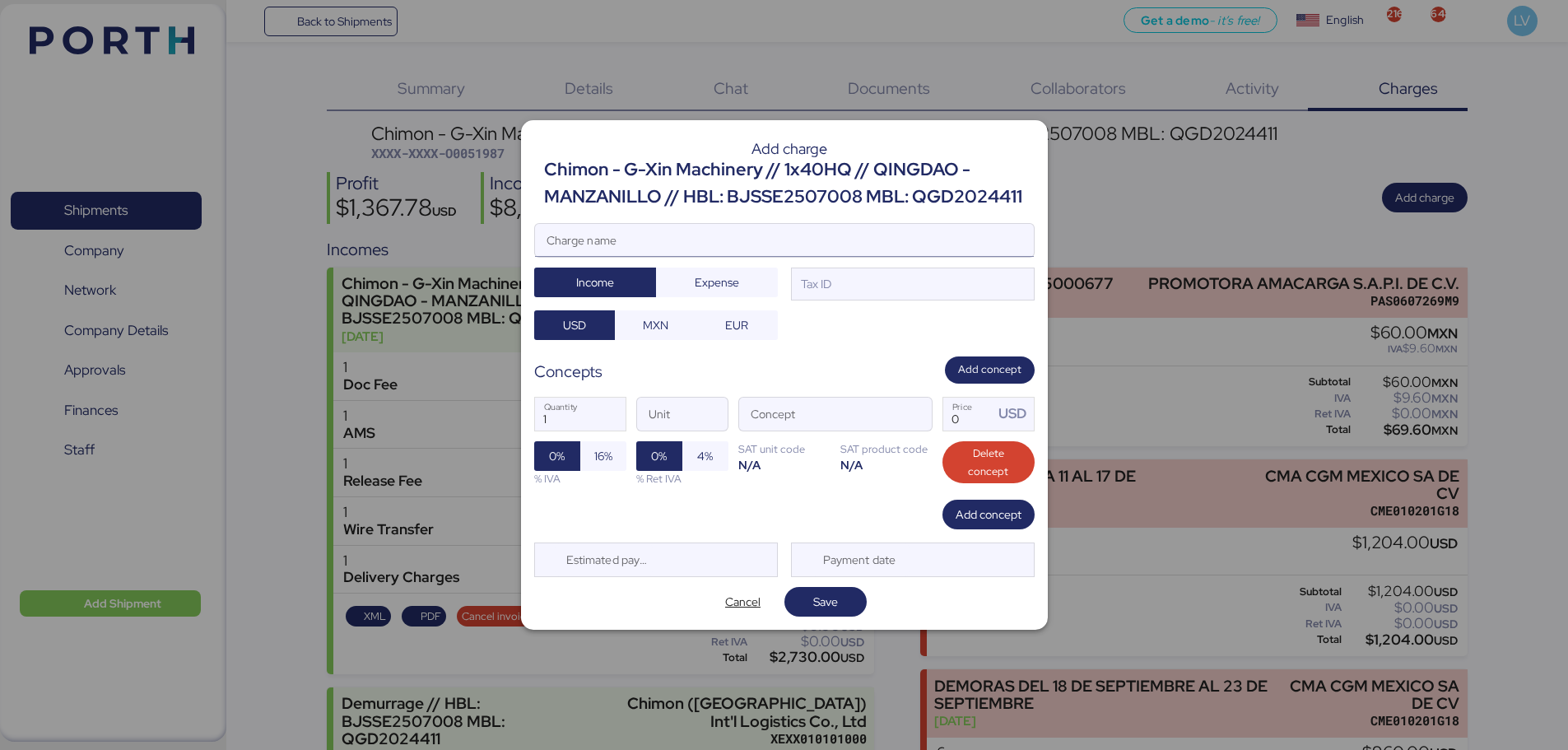
click at [868, 242] on input "Charge name" at bounding box center [784, 240] width 499 height 33
type input "LATE PAYMENT FEE"
click at [776, 280] on span "Expense" at bounding box center [717, 282] width 122 height 29
click at [892, 271] on div at bounding box center [784, 265] width 499 height 17
click at [892, 257] on input "LATE PAYMENT FEE" at bounding box center [784, 240] width 499 height 33
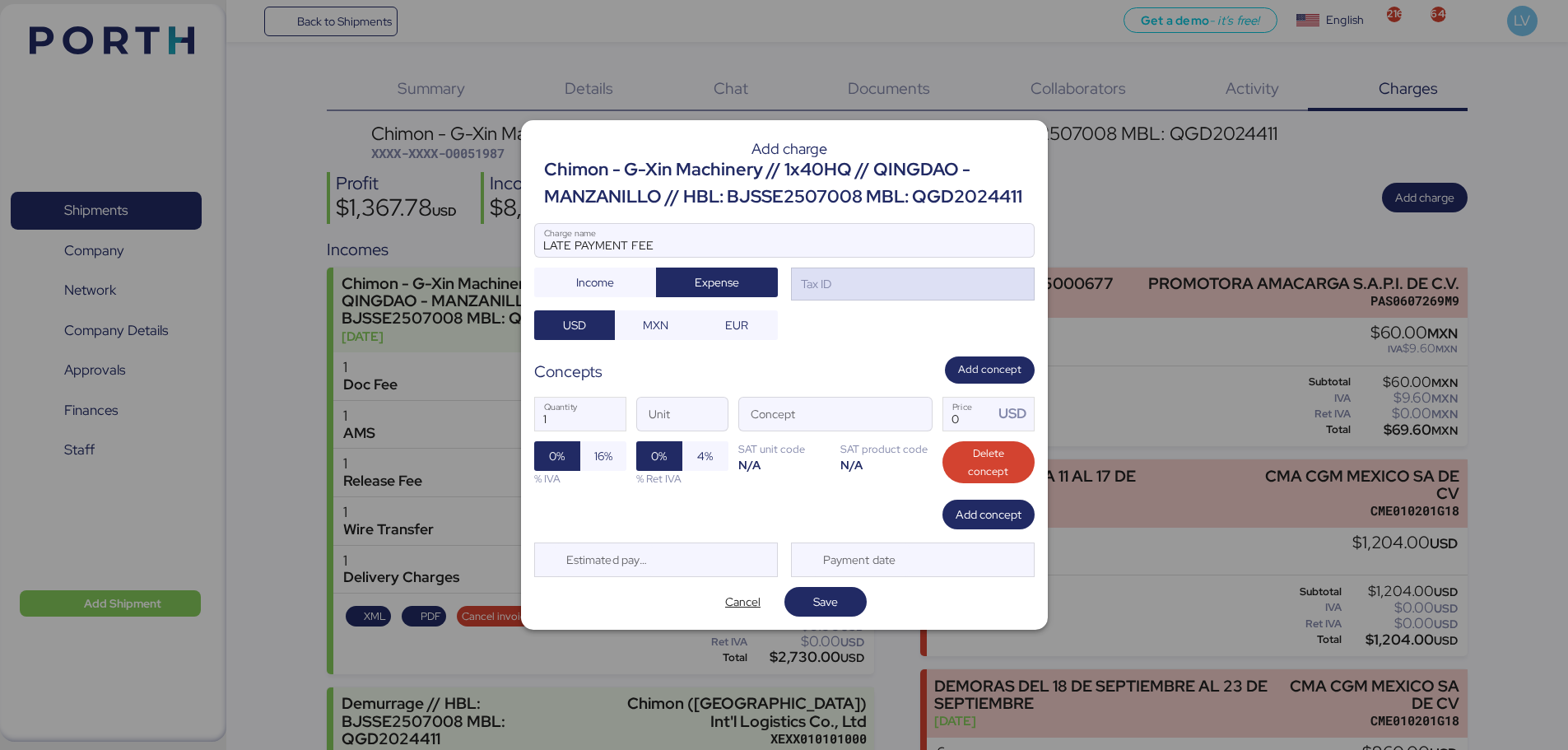
click at [891, 277] on div "Tax ID" at bounding box center [914, 283] width 244 height 33
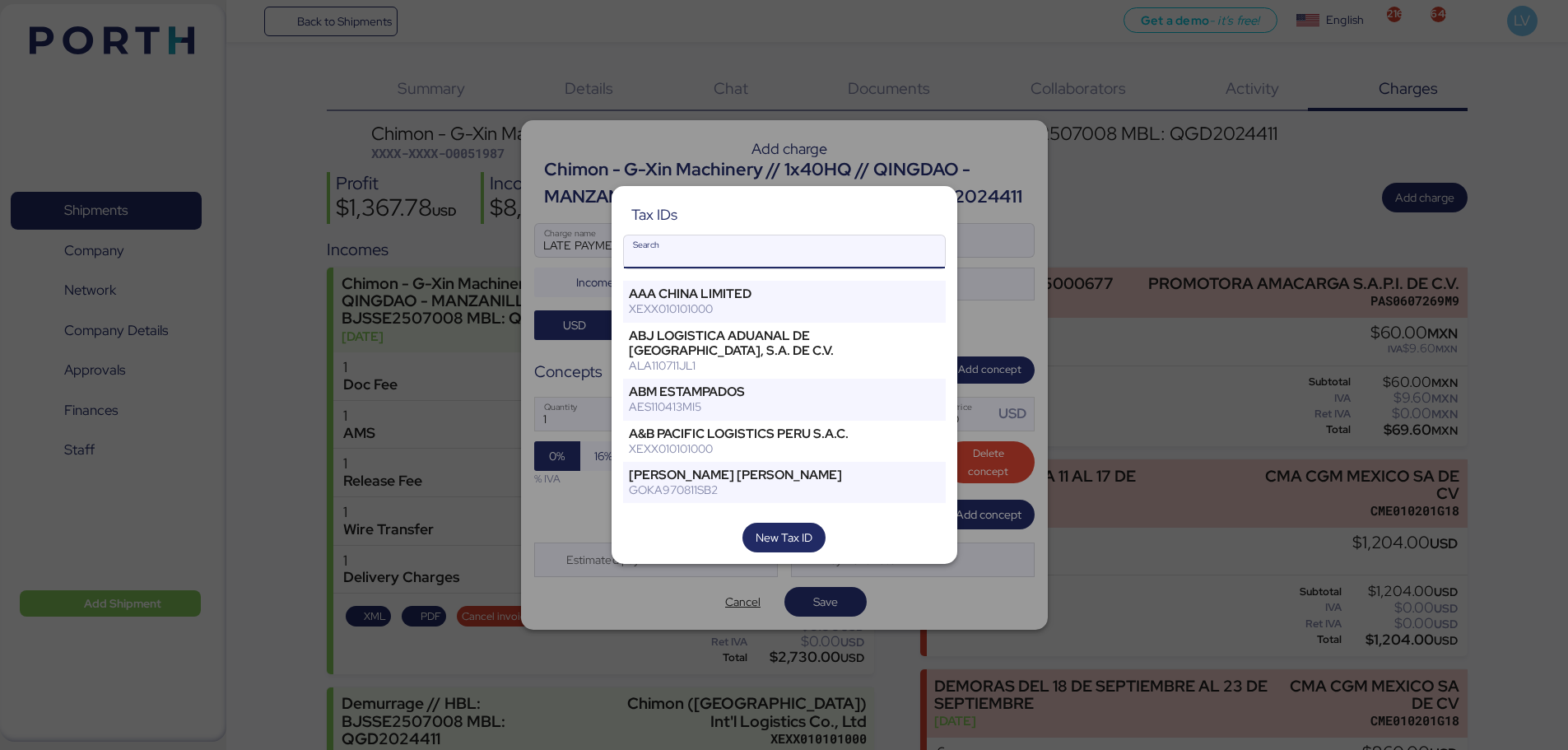
click at [658, 263] on input "Search" at bounding box center [785, 252] width 321 height 33
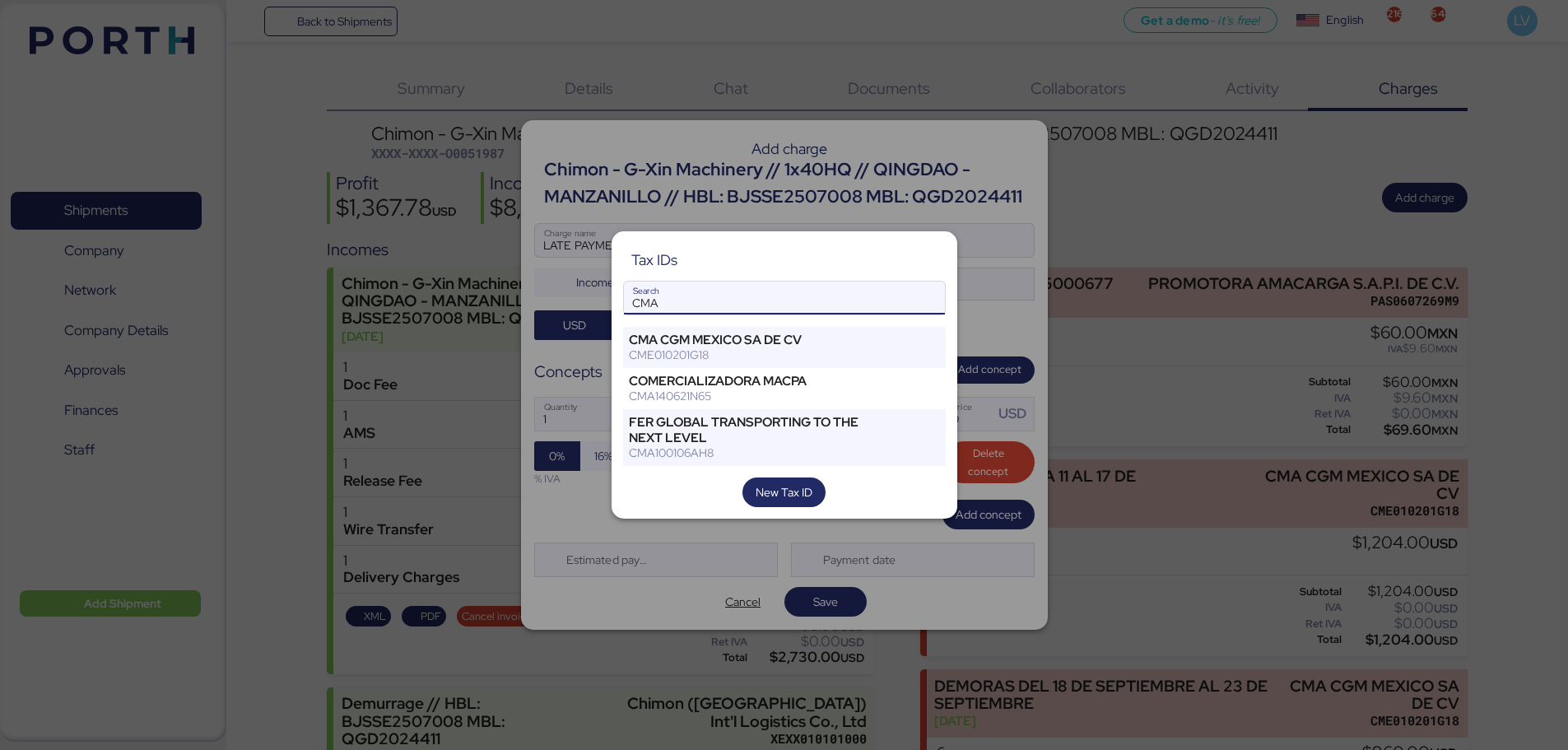
type input "CMA"
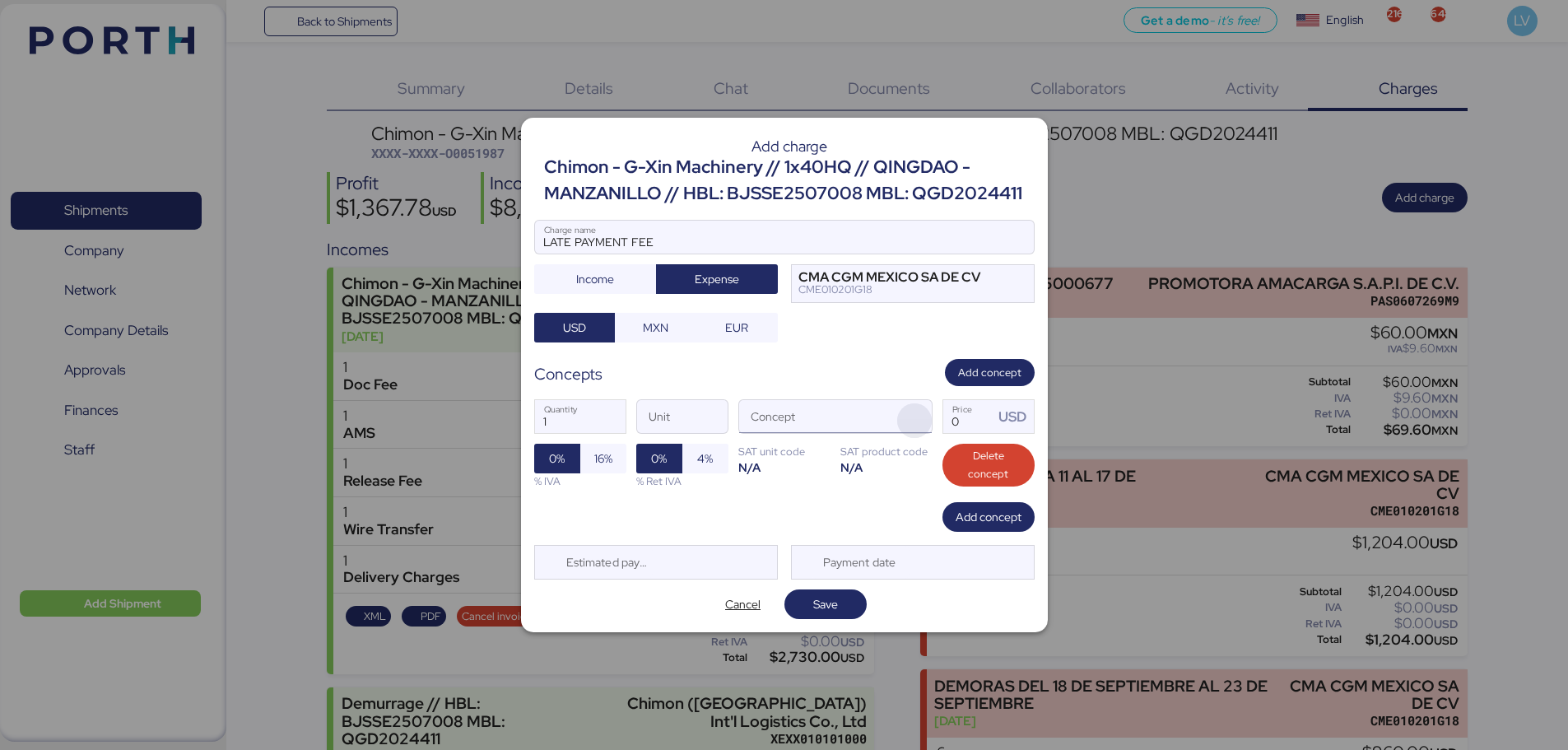
click at [920, 414] on span "button" at bounding box center [914, 421] width 34 height 34
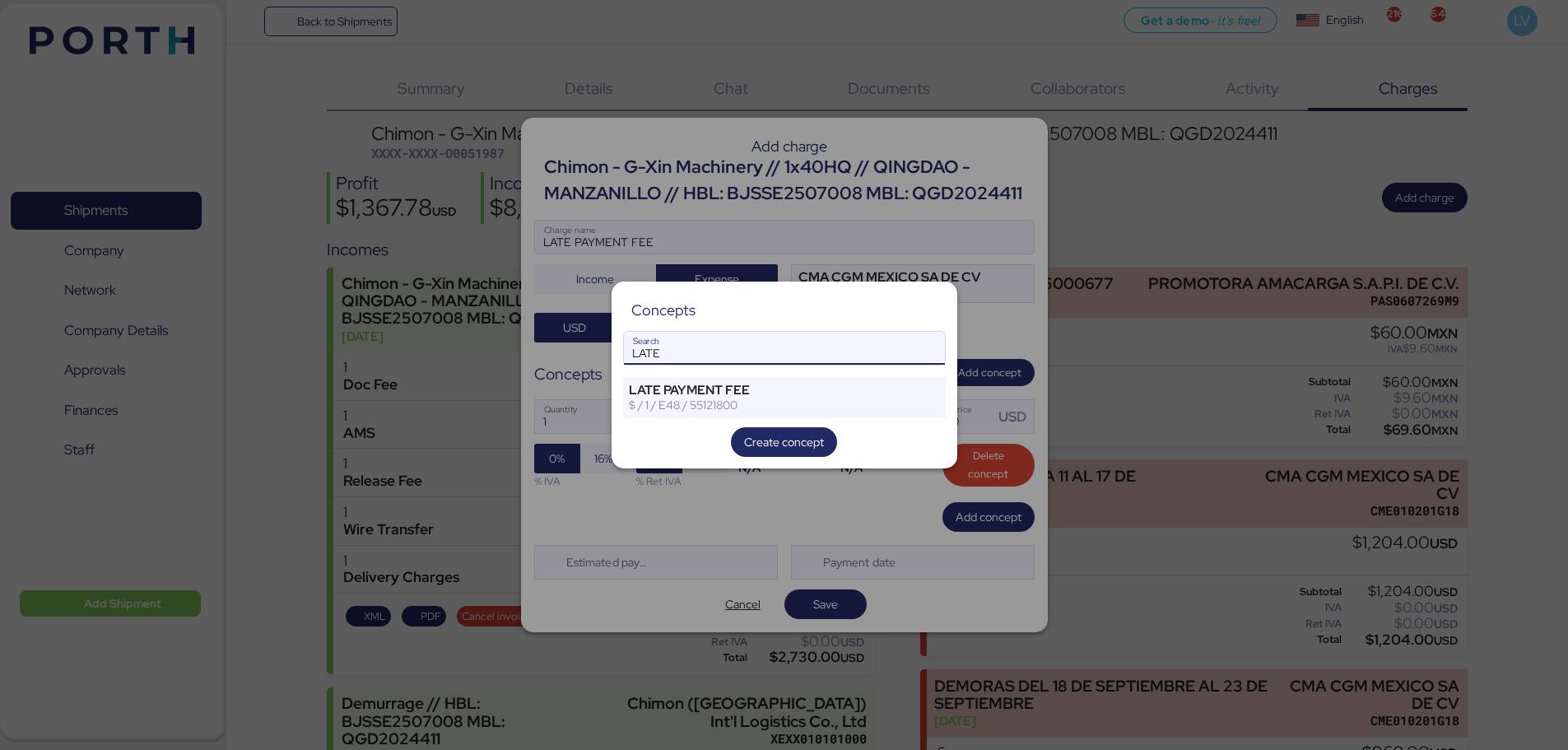
type input "LATE"
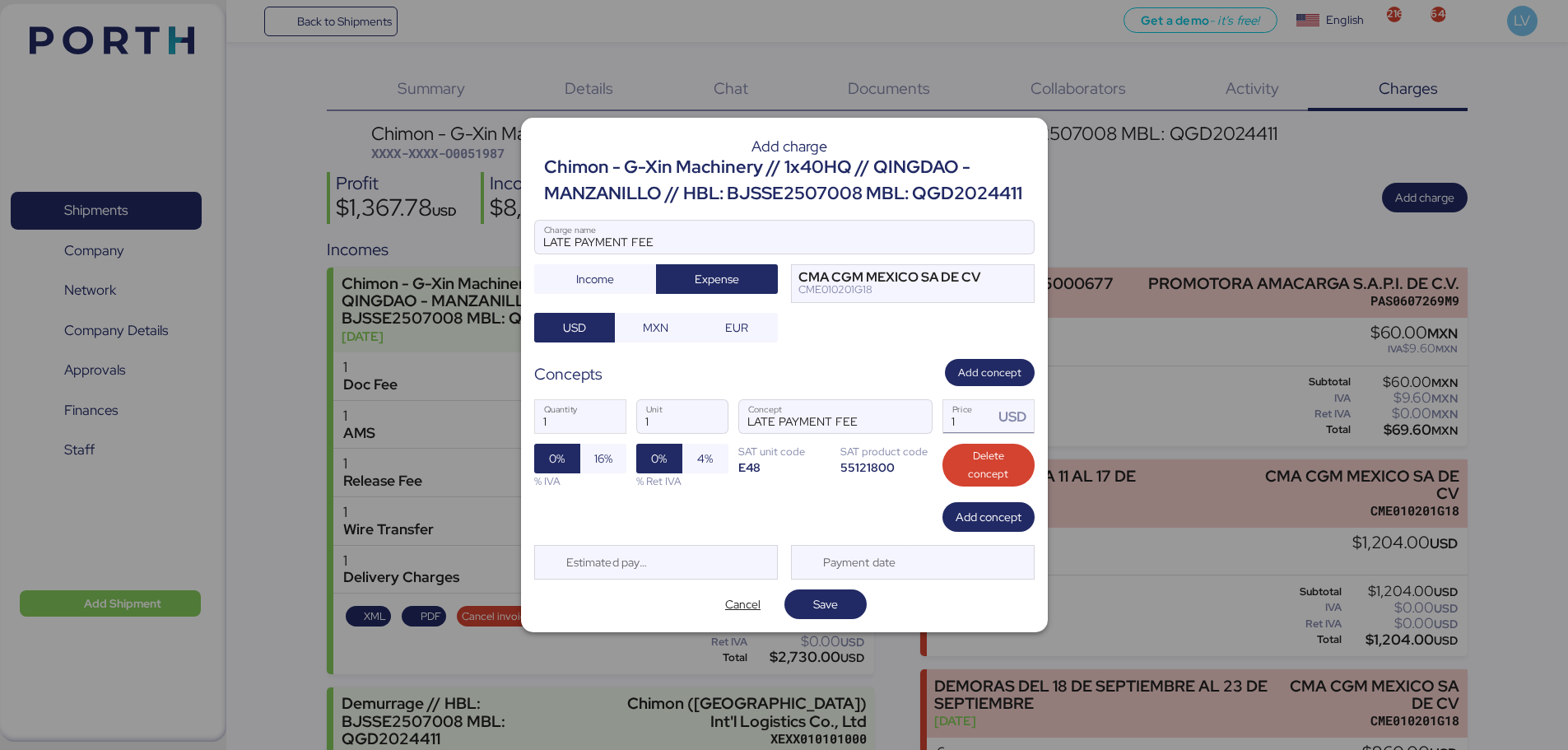
click at [983, 418] on input "1" at bounding box center [969, 416] width 51 height 33
type input "150"
click at [818, 594] on span "Save" at bounding box center [825, 605] width 56 height 23
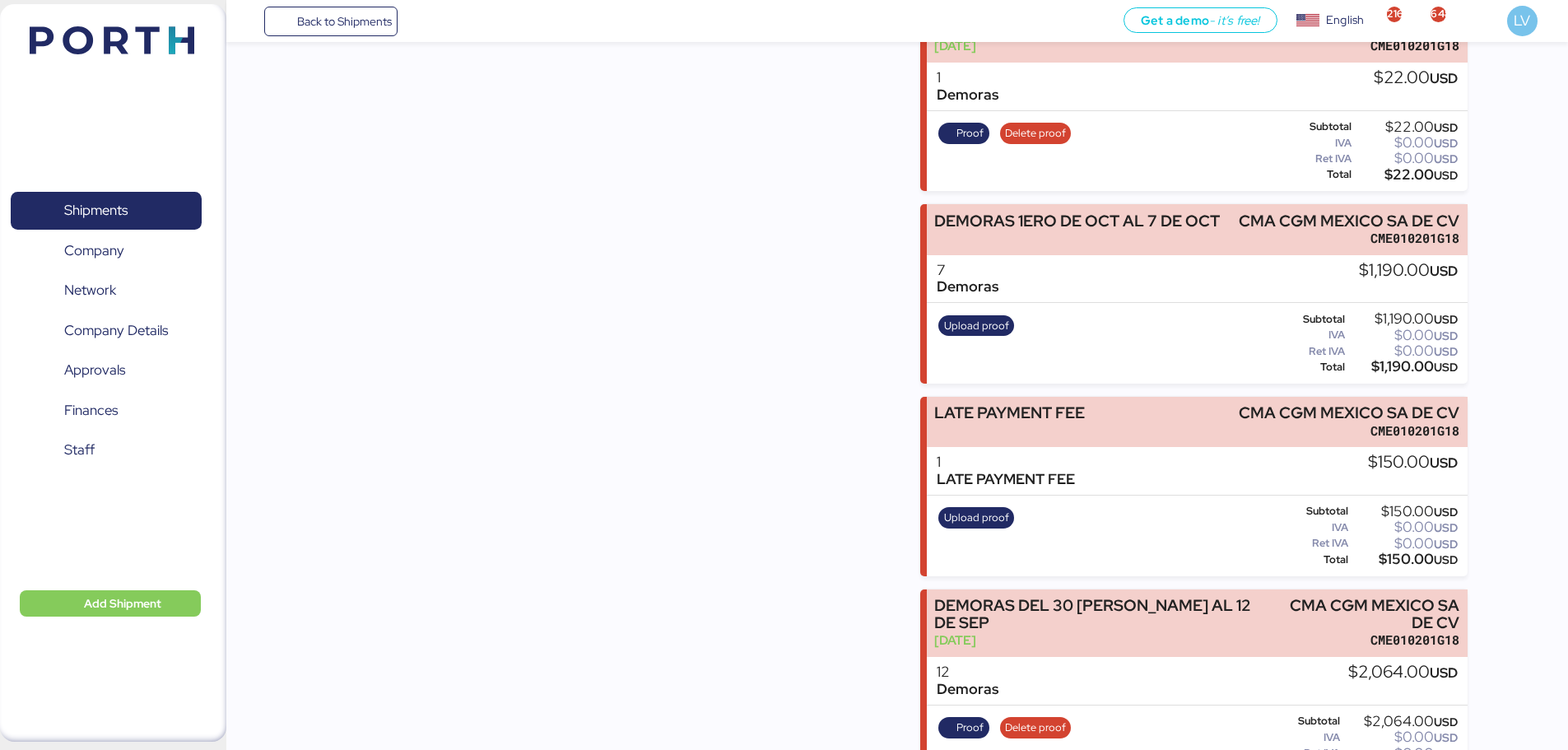
scroll to position [1078, 0]
click at [949, 529] on div "Upload proof" at bounding box center [976, 535] width 86 height 68
click at [952, 518] on span "Upload proof" at bounding box center [977, 518] width 65 height 18
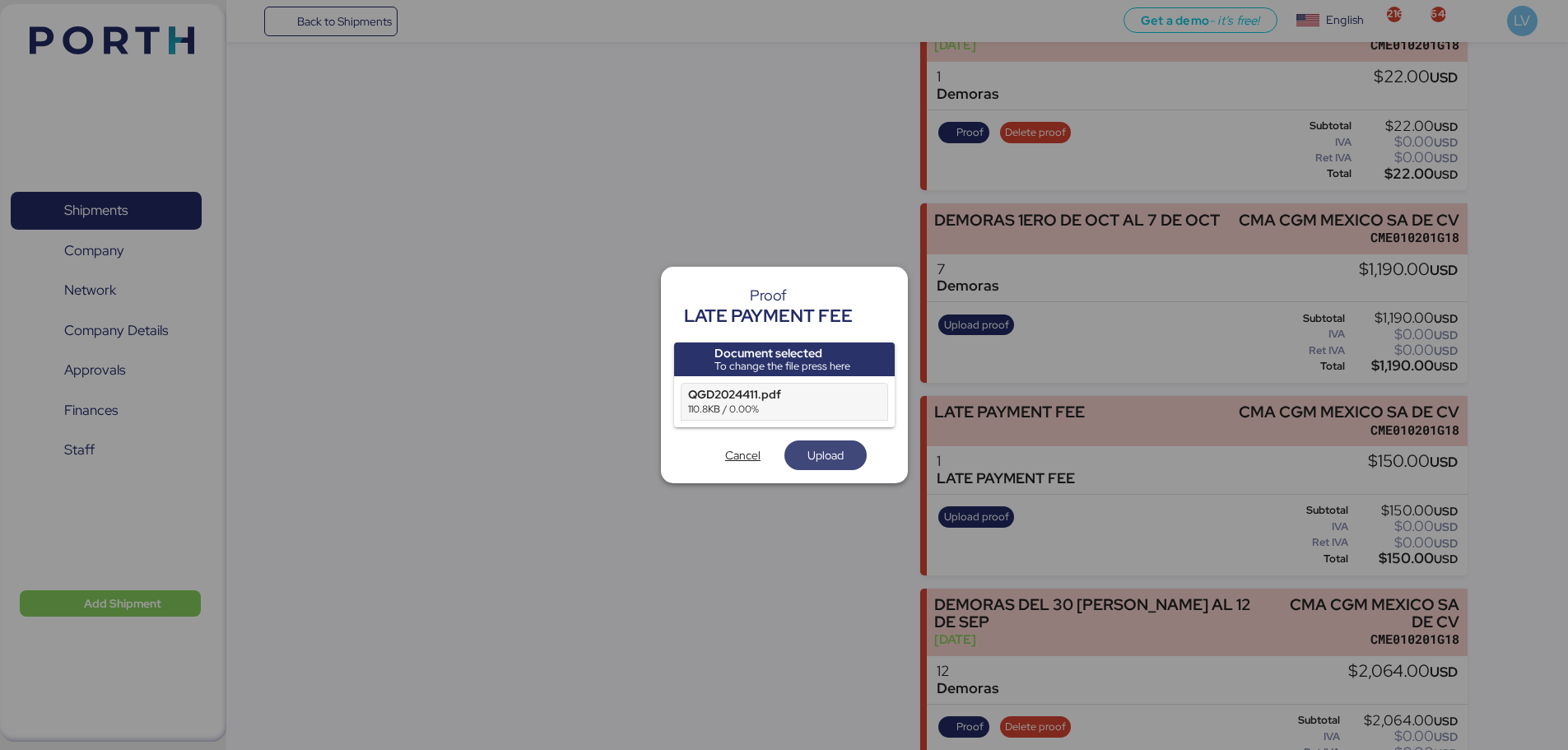
click at [832, 467] on span "Upload" at bounding box center [825, 456] width 56 height 23
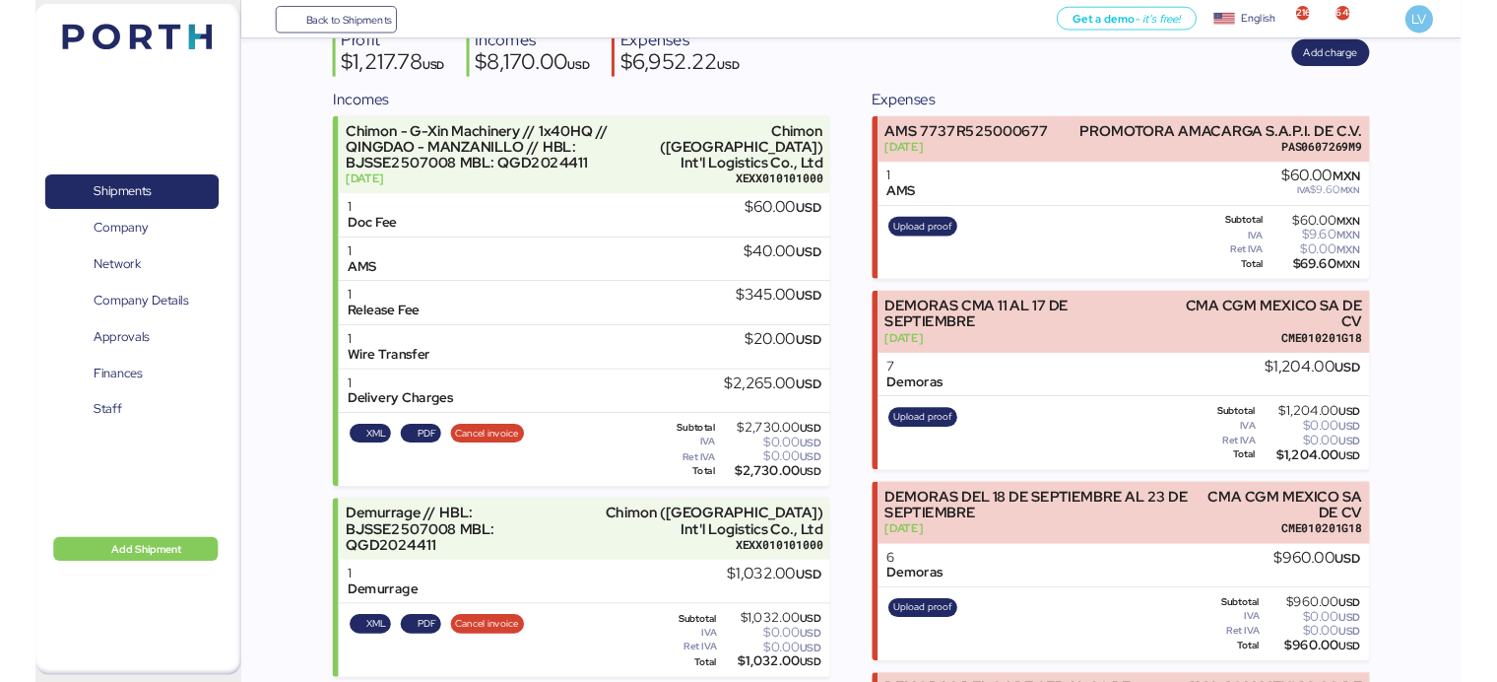
scroll to position [114, 0]
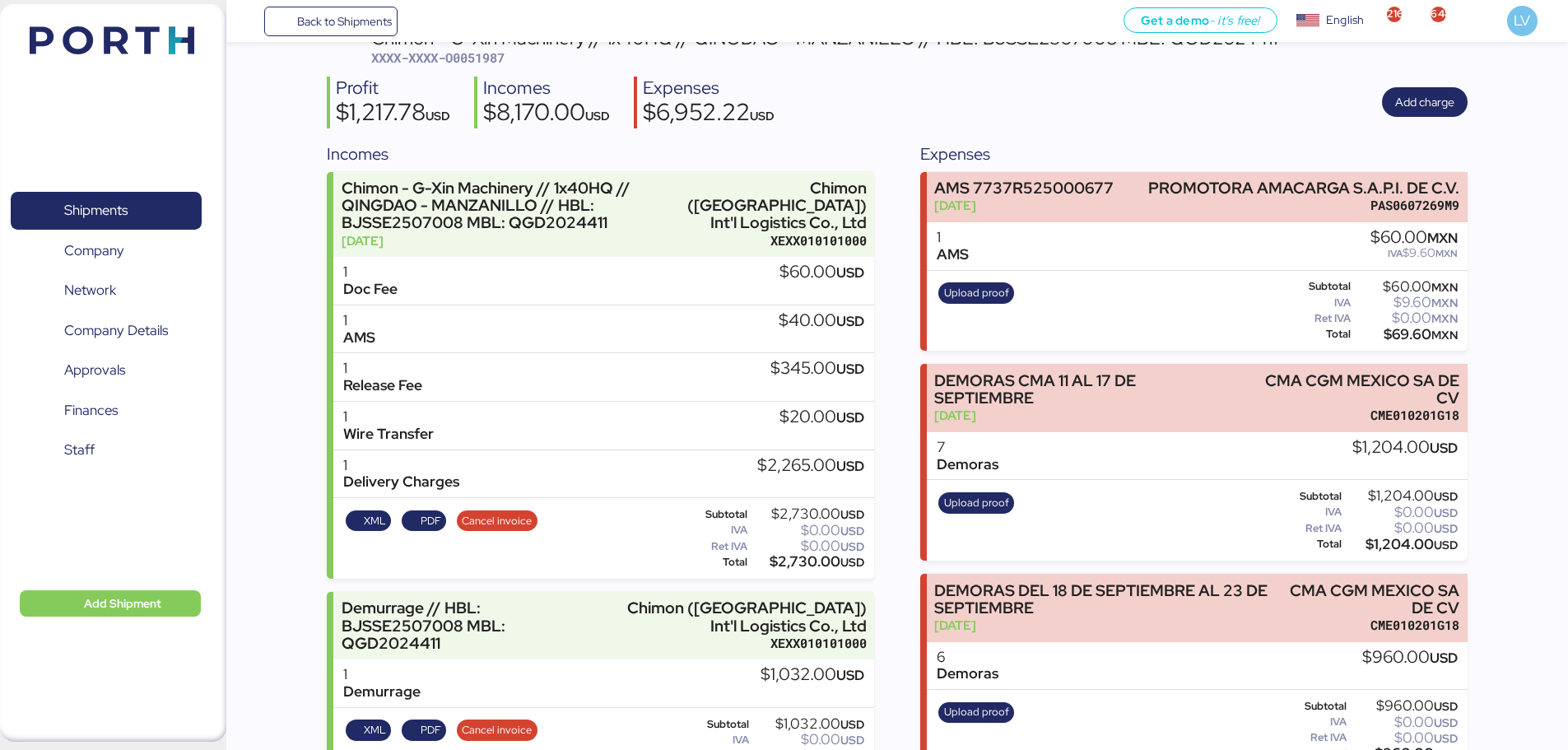
click at [481, 60] on span "XXXX-XXXX-O0051987" at bounding box center [438, 58] width 134 height 17
copy span "O0051987"
